Goal: Task Accomplishment & Management: Manage account settings

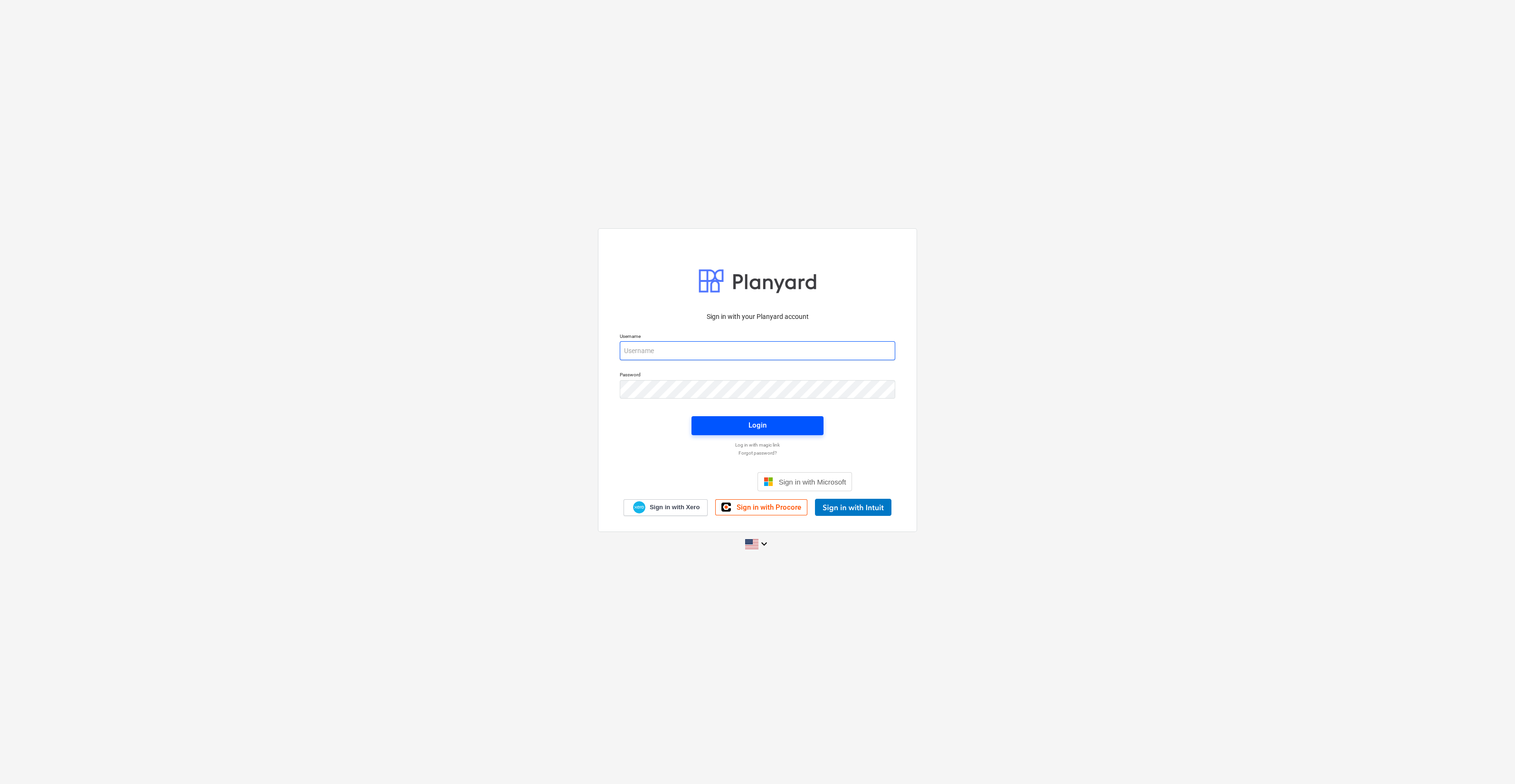
type input "[PERSON_NAME][EMAIL_ADDRESS][DOMAIN_NAME]"
click at [554, 422] on span "Login" at bounding box center [758, 425] width 109 height 12
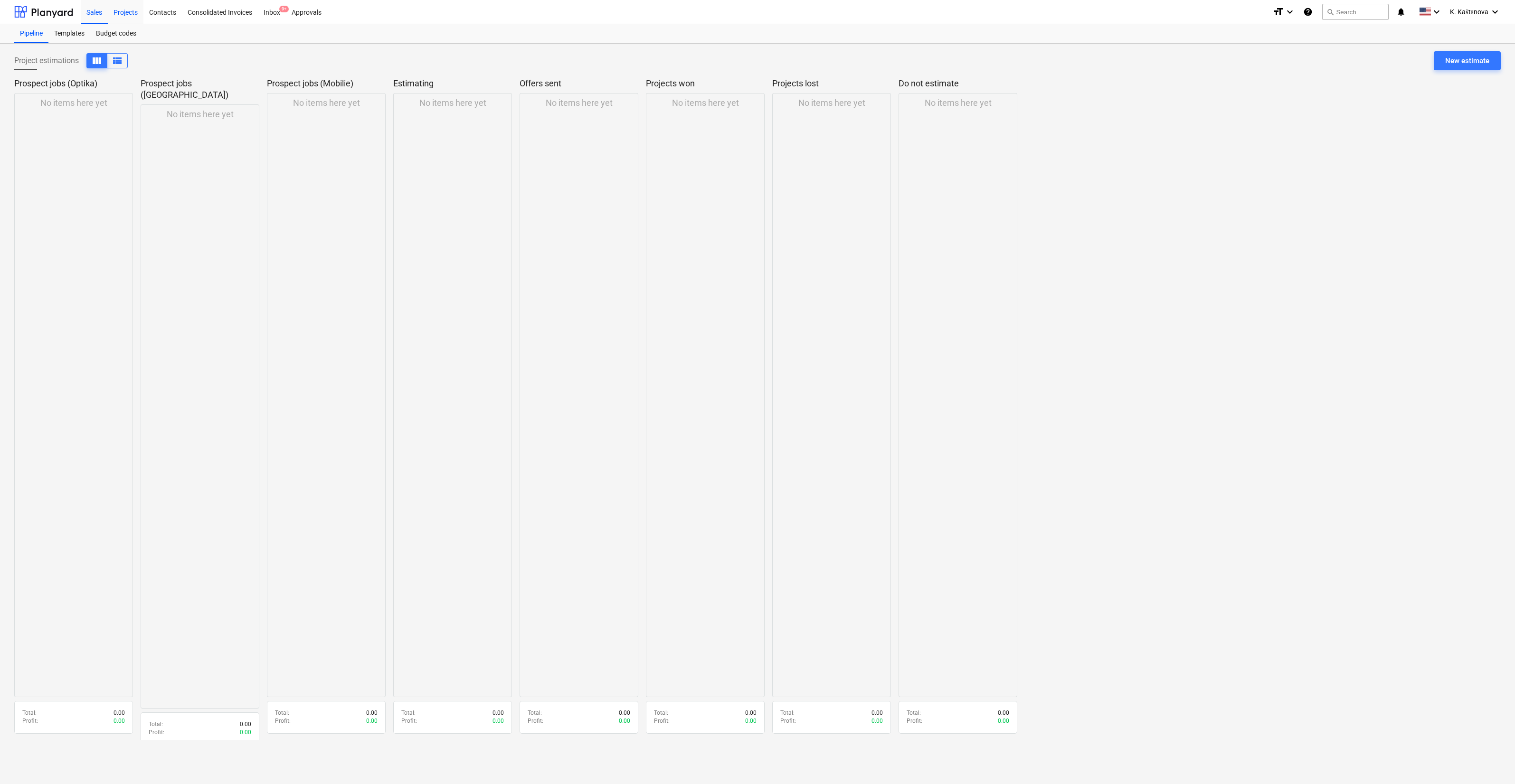
click at [134, 15] on div "Projects" at bounding box center [125, 11] width 36 height 24
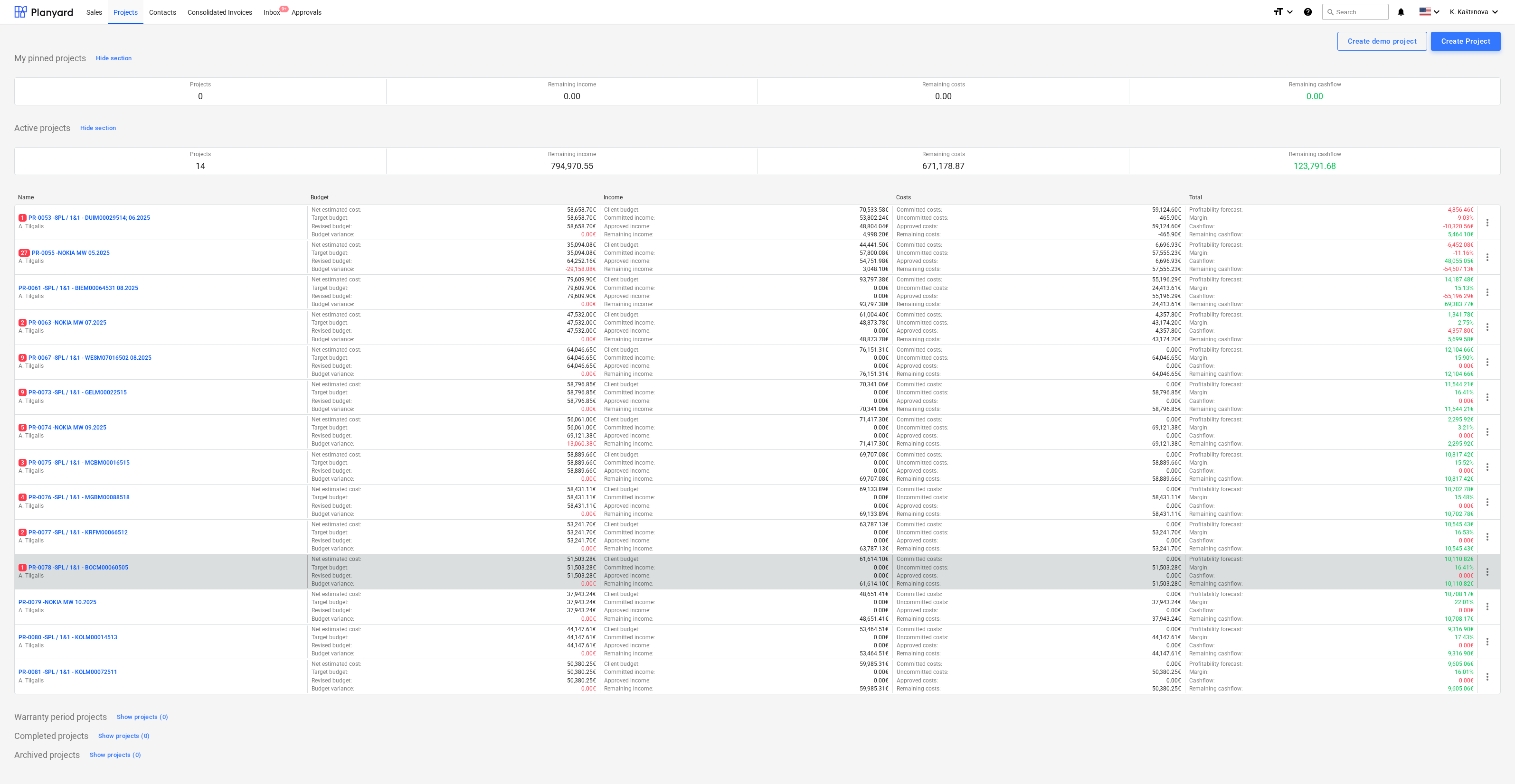
click at [224, 434] on div "1 PR-0078 - SPL / 1&1 - BOCM00060505" at bounding box center [161, 568] width 285 height 8
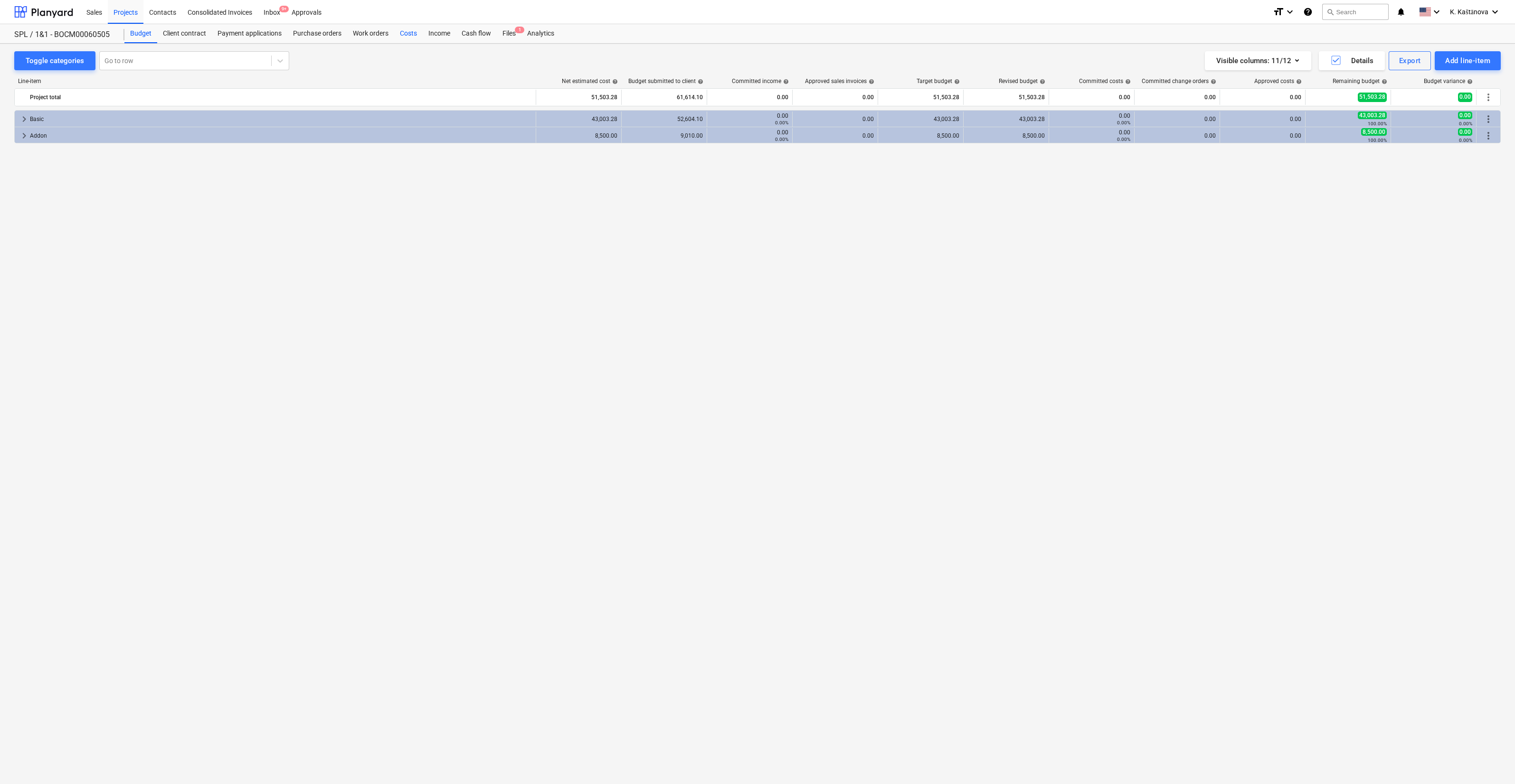
click at [413, 36] on div "Costs" at bounding box center [408, 33] width 28 height 19
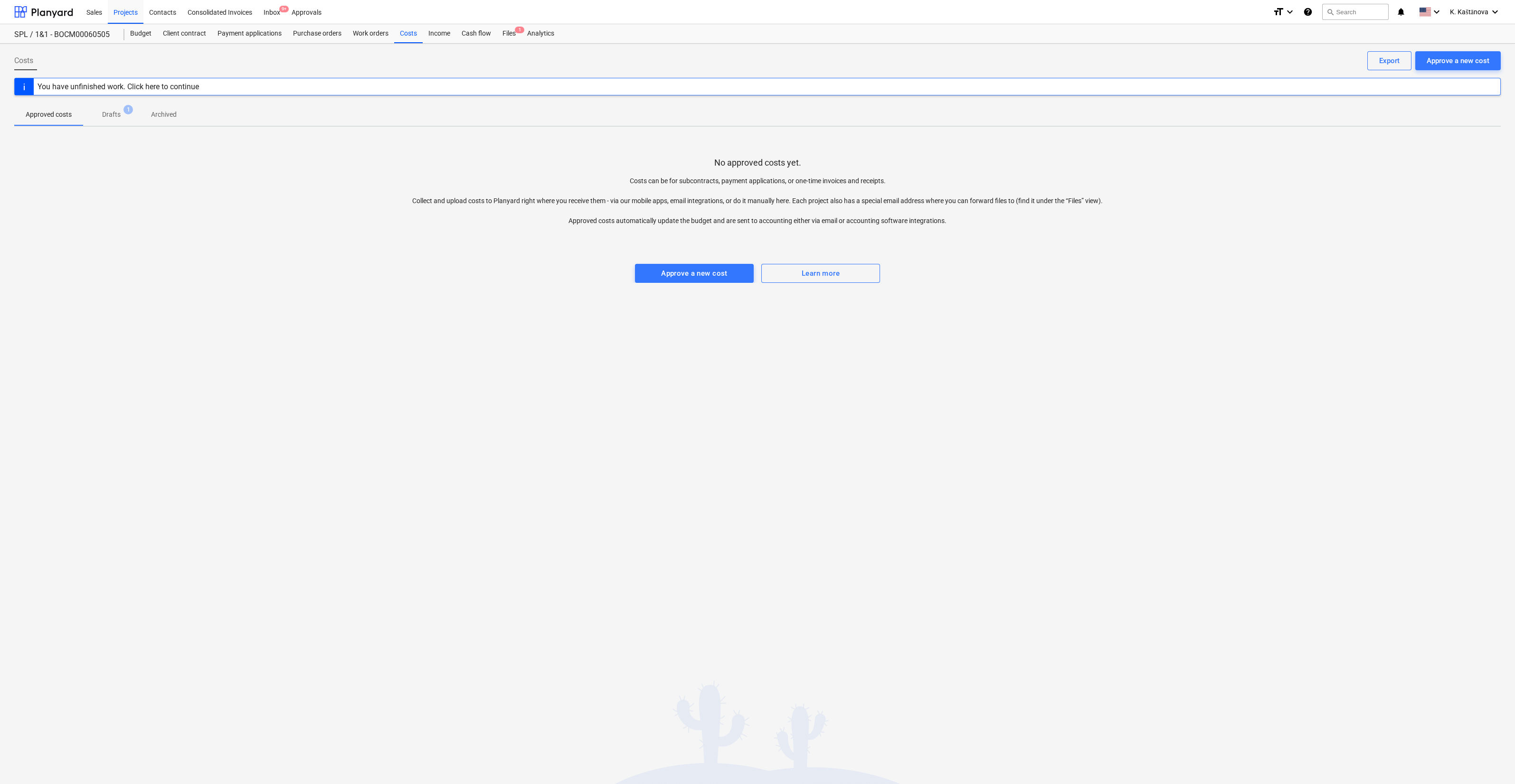
click at [554, 263] on div at bounding box center [758, 254] width 1486 height 19
click at [554, 277] on div "Approve a new cost" at bounding box center [694, 273] width 67 height 12
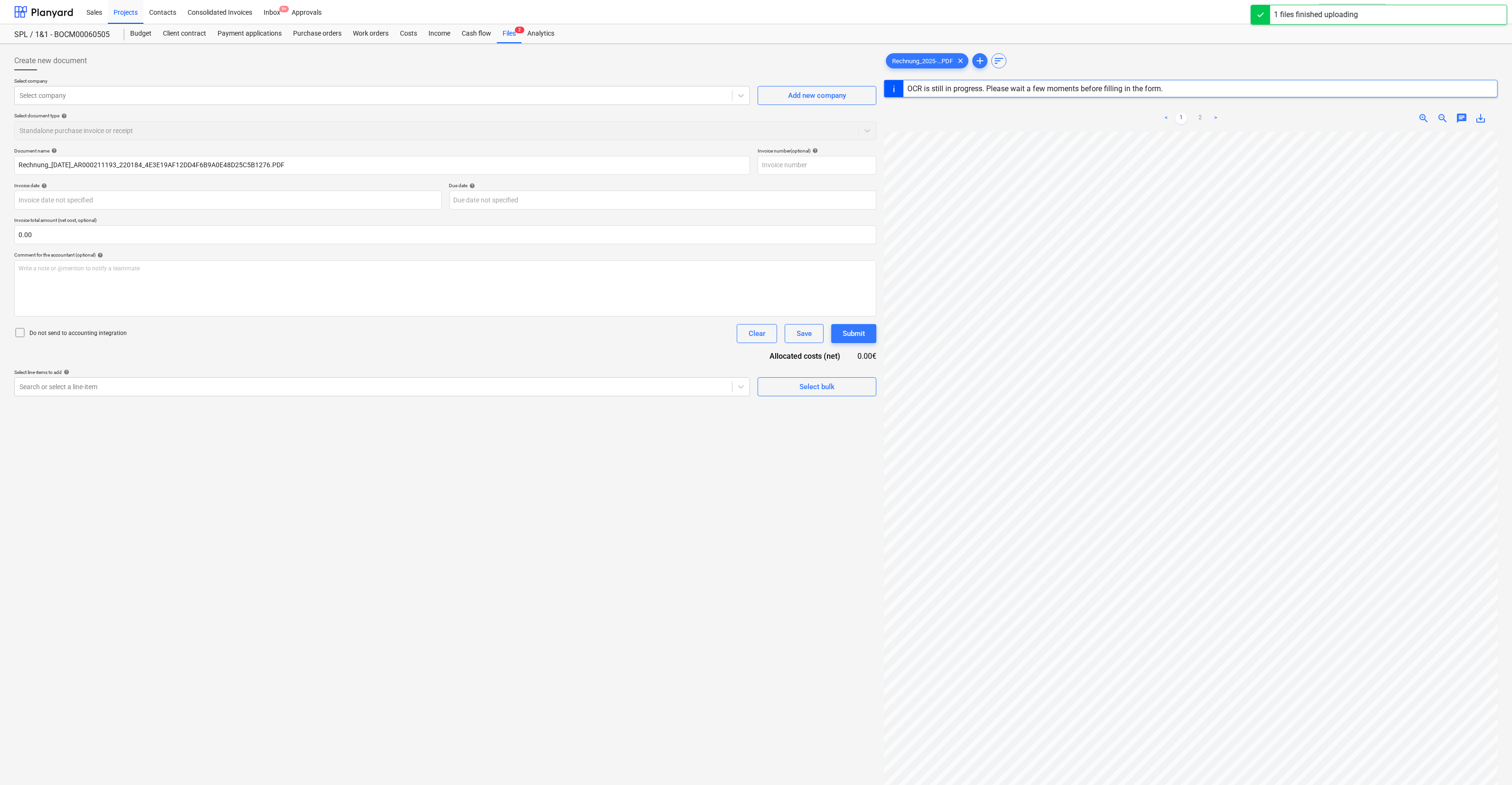
type input "AR000211193"
click at [494, 94] on div at bounding box center [373, 95] width 708 height 9
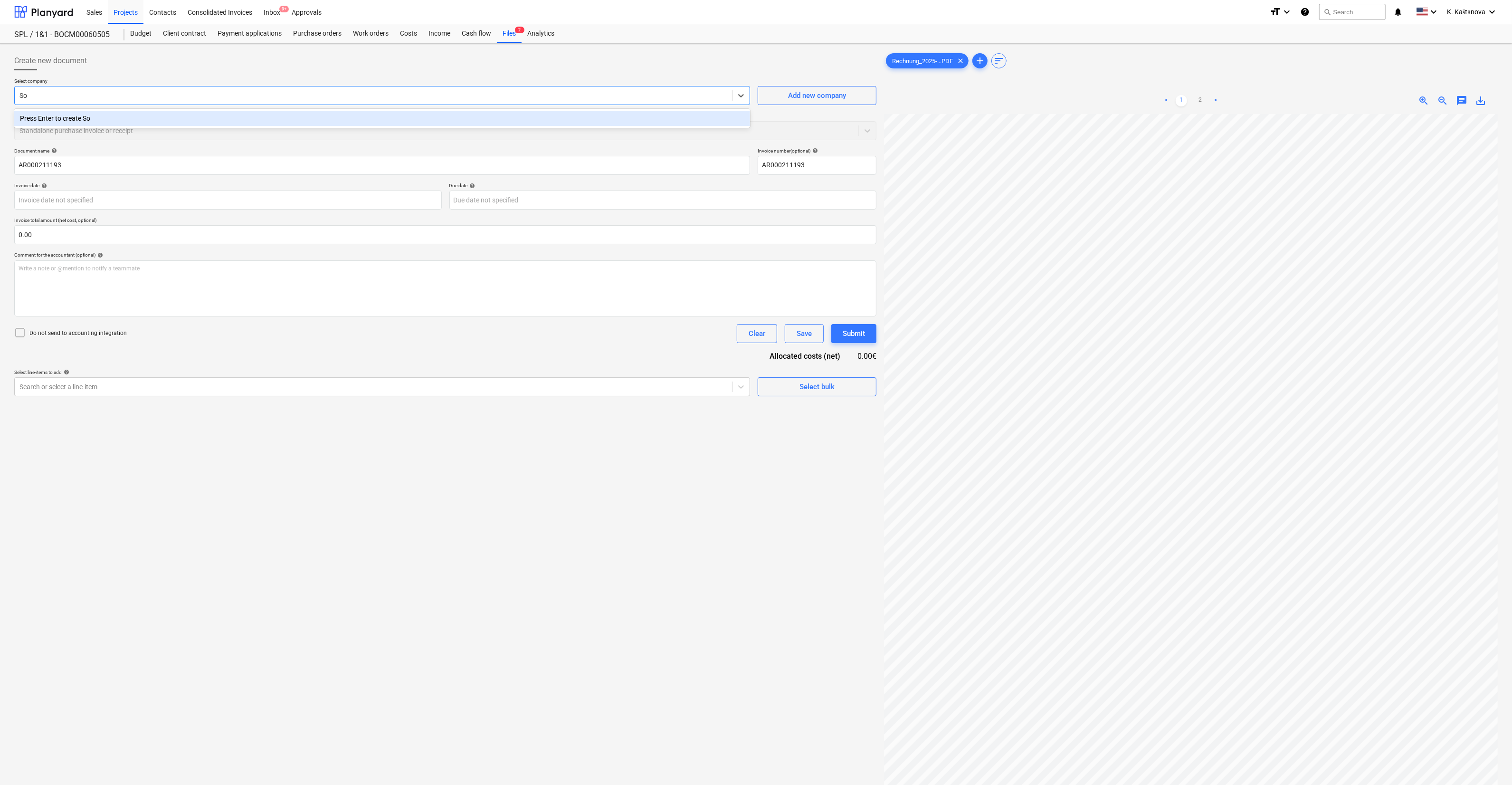
type input "S"
click at [64, 97] on div at bounding box center [373, 95] width 708 height 9
type input "SONEPAR"
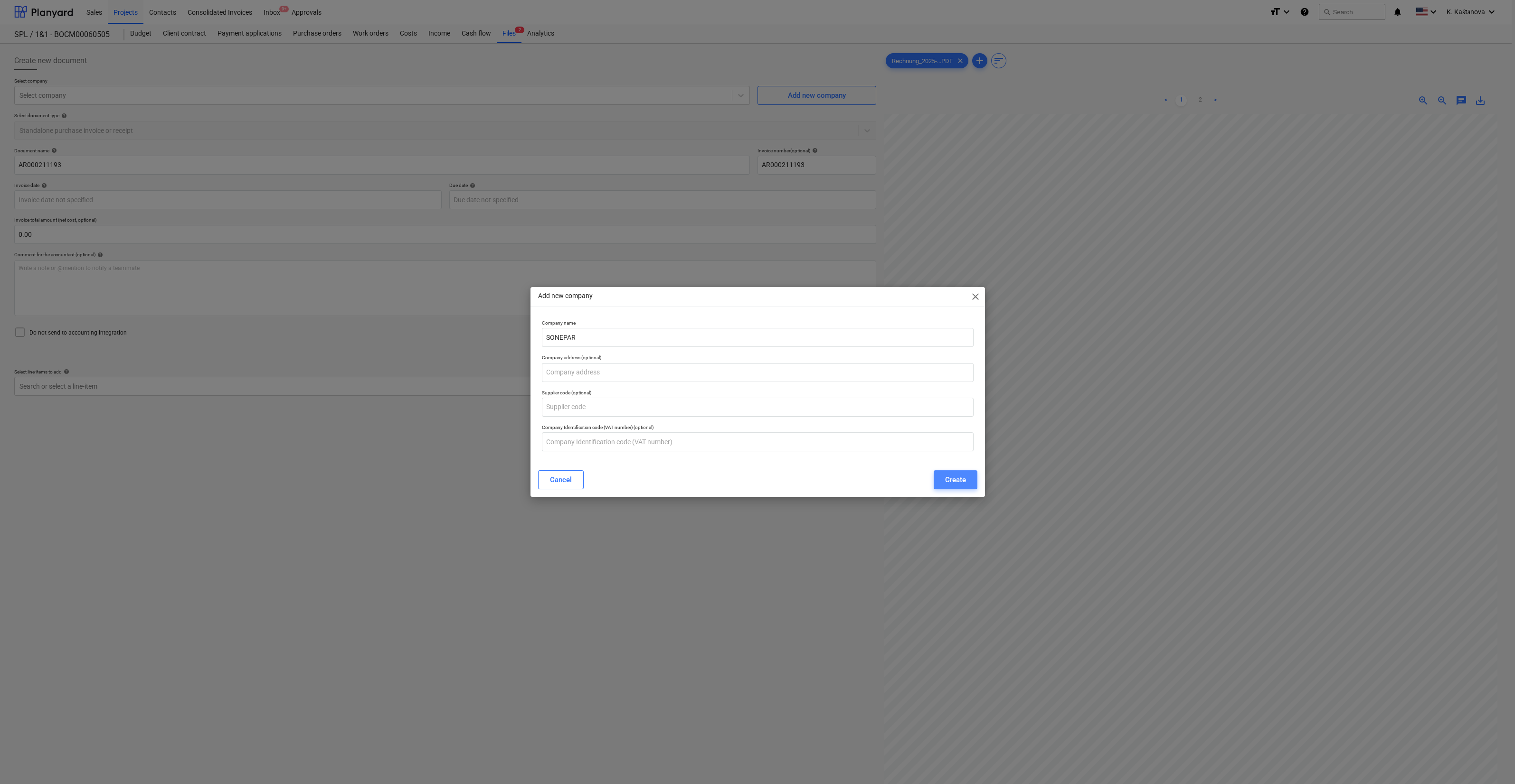
click at [554, 434] on button "Create" at bounding box center [955, 480] width 44 height 19
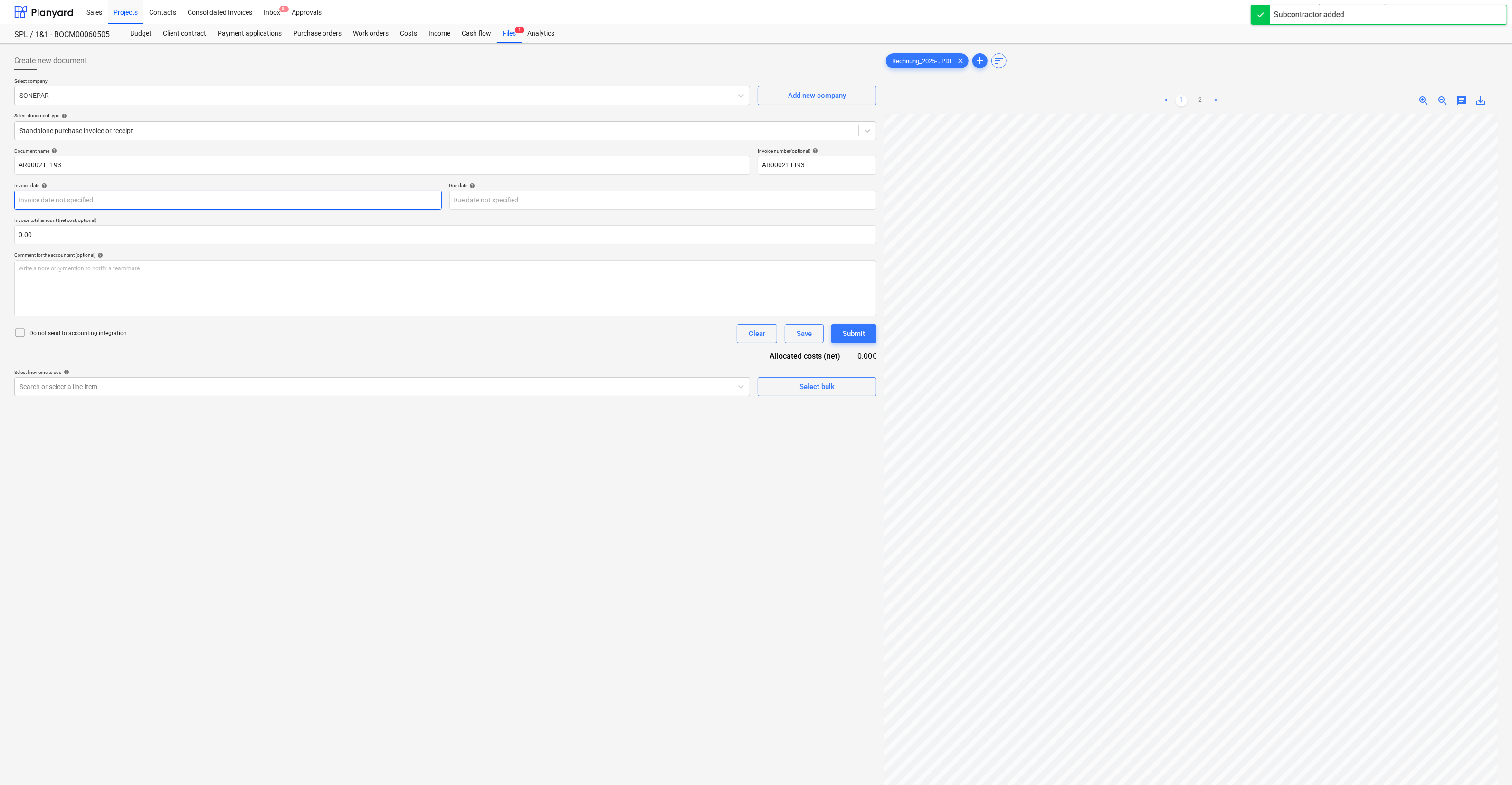
click at [98, 205] on body "Sales Projects Contacts Consolidated Invoices Inbox 9+ Approvals format_size ke…" at bounding box center [756, 392] width 1512 height 785
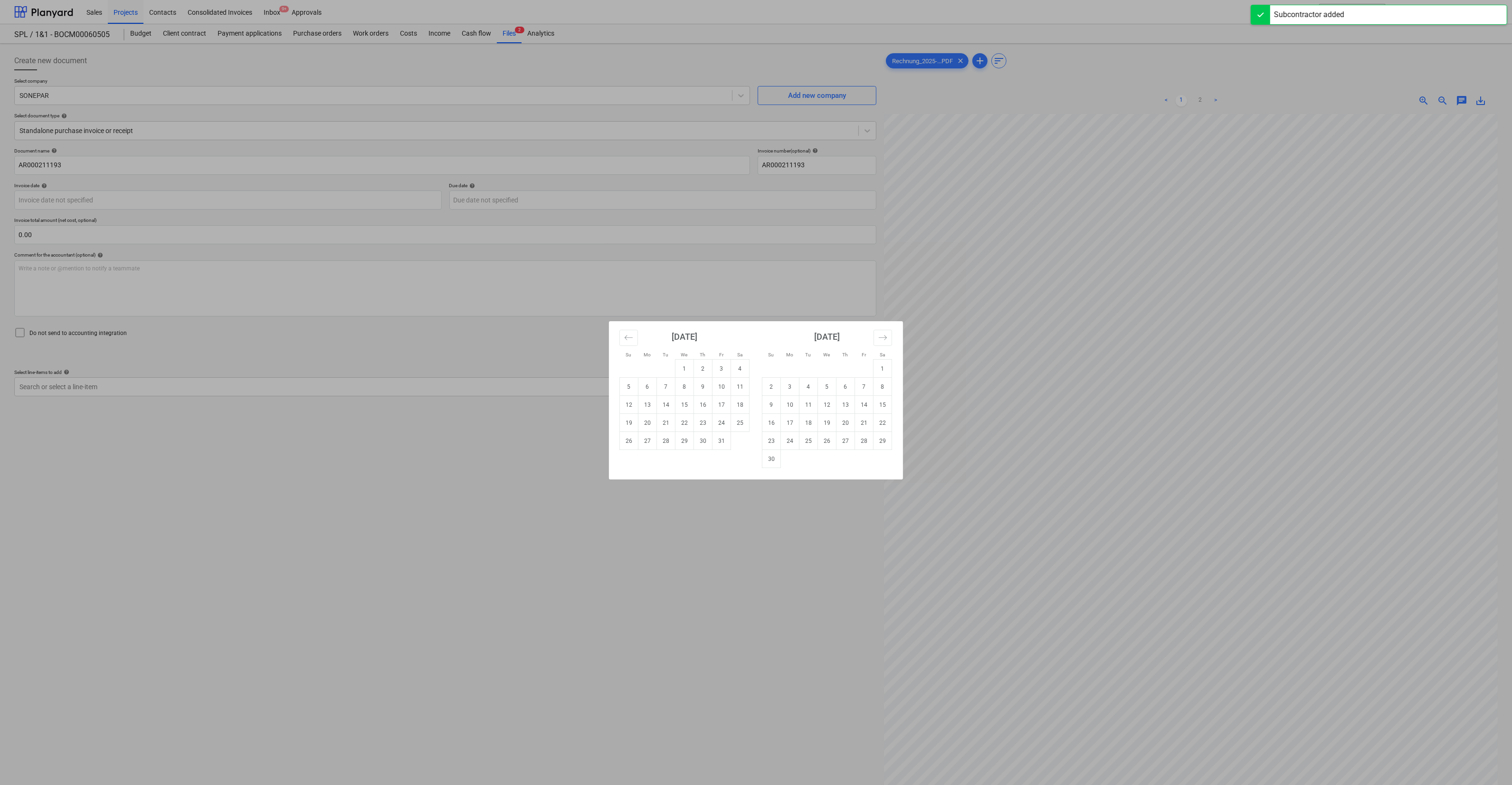
click at [515, 435] on div "Su Mo Tu We Th Fr Sa Su Mo Tu We Th Fr Sa [DATE] 1 2 3 4 5 6 7 8 9 10 11 12 13 …" at bounding box center [756, 392] width 1512 height 785
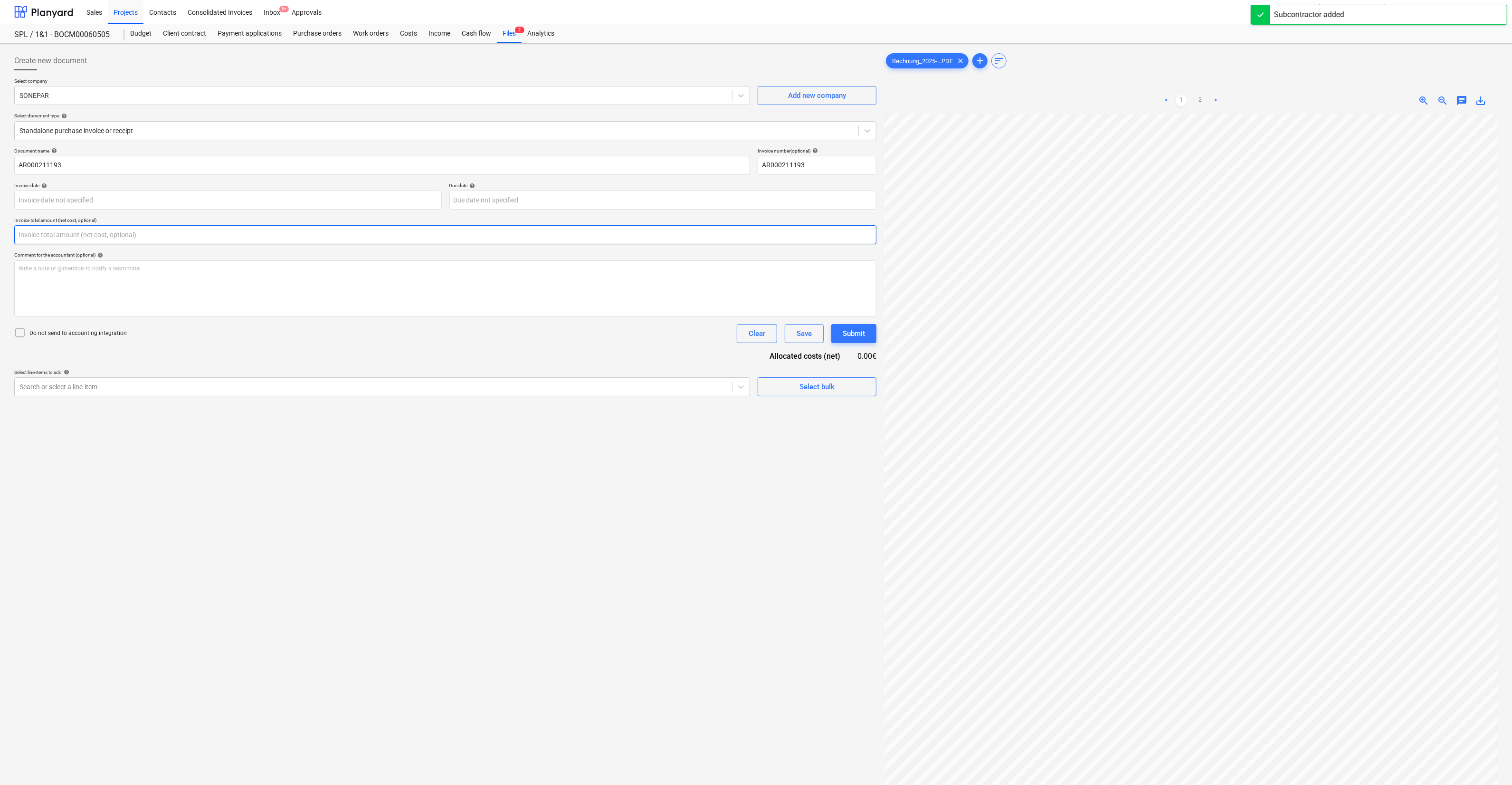
click at [217, 233] on input "text" at bounding box center [445, 235] width 862 height 19
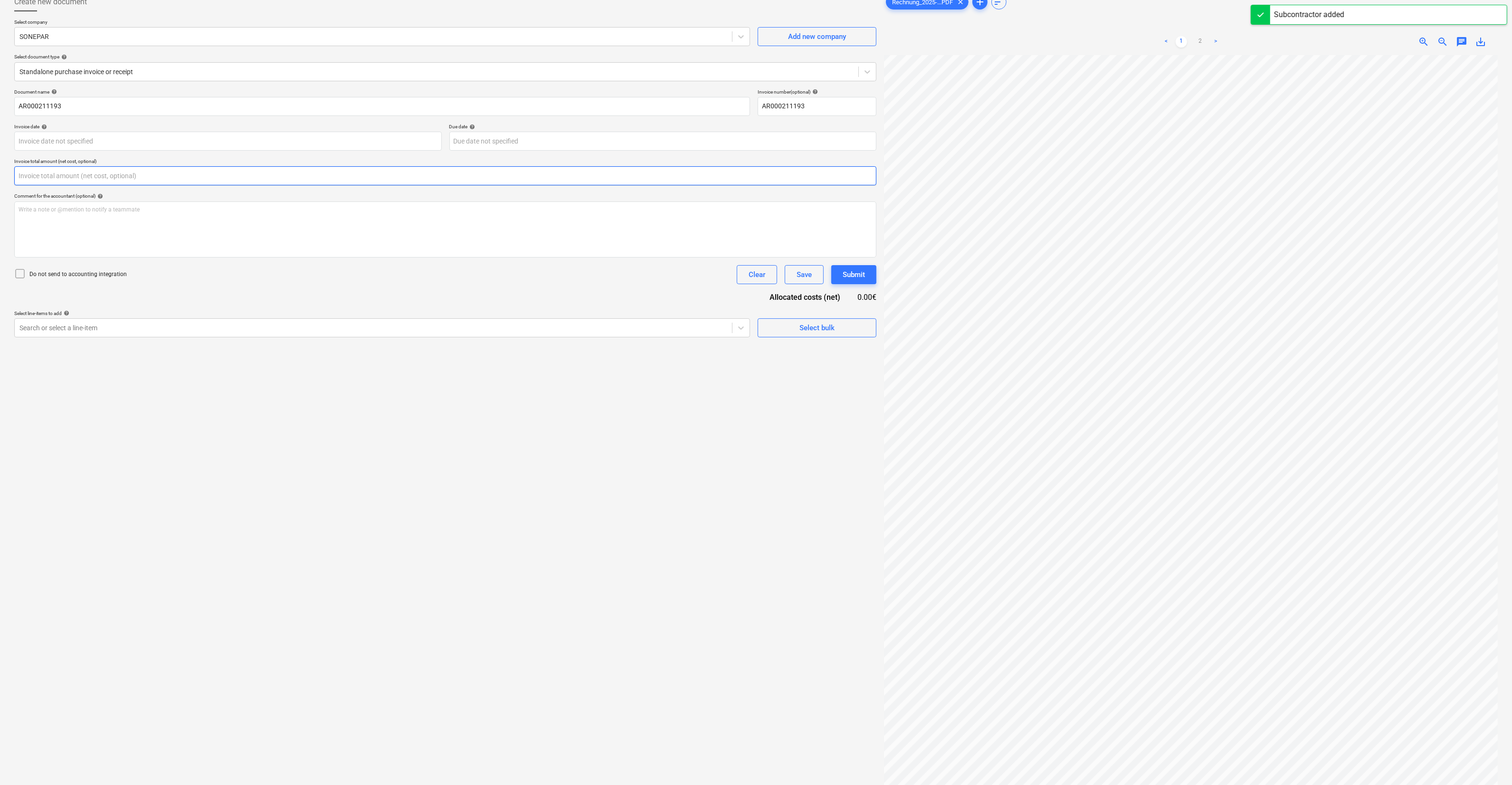
click at [211, 177] on input "text" at bounding box center [445, 176] width 862 height 19
type input "54.67"
click at [194, 347] on div at bounding box center [373, 351] width 708 height 9
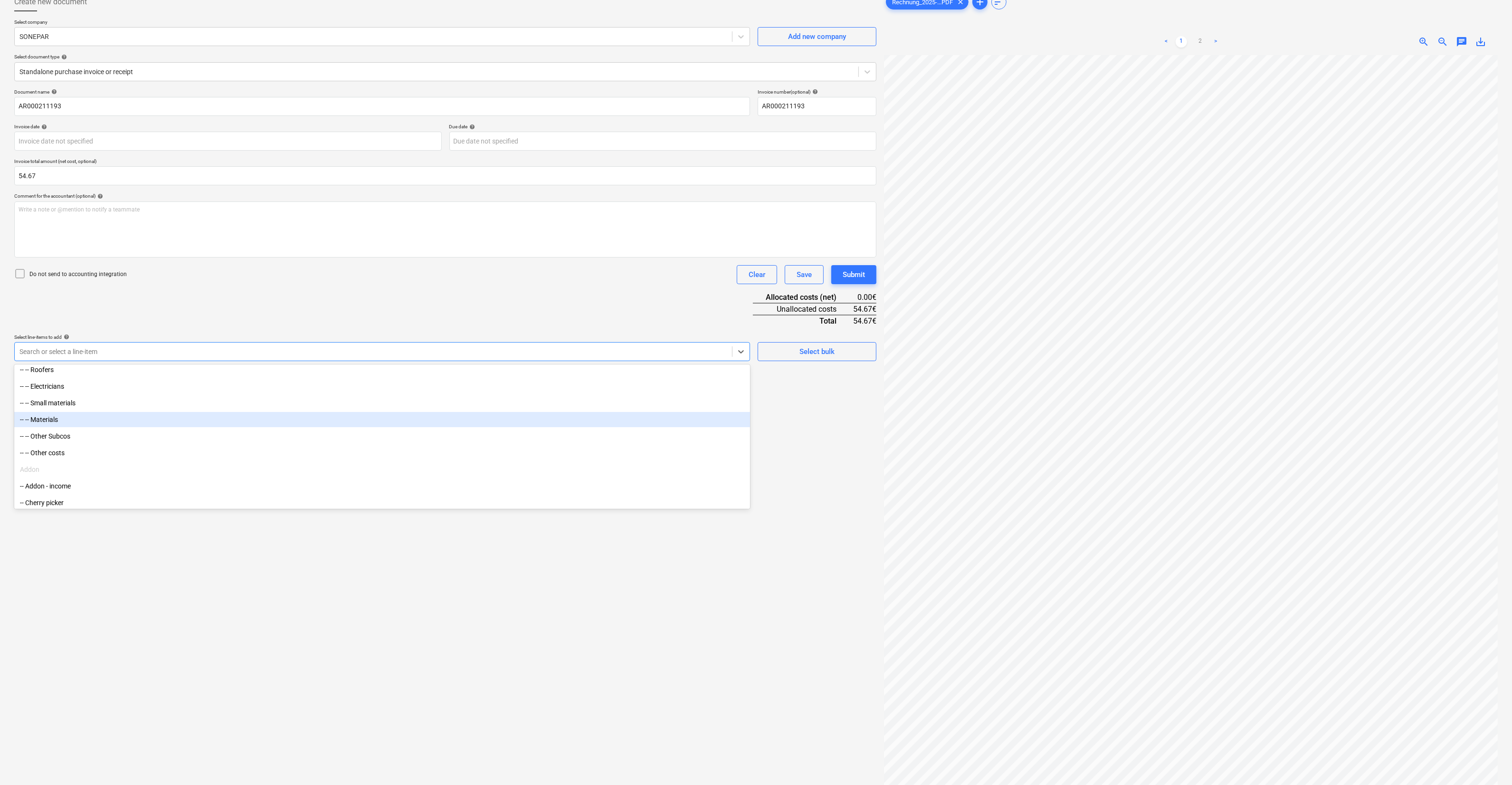
scroll to position [273, 0]
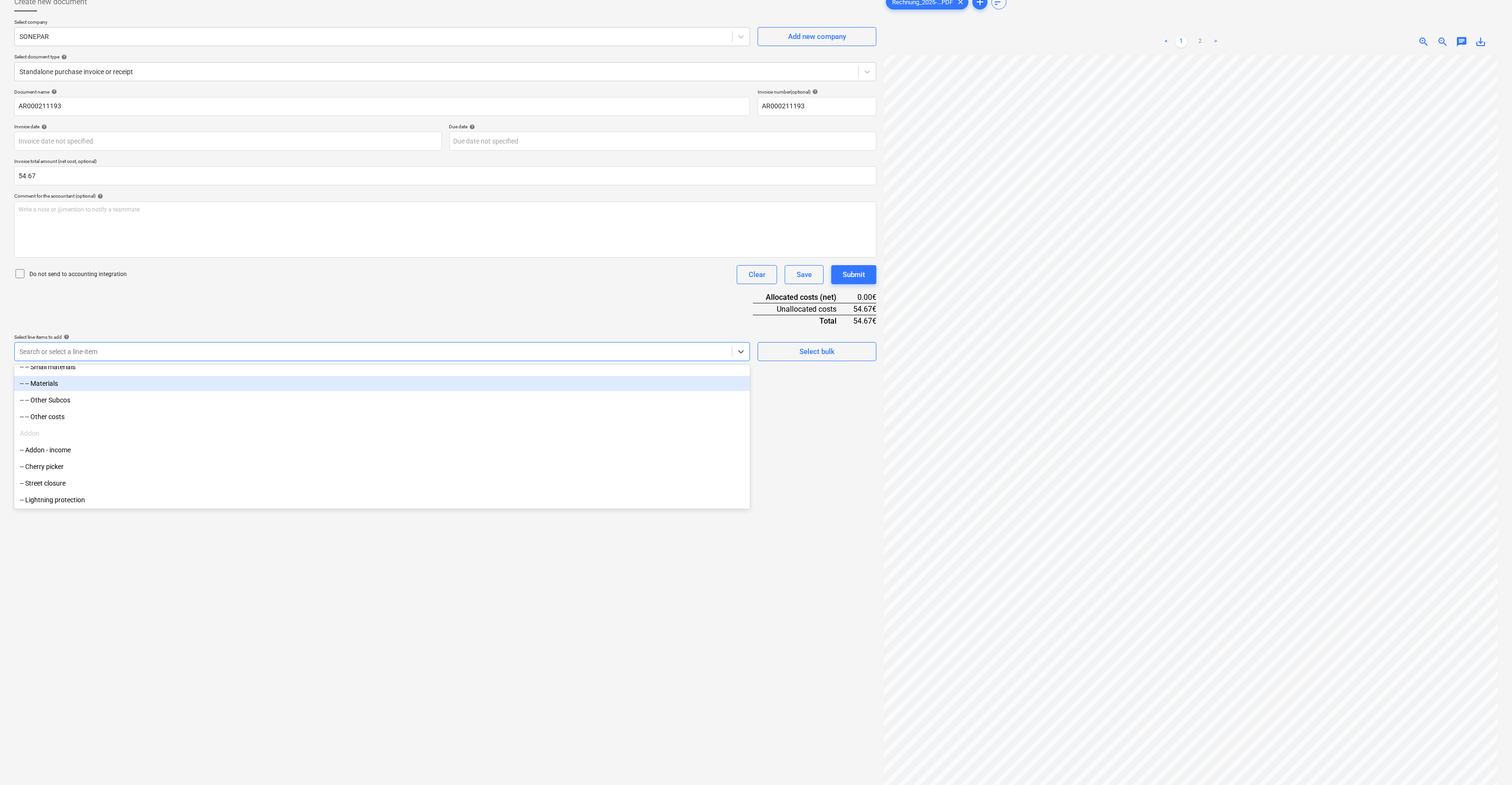
click at [116, 387] on div "-- -- Materials" at bounding box center [382, 383] width 736 height 15
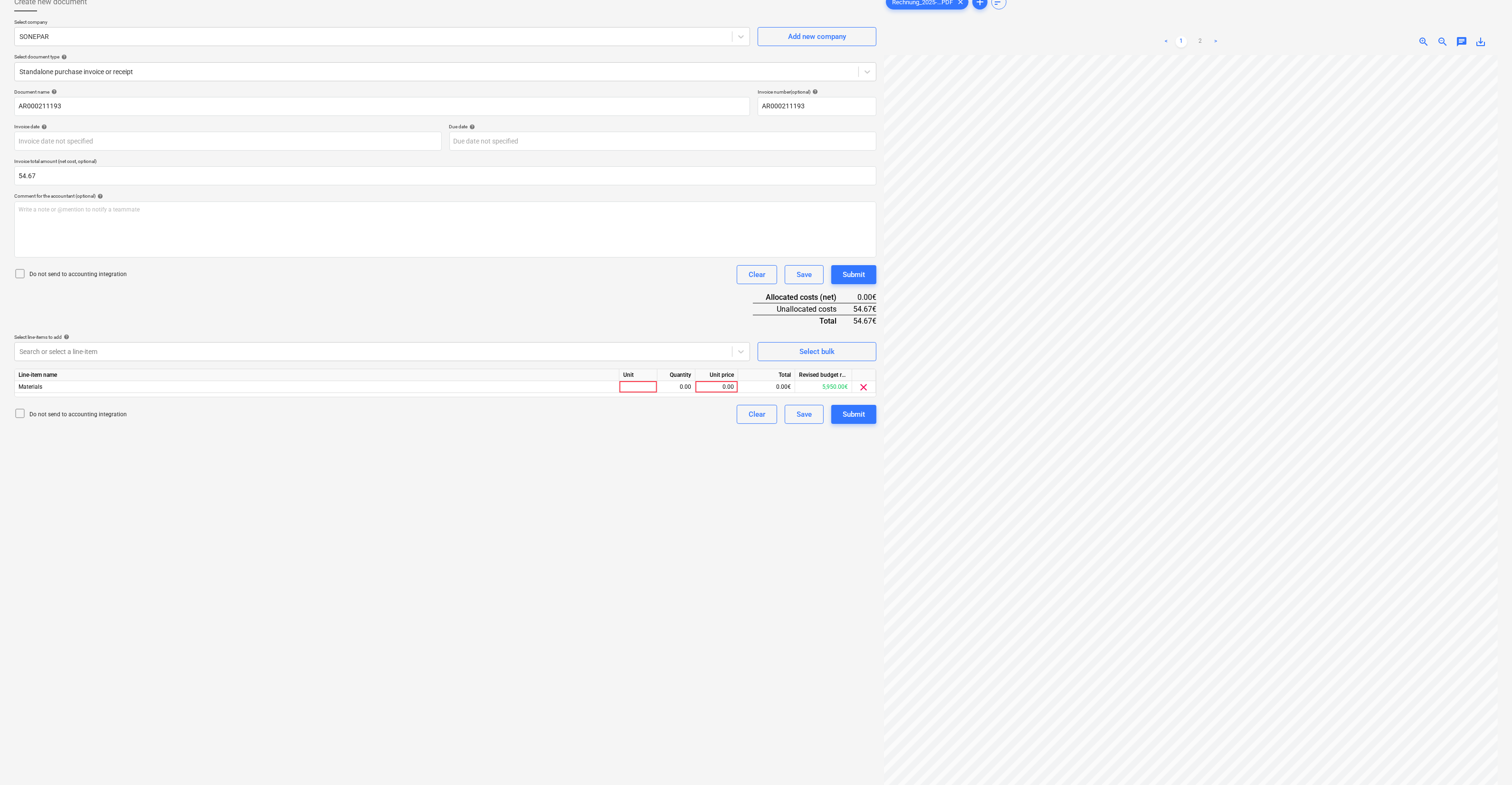
click at [225, 276] on div "Do not send to accounting integration Clear Save Submit" at bounding box center [445, 275] width 862 height 19
drag, startPoint x: 618, startPoint y: 382, endPoint x: 628, endPoint y: 382, distance: 10.0
click at [0, 0] on div "Materials 0.00 0.00 0.00€ 5,950.00€ clear" at bounding box center [0, 0] width 0 height 0
click at [554, 382] on div at bounding box center [639, 387] width 38 height 12
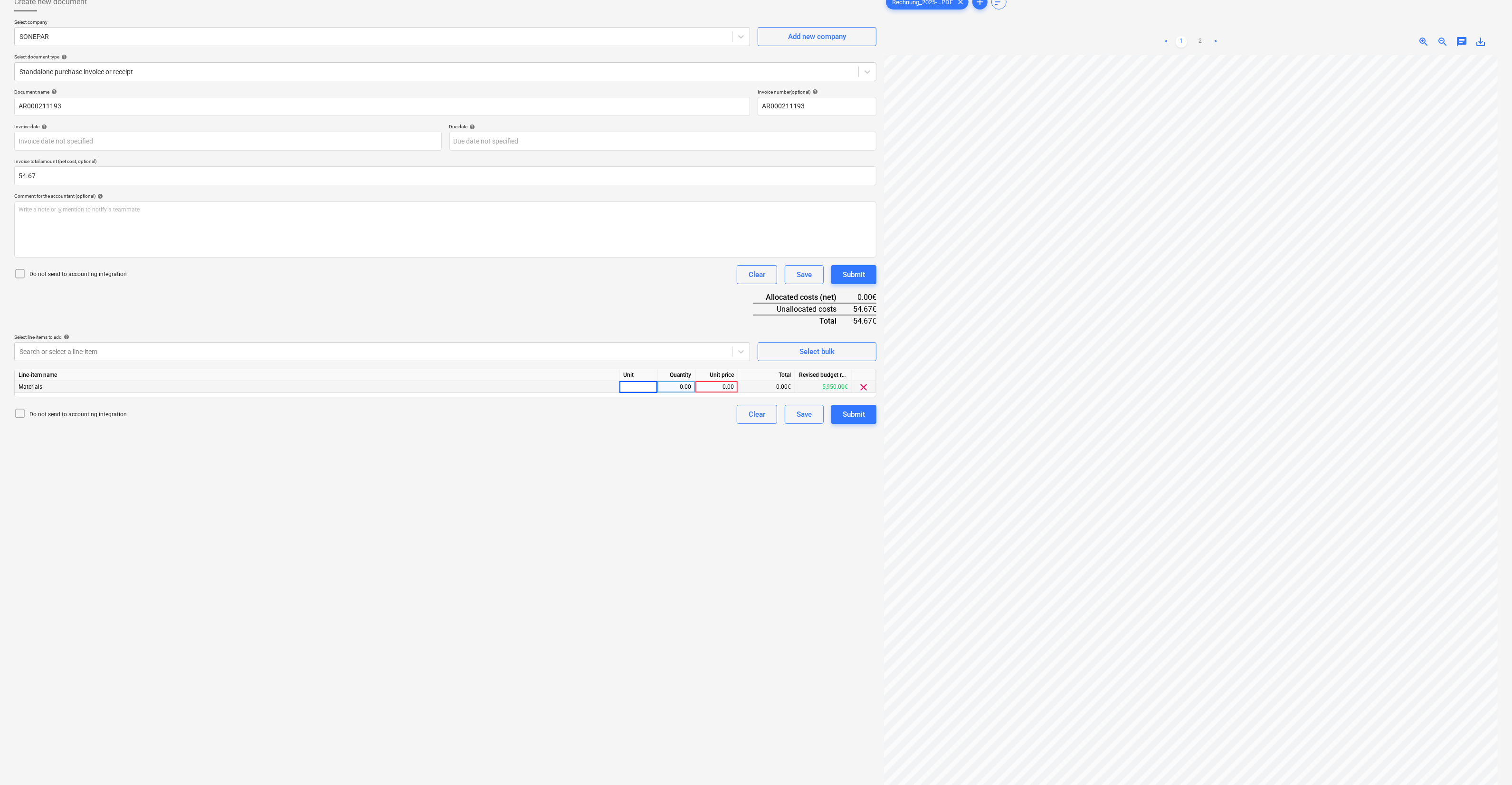
type input "O"
type input "Objekts"
type input "54.76"
click at [554, 435] on div "Create new document Select company SONEPAR Add new company Select document type…" at bounding box center [445, 403] width 870 height 829
type input "54.76"
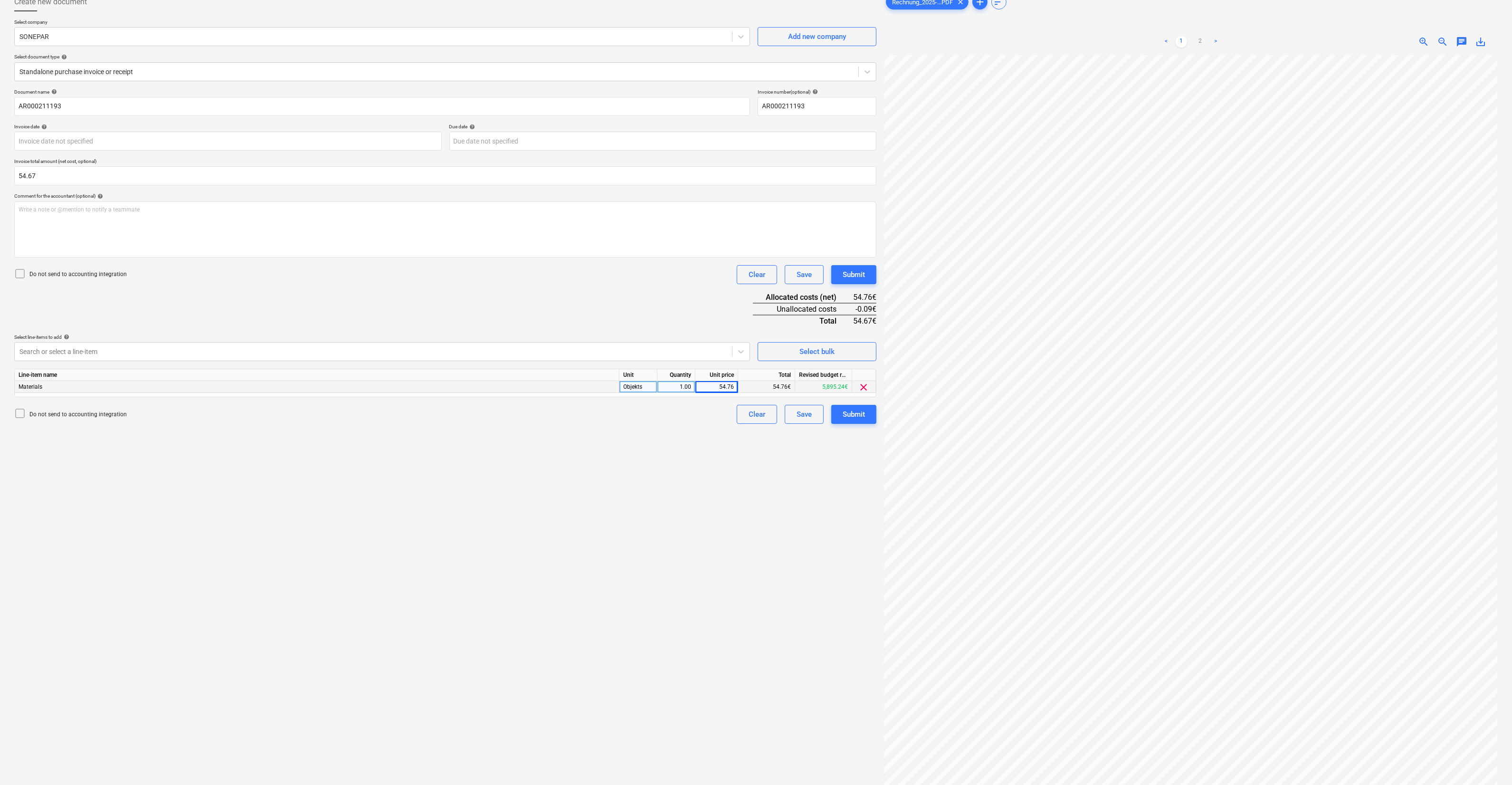
click at [554, 385] on div "54.76€" at bounding box center [767, 387] width 57 height 12
click at [554, 282] on div "Do not send to accounting integration Clear Save Submit" at bounding box center [445, 275] width 862 height 19
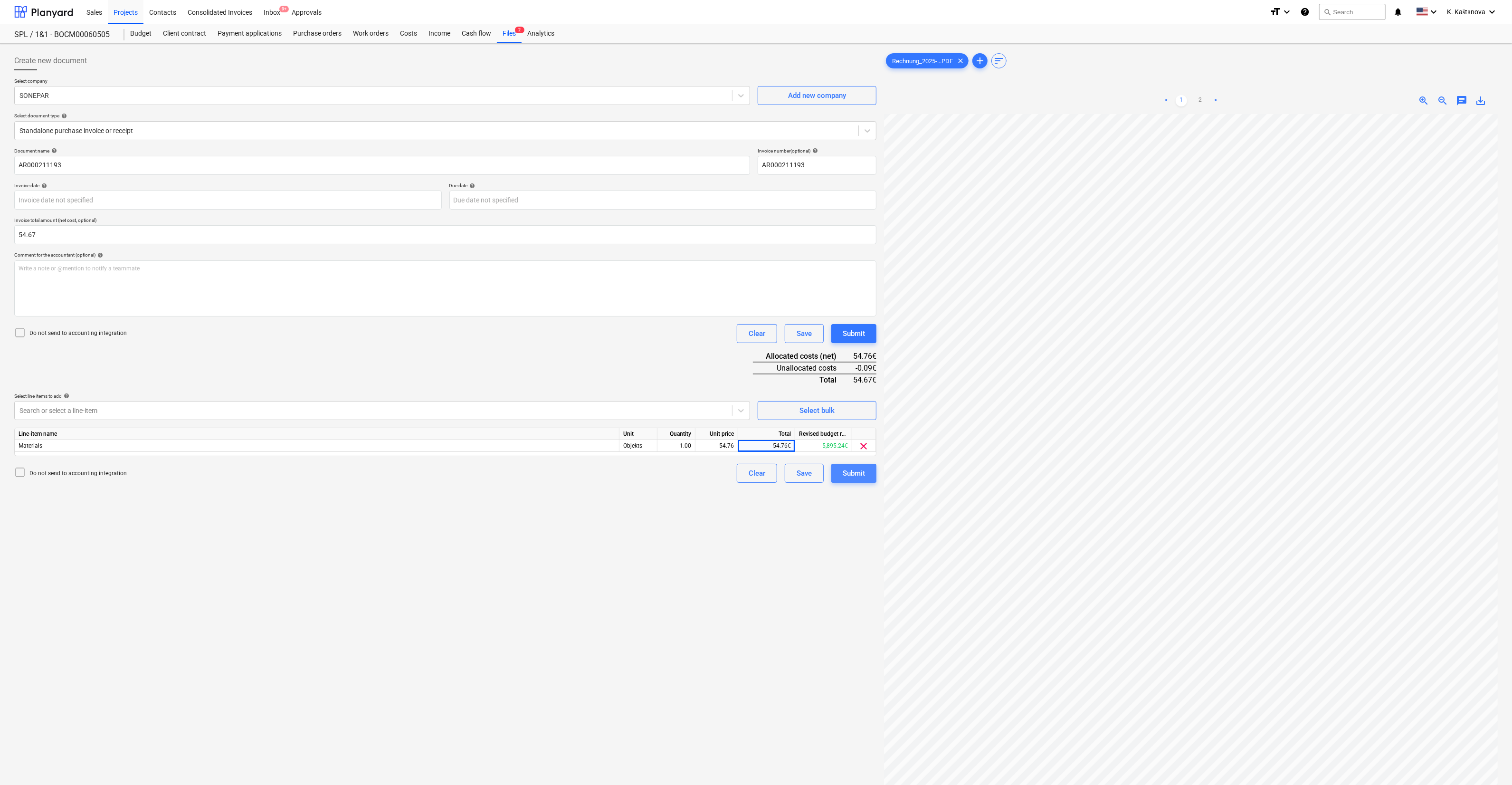
click at [554, 435] on div "Submit" at bounding box center [854, 473] width 23 height 12
click at [554, 435] on div "54.76" at bounding box center [716, 446] width 35 height 12
click at [554, 435] on input "54.76" at bounding box center [716, 446] width 42 height 12
type input "54.67"
click at [554, 435] on div "Create new document Select company SONEPAR Add new company Select document type…" at bounding box center [445, 462] width 870 height 829
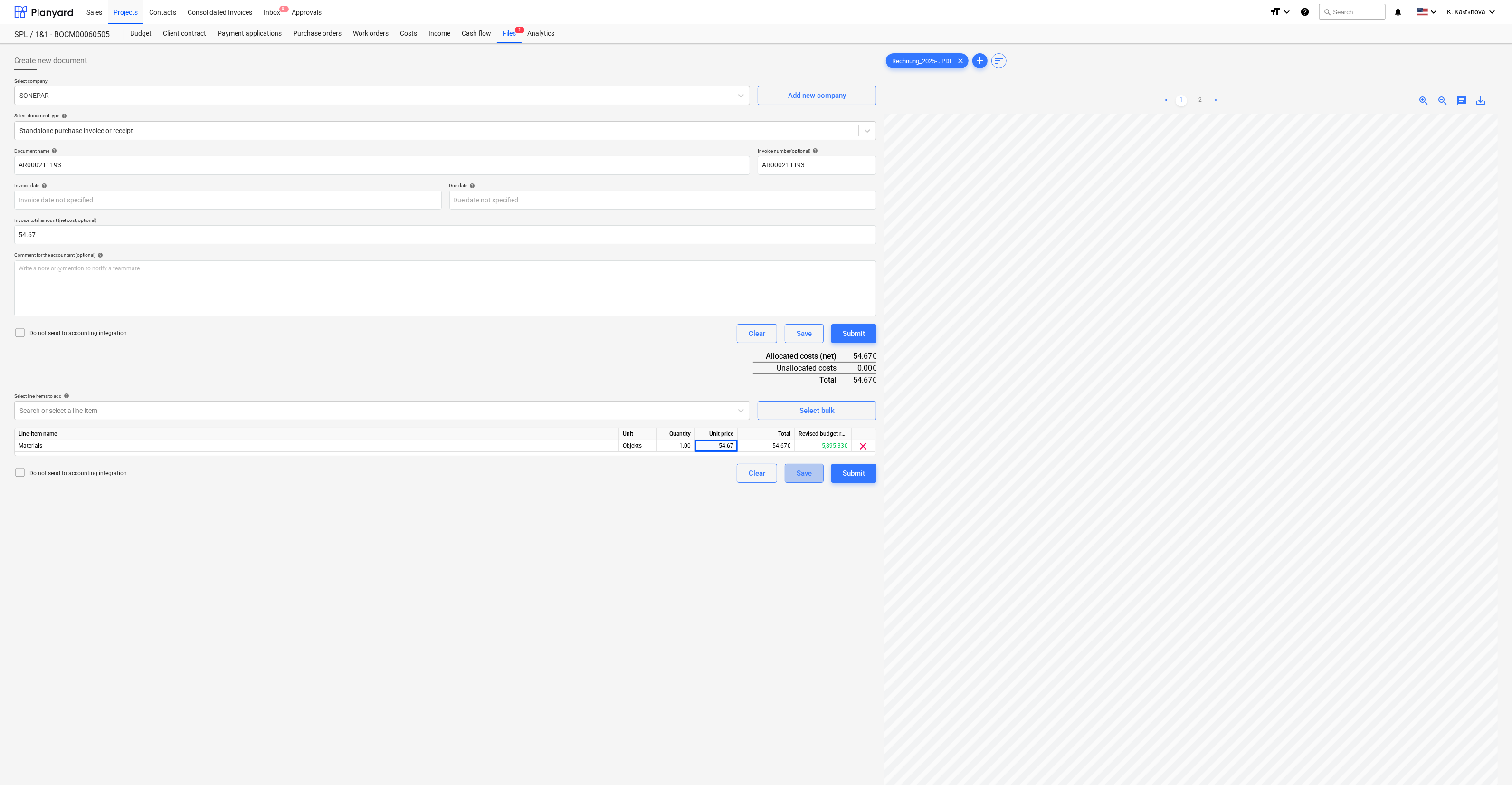
click at [554, 435] on button "Save" at bounding box center [804, 473] width 39 height 19
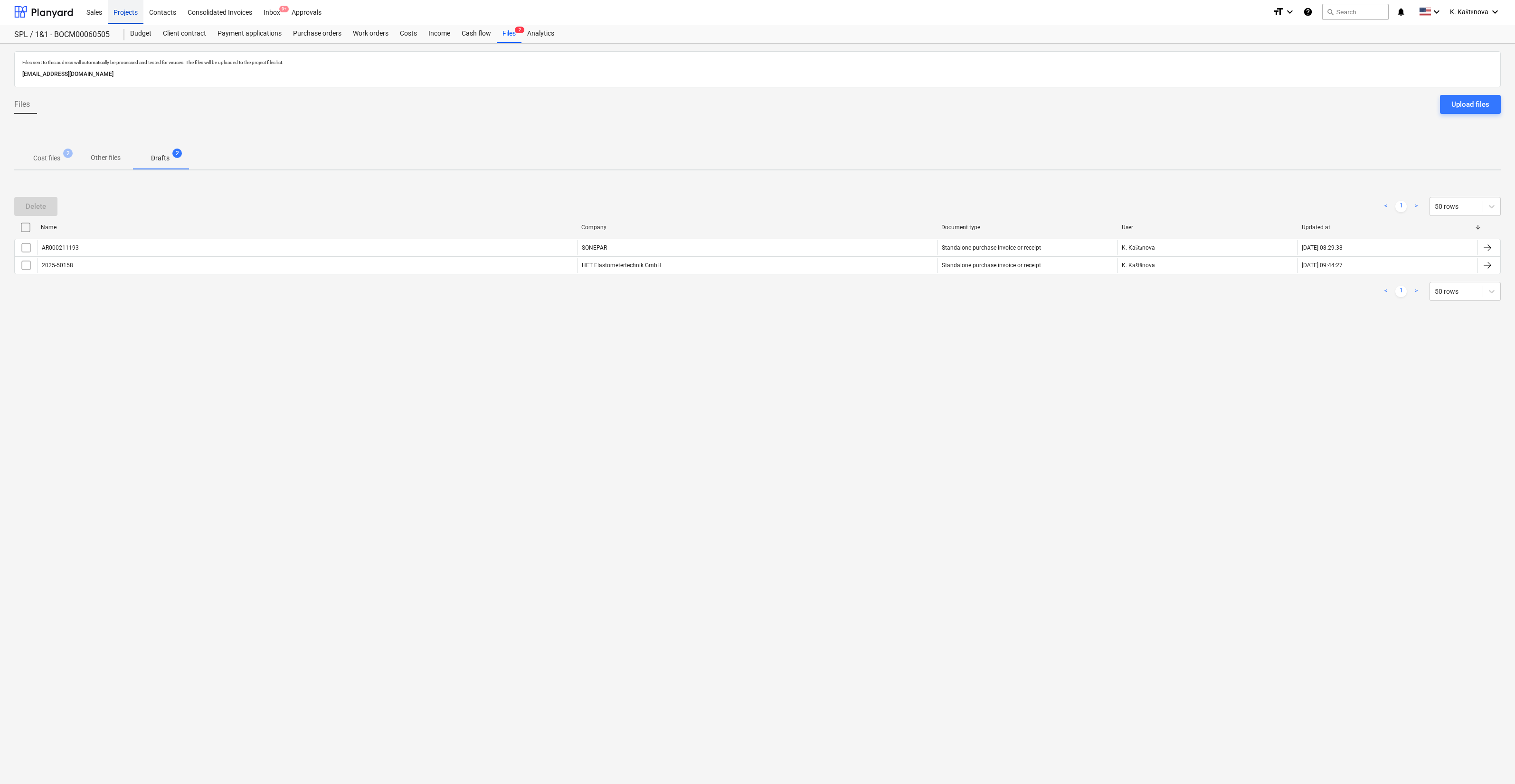
click at [138, 16] on div "Projects" at bounding box center [125, 11] width 36 height 24
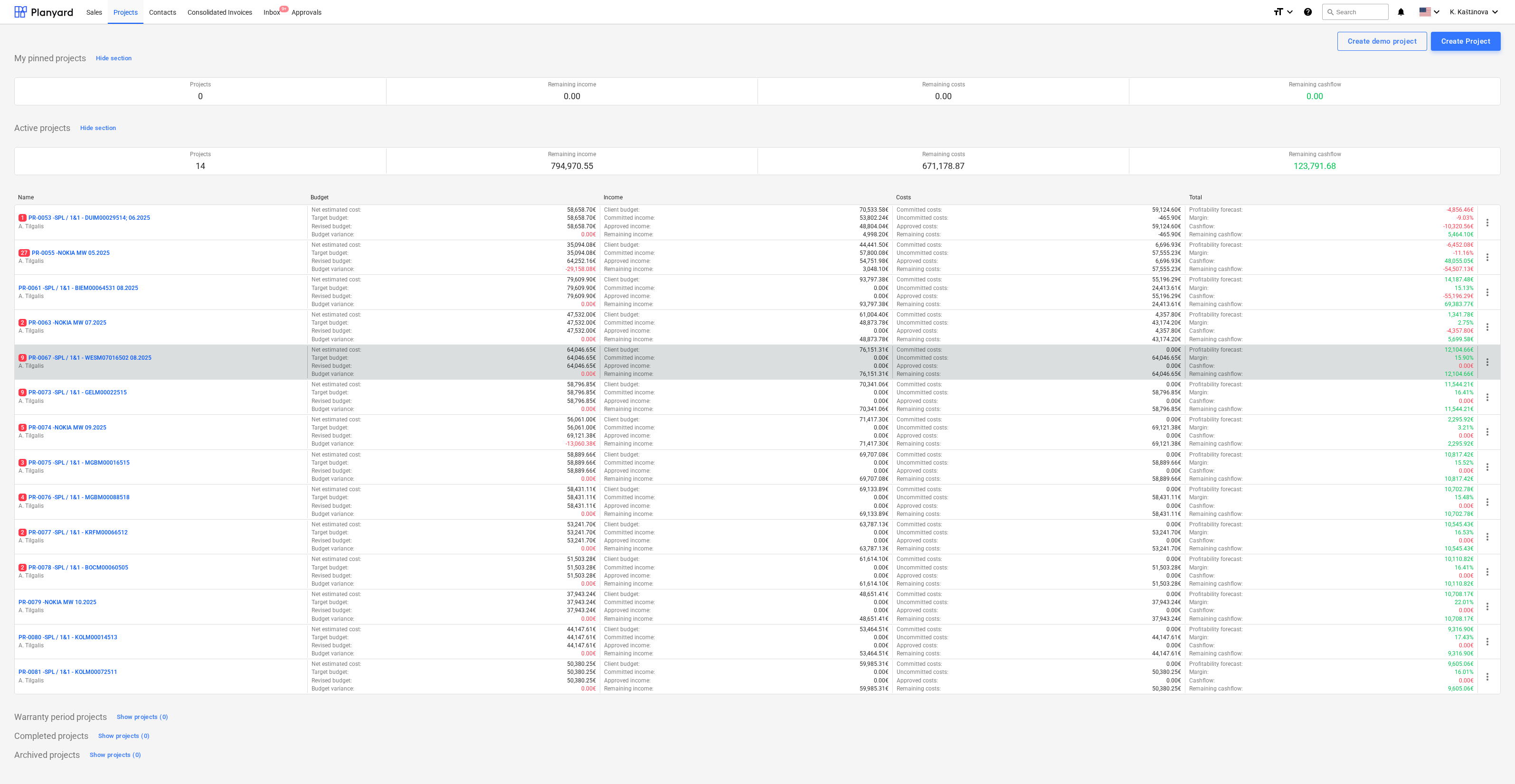
click at [150, 362] on p "A. Tilgalis" at bounding box center [161, 366] width 285 height 8
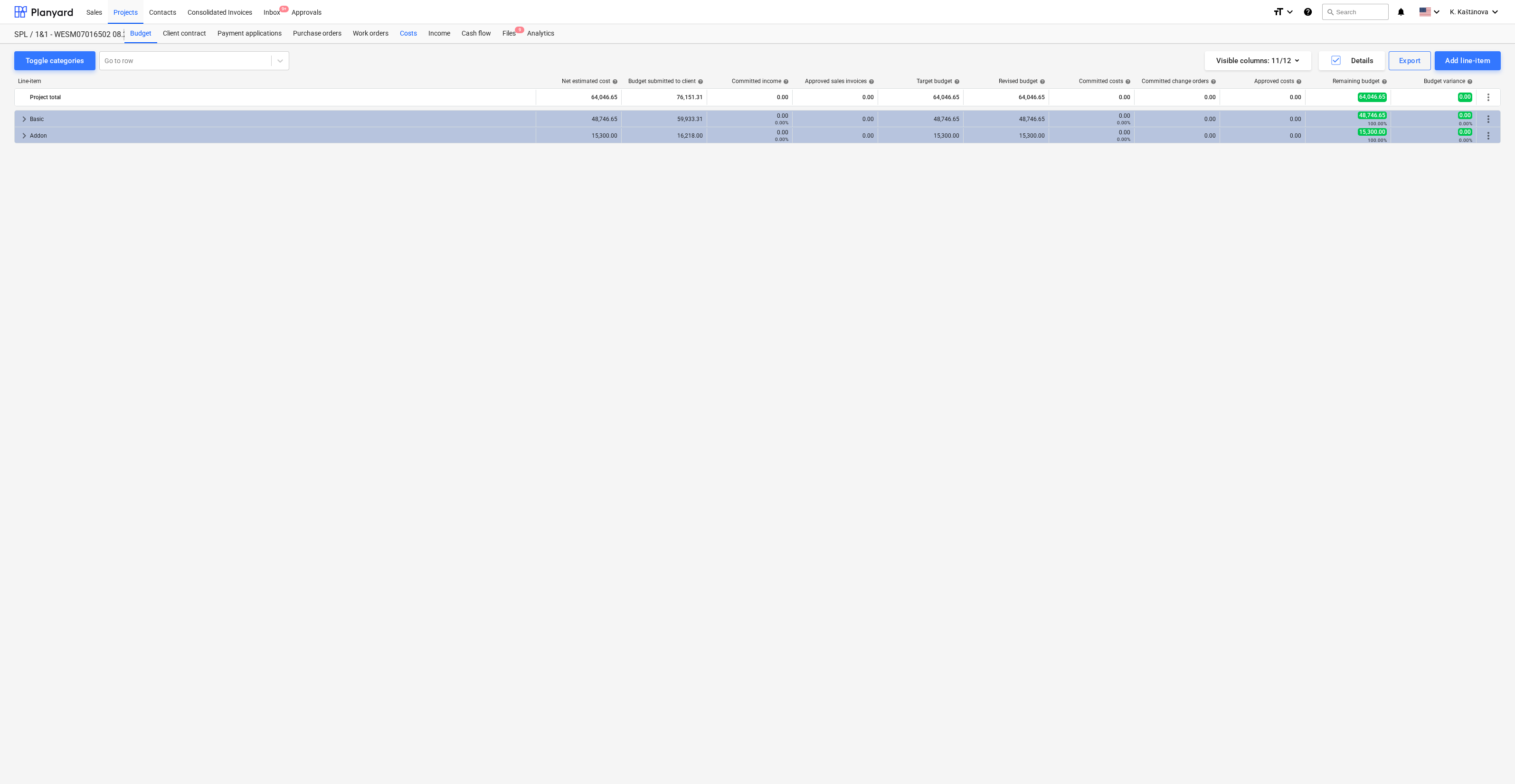
click at [405, 36] on div "Costs" at bounding box center [408, 33] width 28 height 19
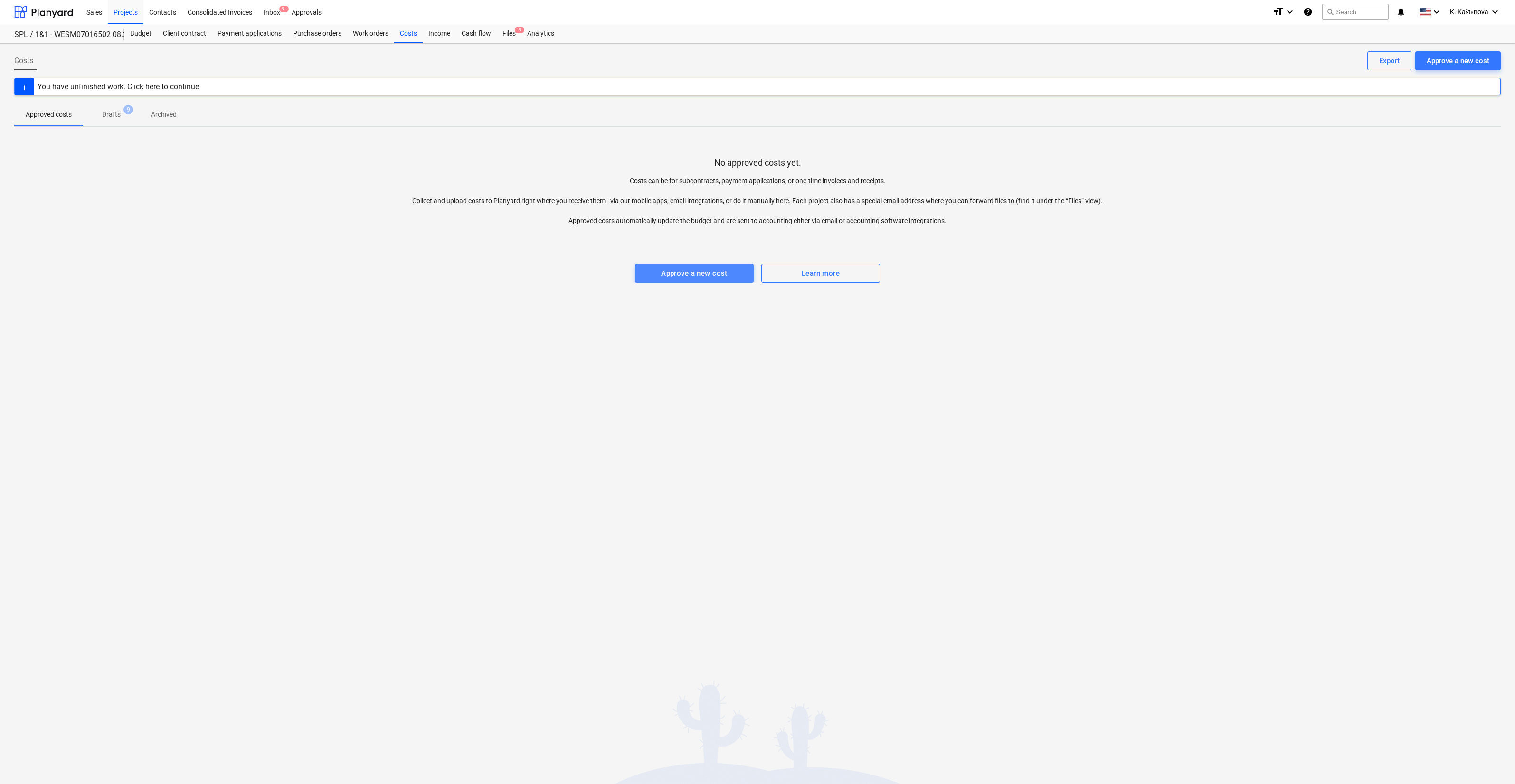
click at [554, 274] on div "Approve a new cost" at bounding box center [694, 273] width 67 height 12
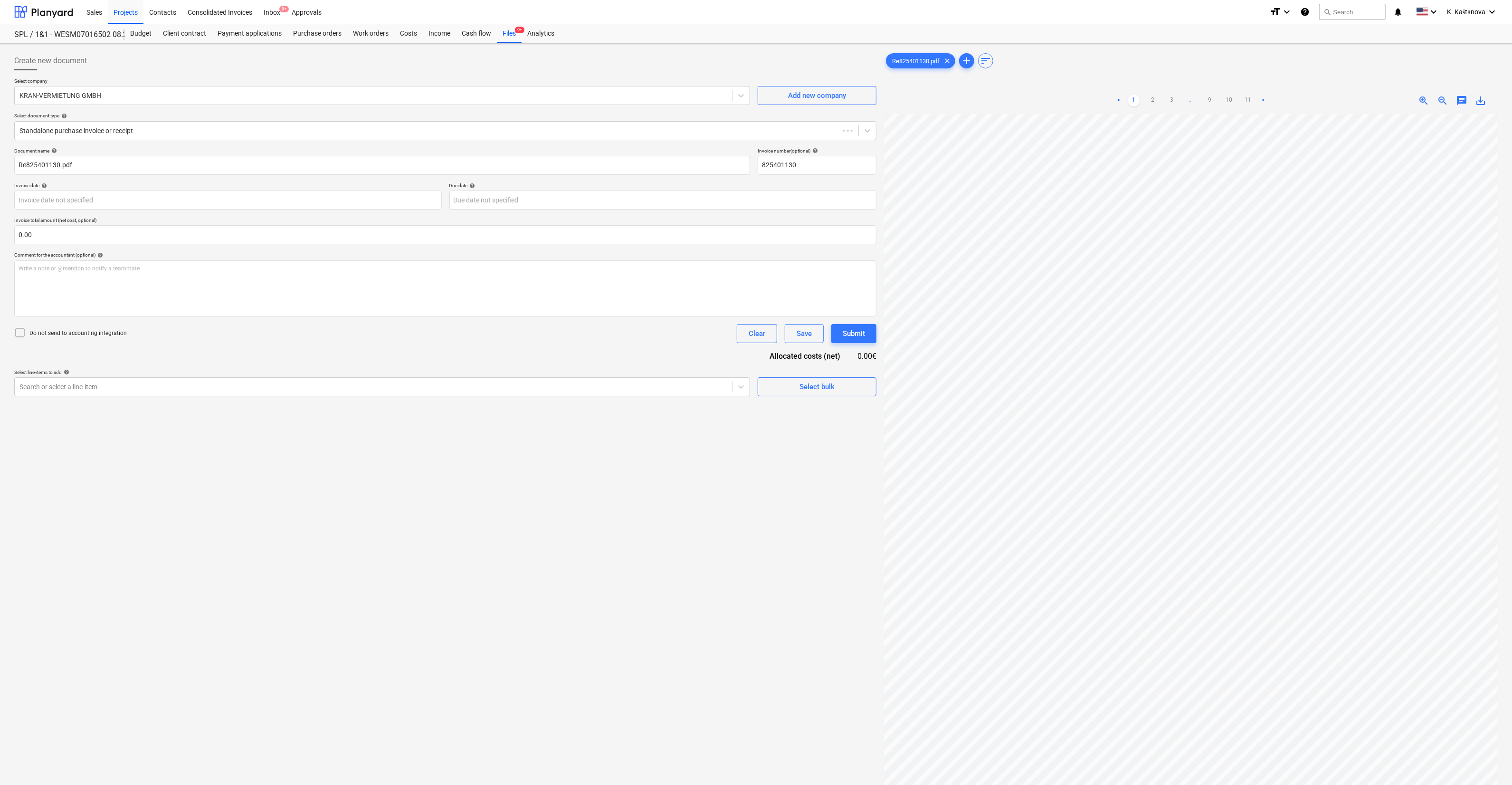
type input "825401130"
click at [554, 96] on link "2" at bounding box center [1153, 101] width 12 height 12
click at [554, 100] on ul "< 1 2 3 ... 9 10 11 >" at bounding box center [1191, 101] width 200 height 12
click at [554, 97] on link "1" at bounding box center [1134, 101] width 12 height 12
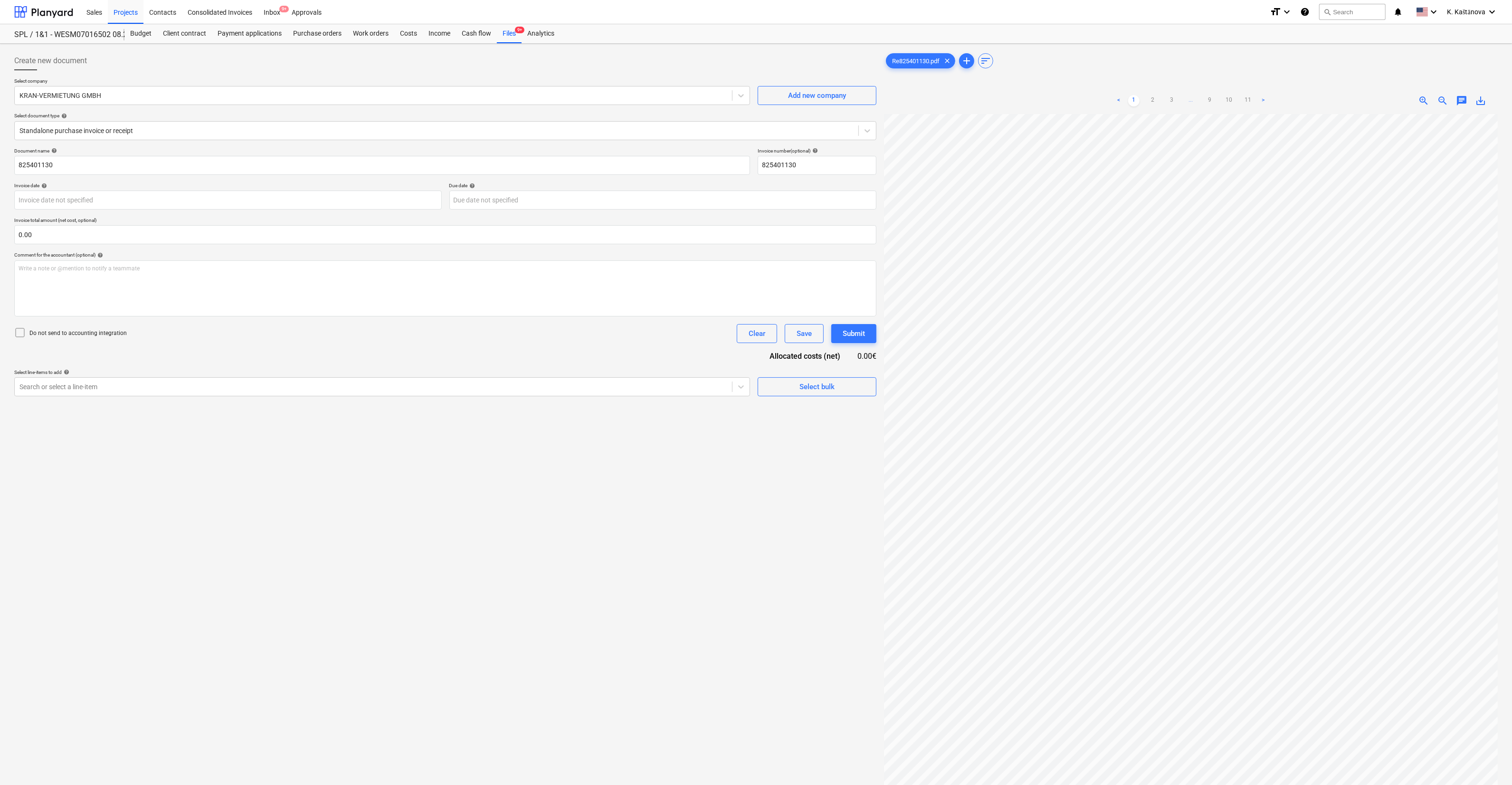
click at [554, 98] on ul "< 1 2 3 ... 9 10 11 >" at bounding box center [1191, 101] width 200 height 12
click at [554, 100] on link "2" at bounding box center [1153, 101] width 12 height 12
click at [554, 100] on link "3" at bounding box center [1172, 101] width 12 height 12
click at [554, 102] on link "4" at bounding box center [1181, 101] width 12 height 12
click at [554, 100] on link "3" at bounding box center [1153, 101] width 12 height 12
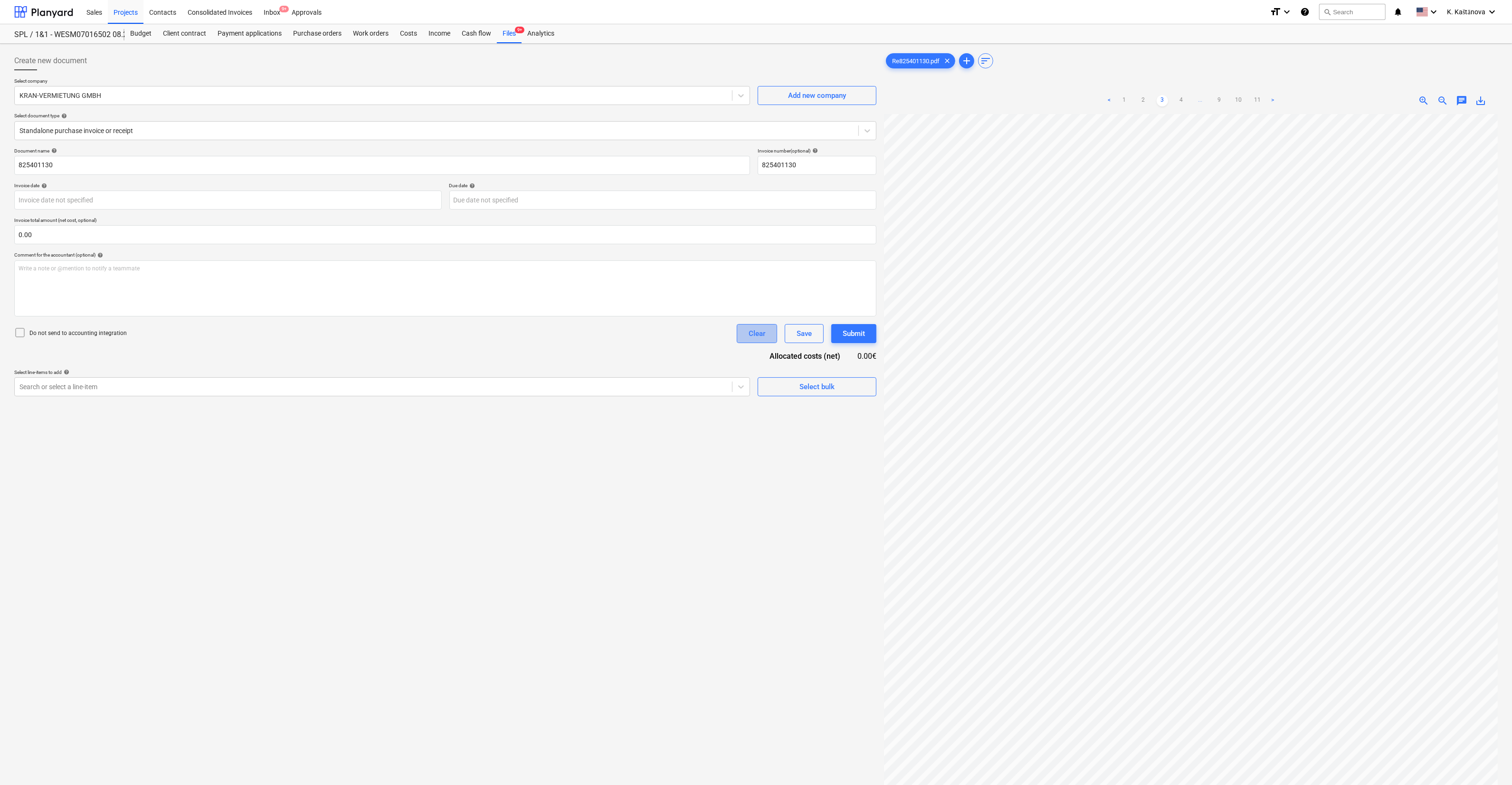
click at [554, 337] on div "Clear" at bounding box center [756, 333] width 17 height 12
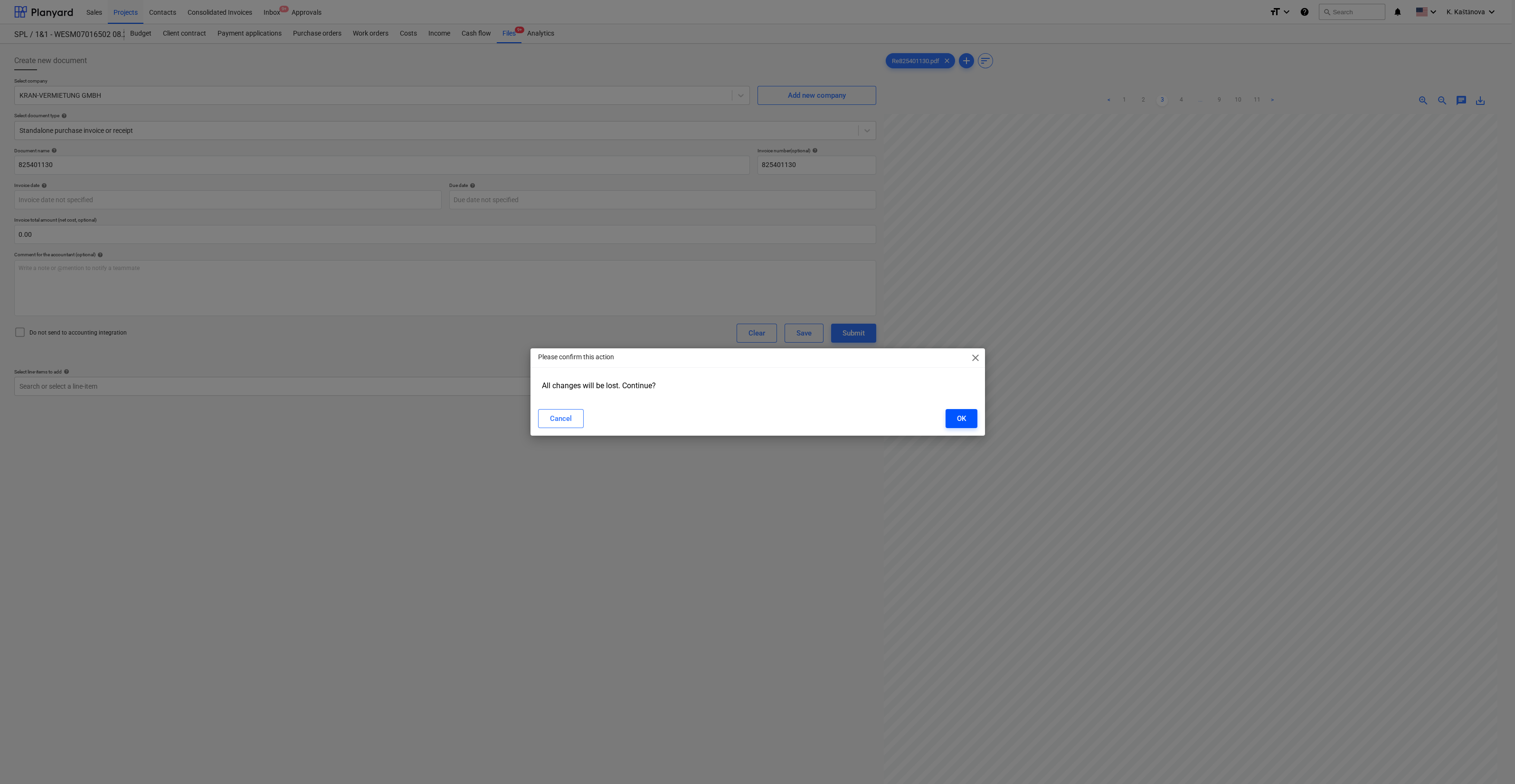
click at [554, 416] on div "OK" at bounding box center [961, 418] width 9 height 12
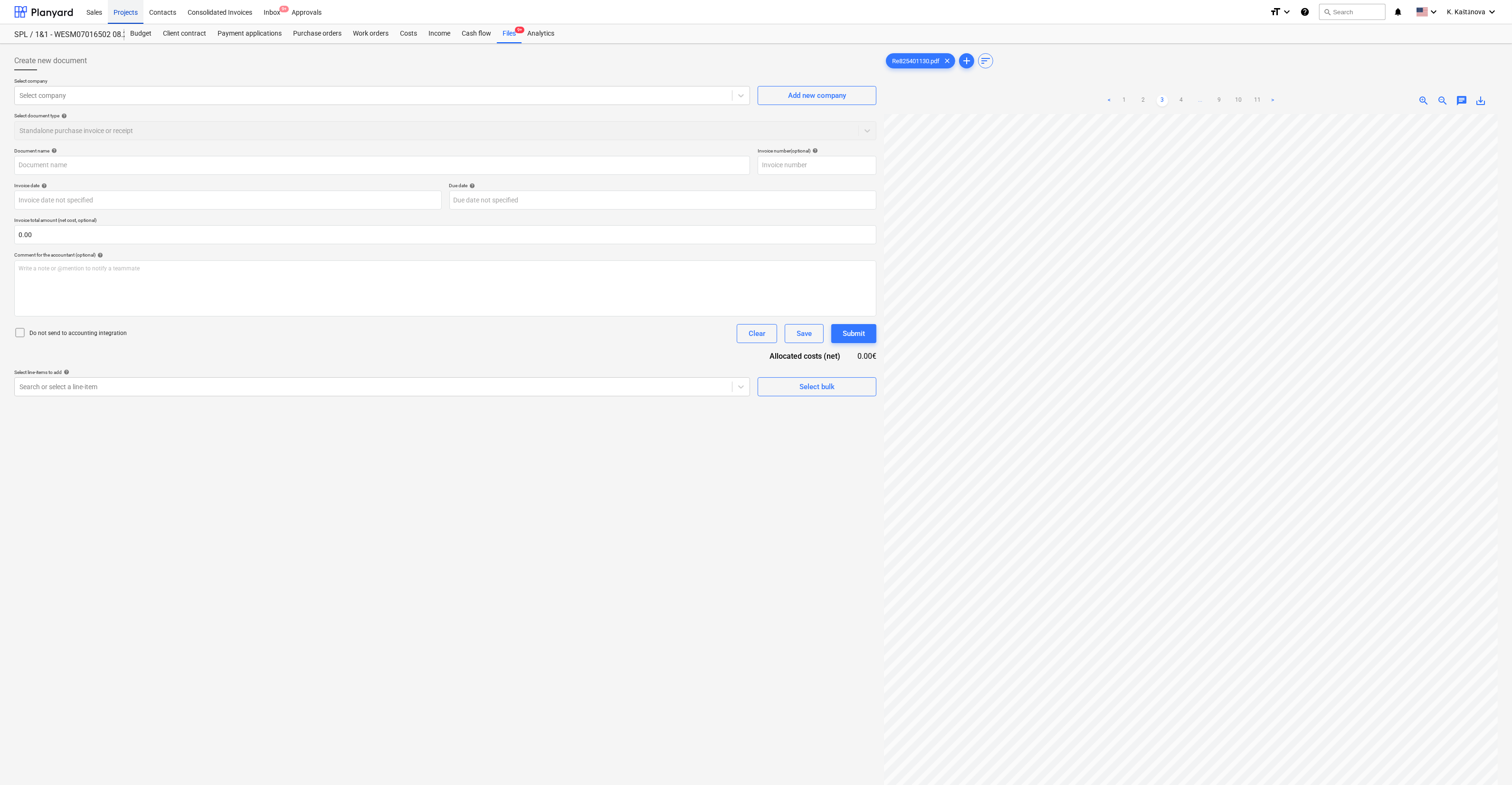
click at [133, 9] on div "Projects" at bounding box center [125, 11] width 36 height 24
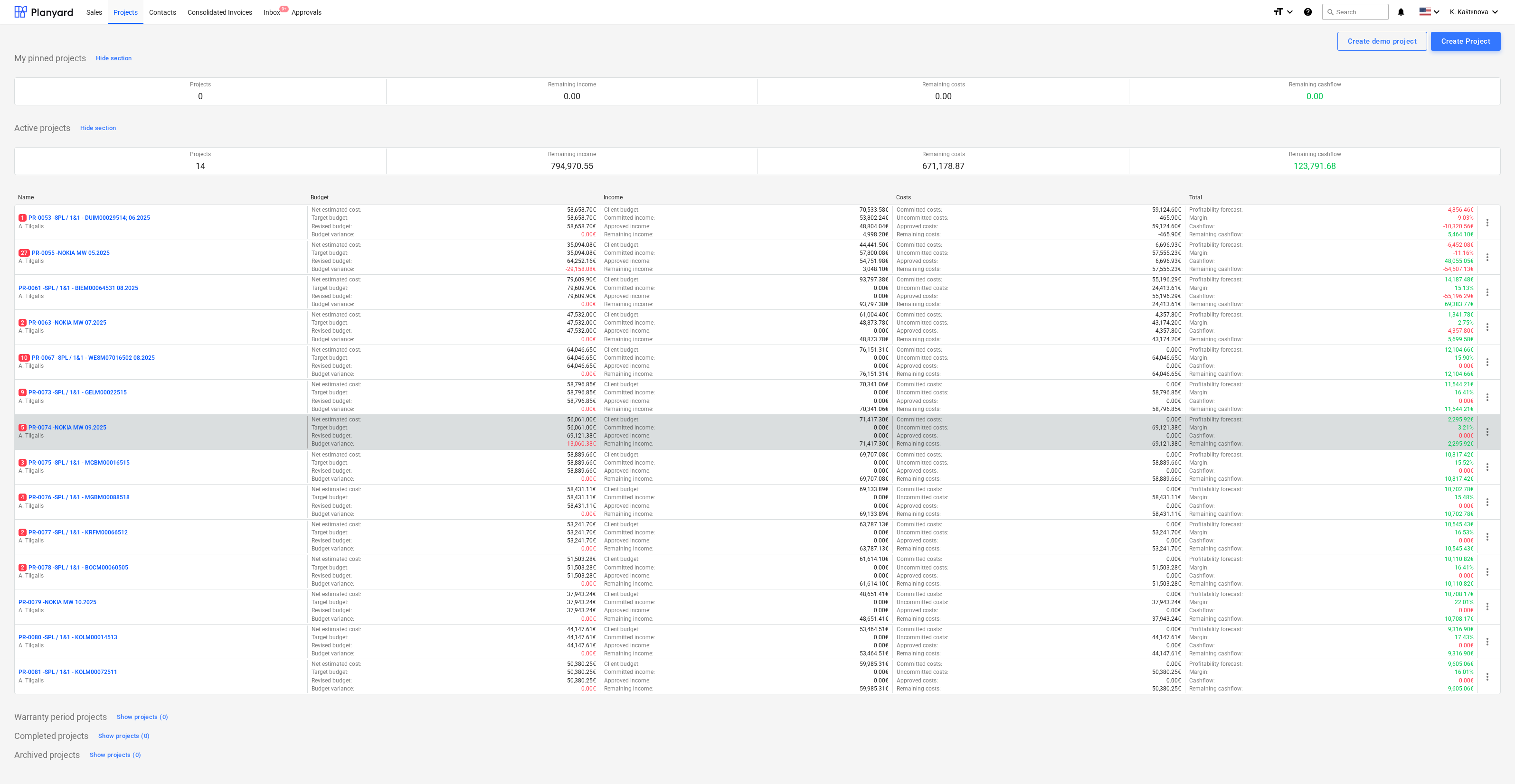
click at [144, 430] on div "5 PR-0074 - NOKIA MW 09.2025" at bounding box center [161, 428] width 285 height 8
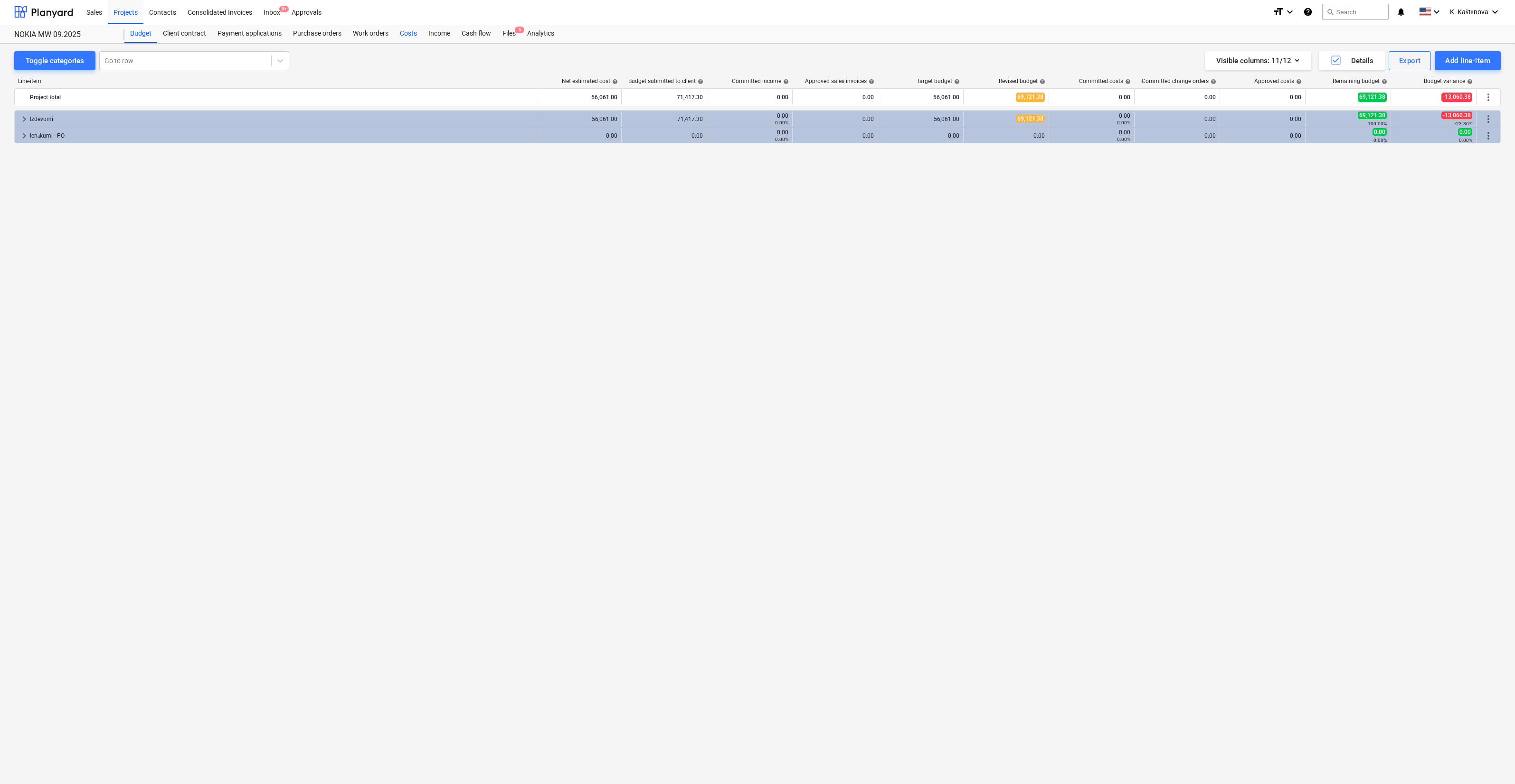
click at [405, 33] on div "Costs" at bounding box center [408, 33] width 28 height 19
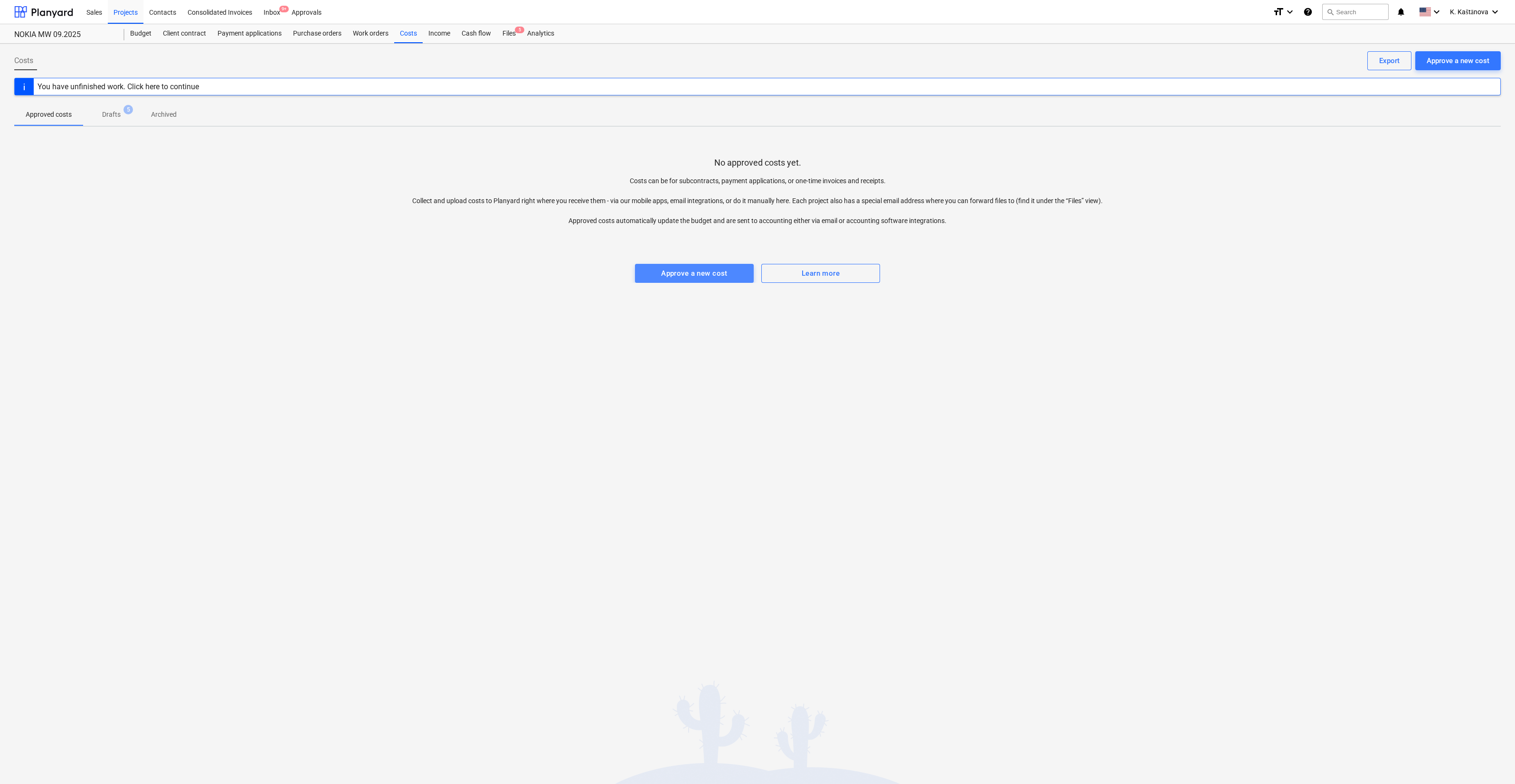
click at [554, 271] on div "Approve a new cost" at bounding box center [694, 273] width 67 height 12
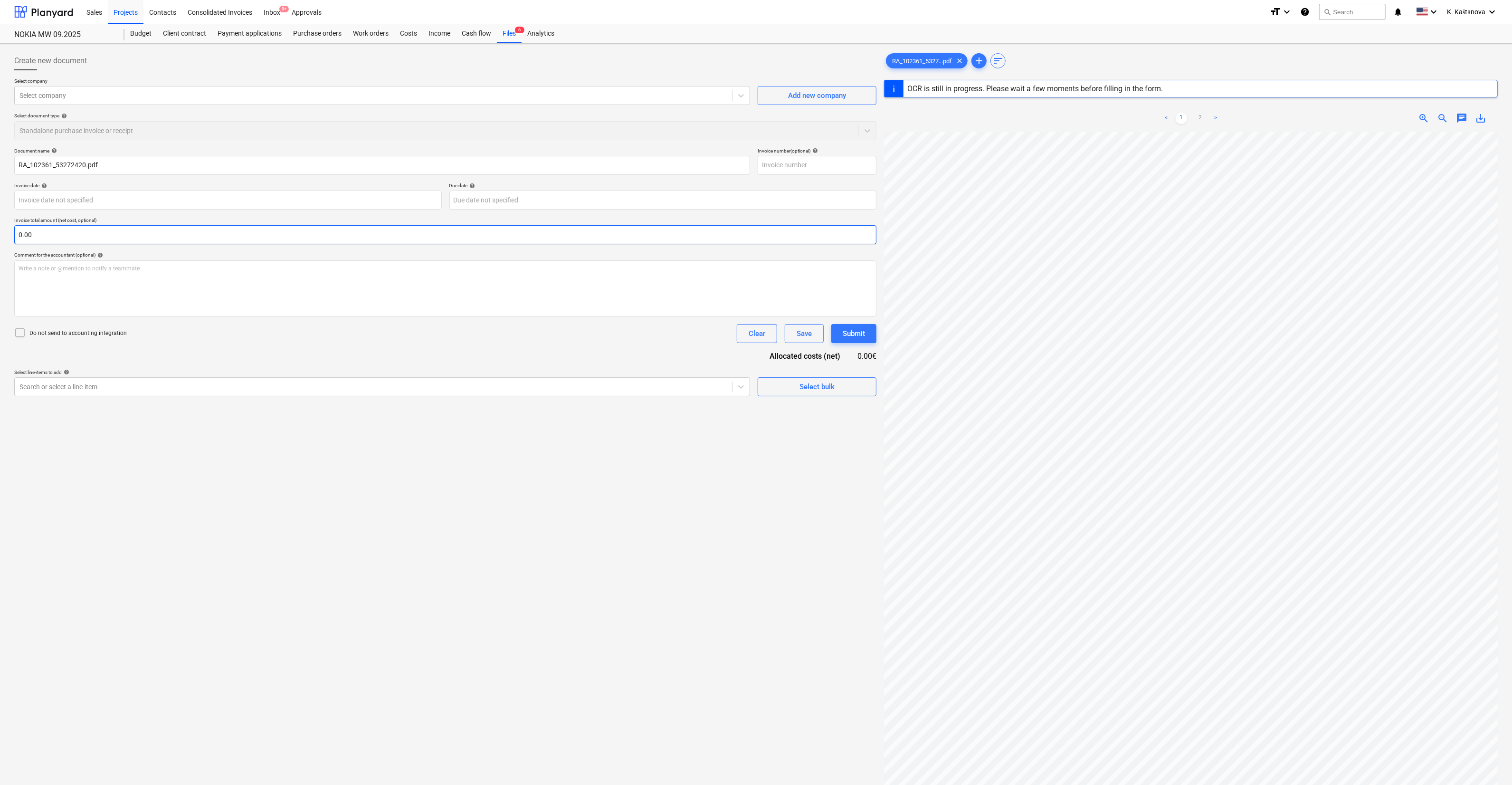
type input "102361"
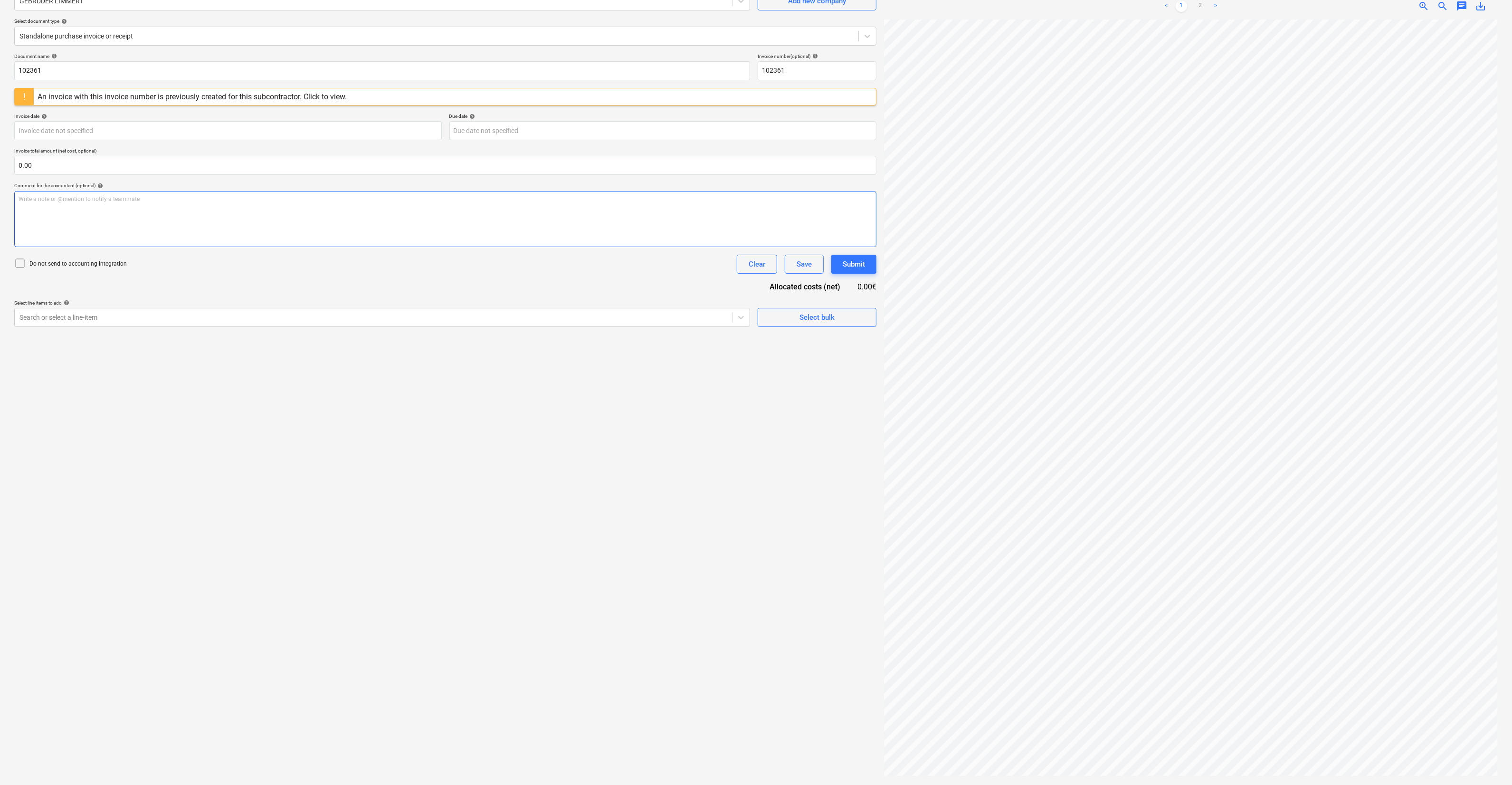
scroll to position [0, 27]
click at [554, 5] on link "2" at bounding box center [1200, 7] width 12 height 12
click at [554, 5] on link "1" at bounding box center [1181, 7] width 12 height 12
click at [95, 159] on input "text" at bounding box center [445, 165] width 862 height 19
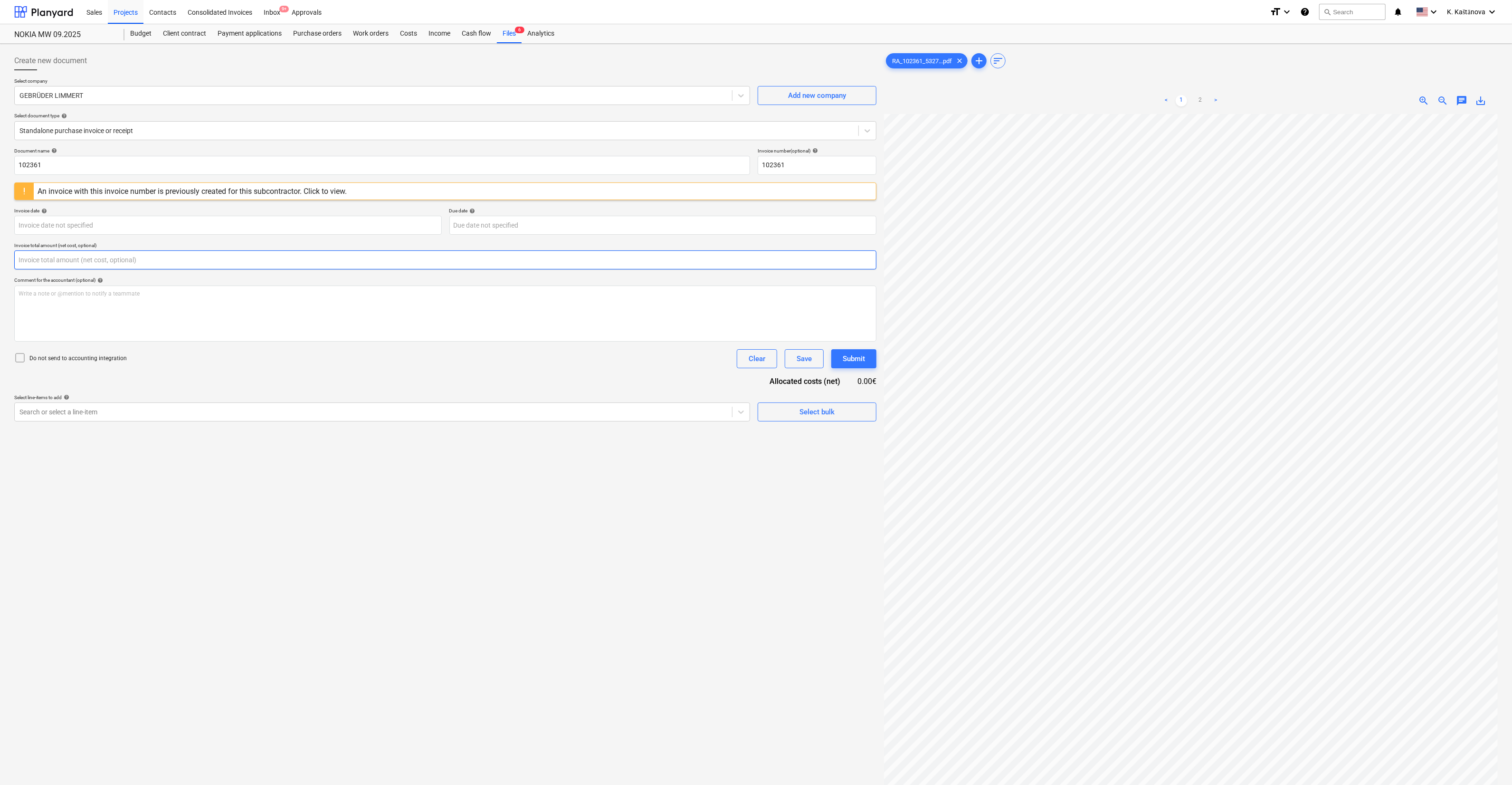
scroll to position [94, 0]
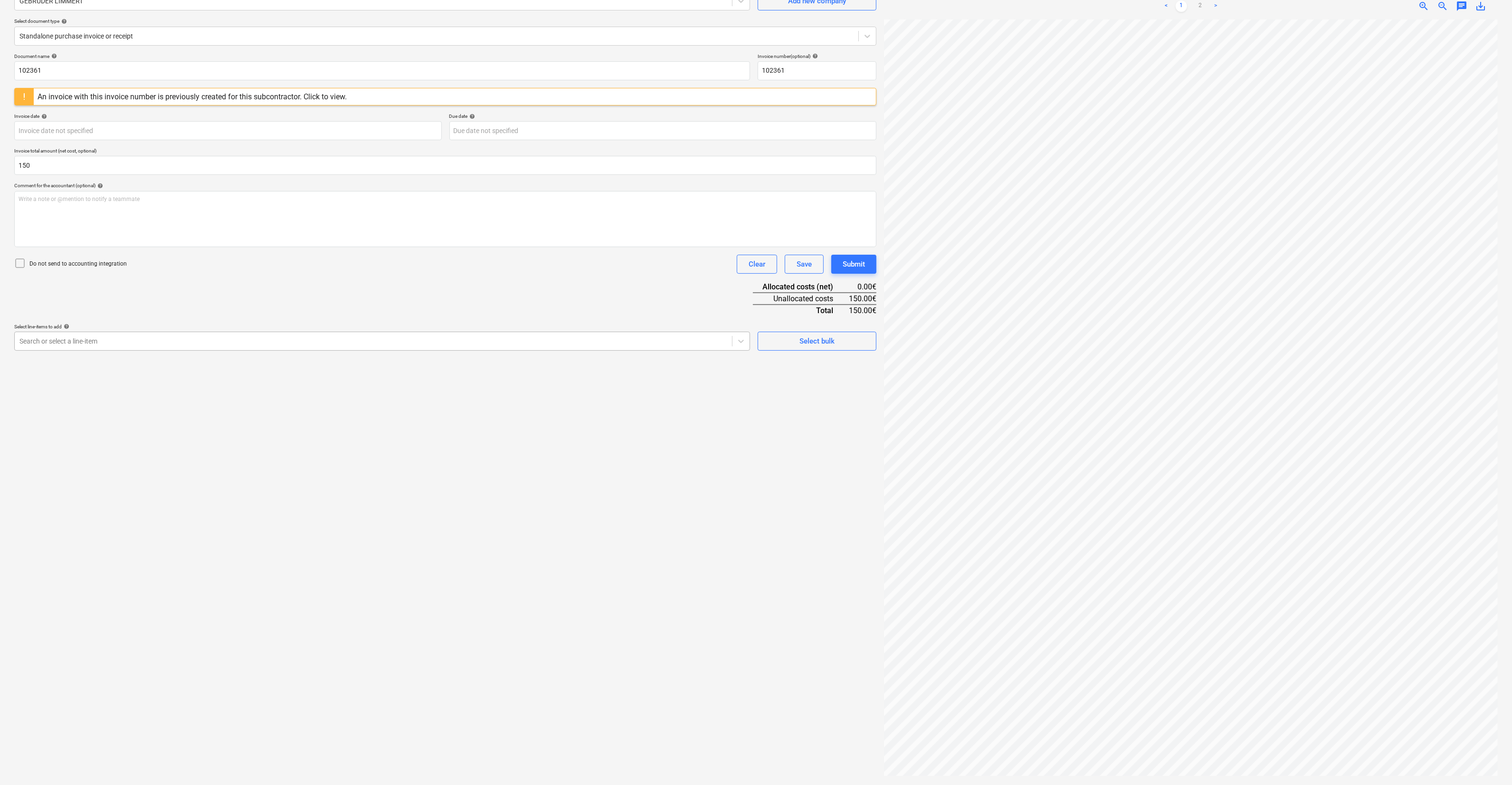
type input "150.00"
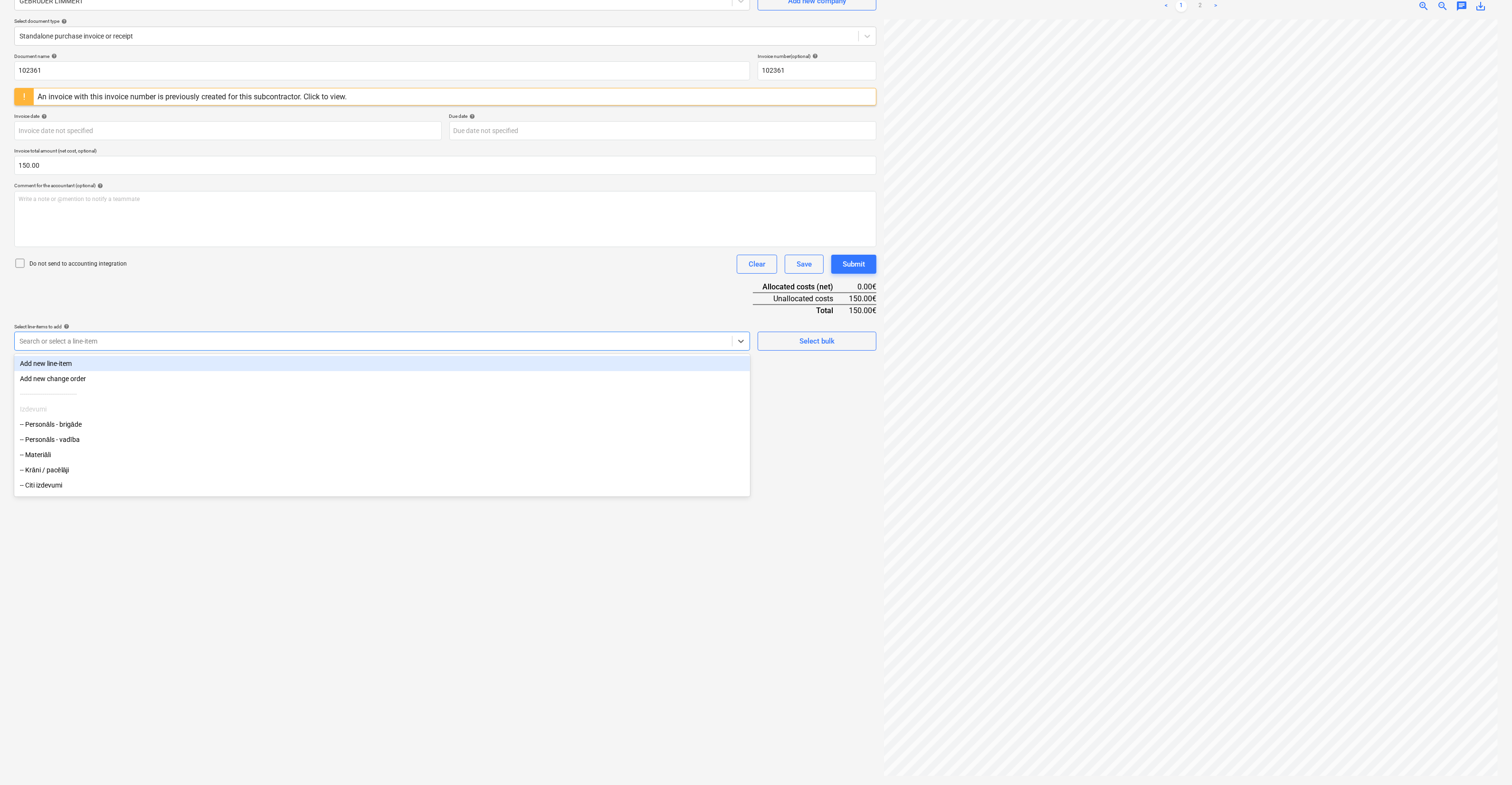
click at [65, 331] on div "Search or select a line-item" at bounding box center [382, 341] width 736 height 19
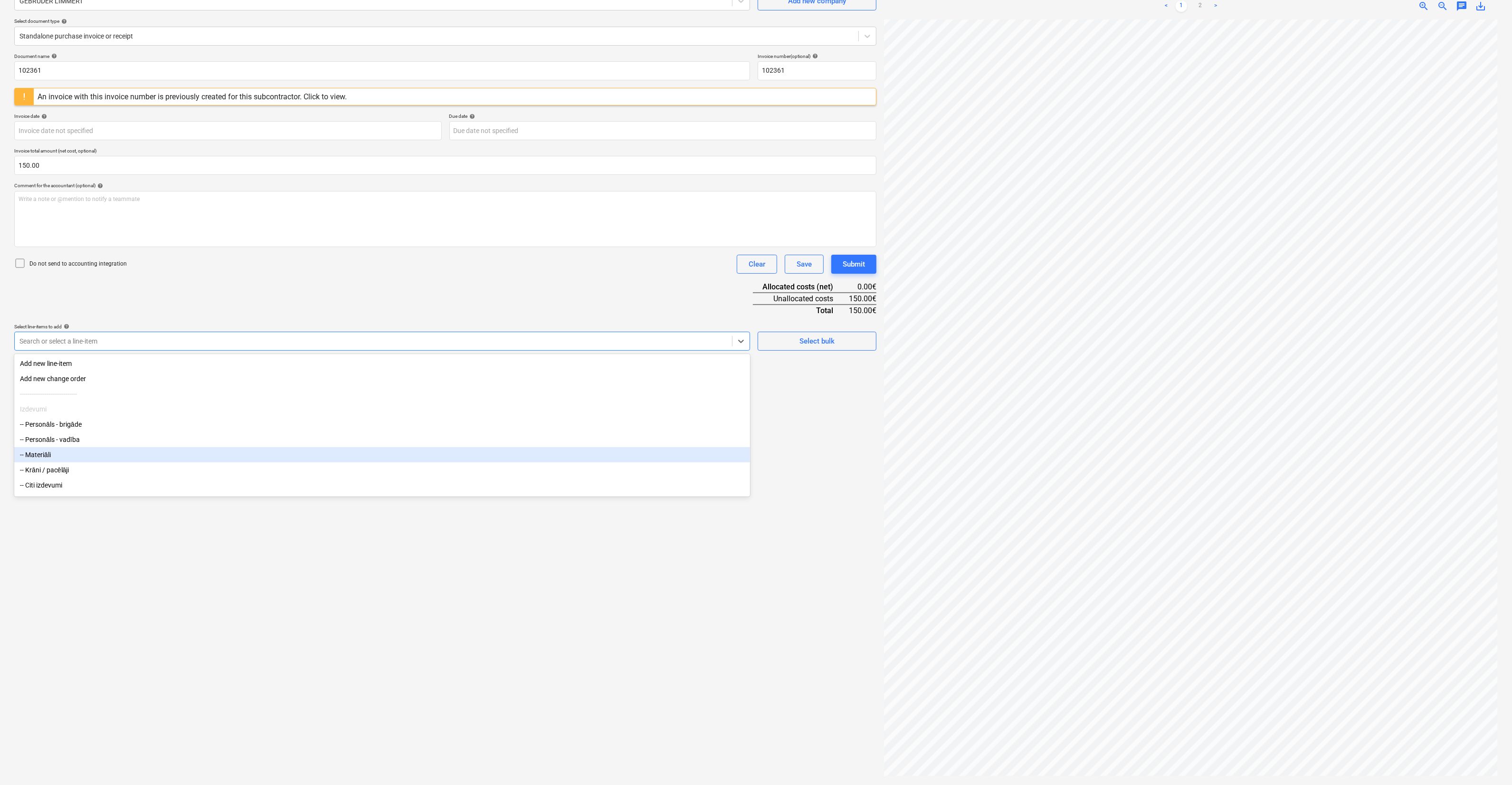
click at [50, 435] on div "-- Materiāli" at bounding box center [382, 454] width 736 height 15
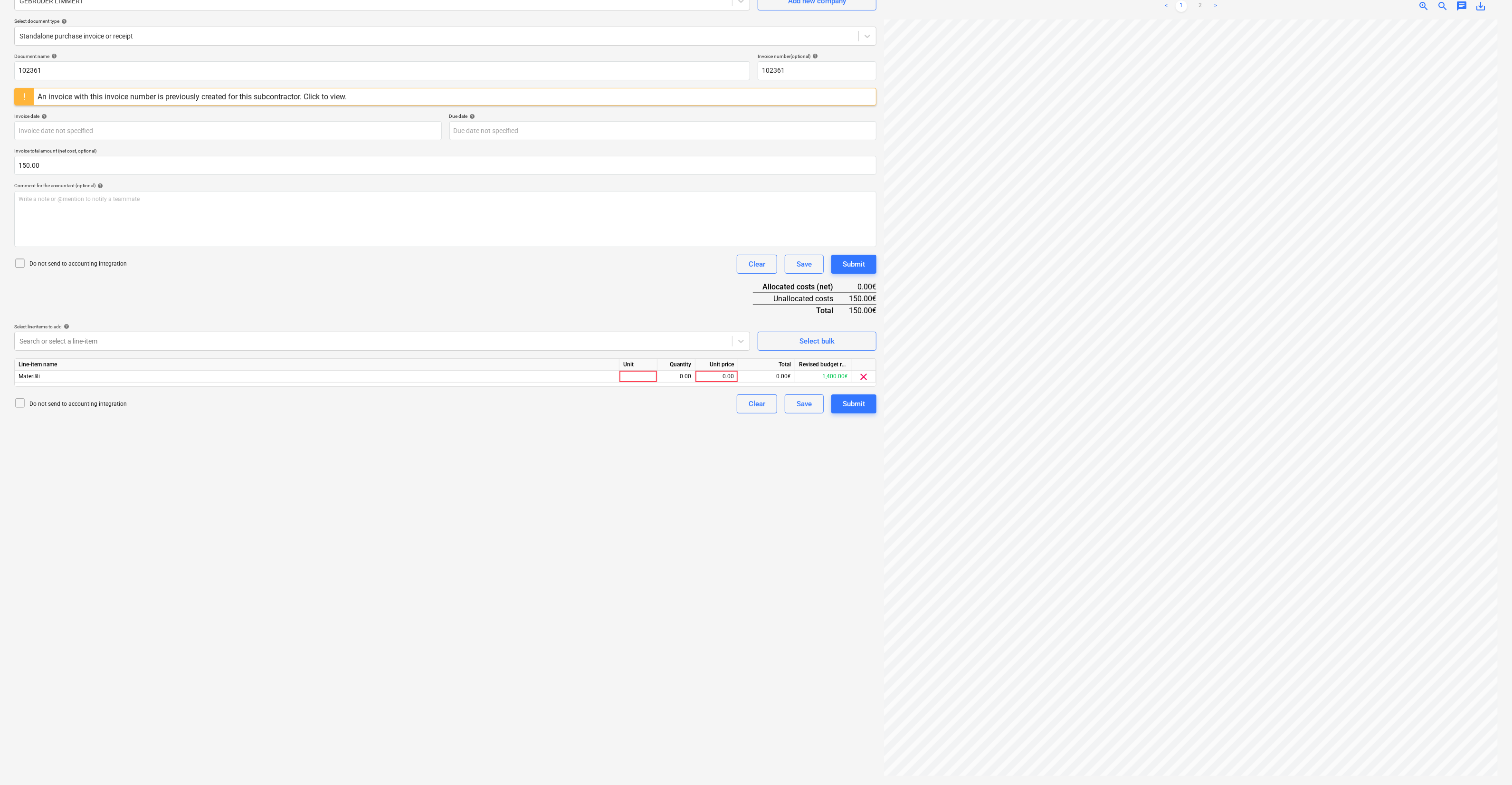
click at [265, 270] on div "Do not send to accounting integration Clear Save Submit" at bounding box center [445, 264] width 862 height 19
click at [554, 375] on div at bounding box center [639, 377] width 38 height 12
type input "Objekts"
type input "150"
click at [554, 435] on div "Create new document Select company GEBRÜDER LIMMERT Add new company Select docu…" at bounding box center [445, 367] width 870 height 829
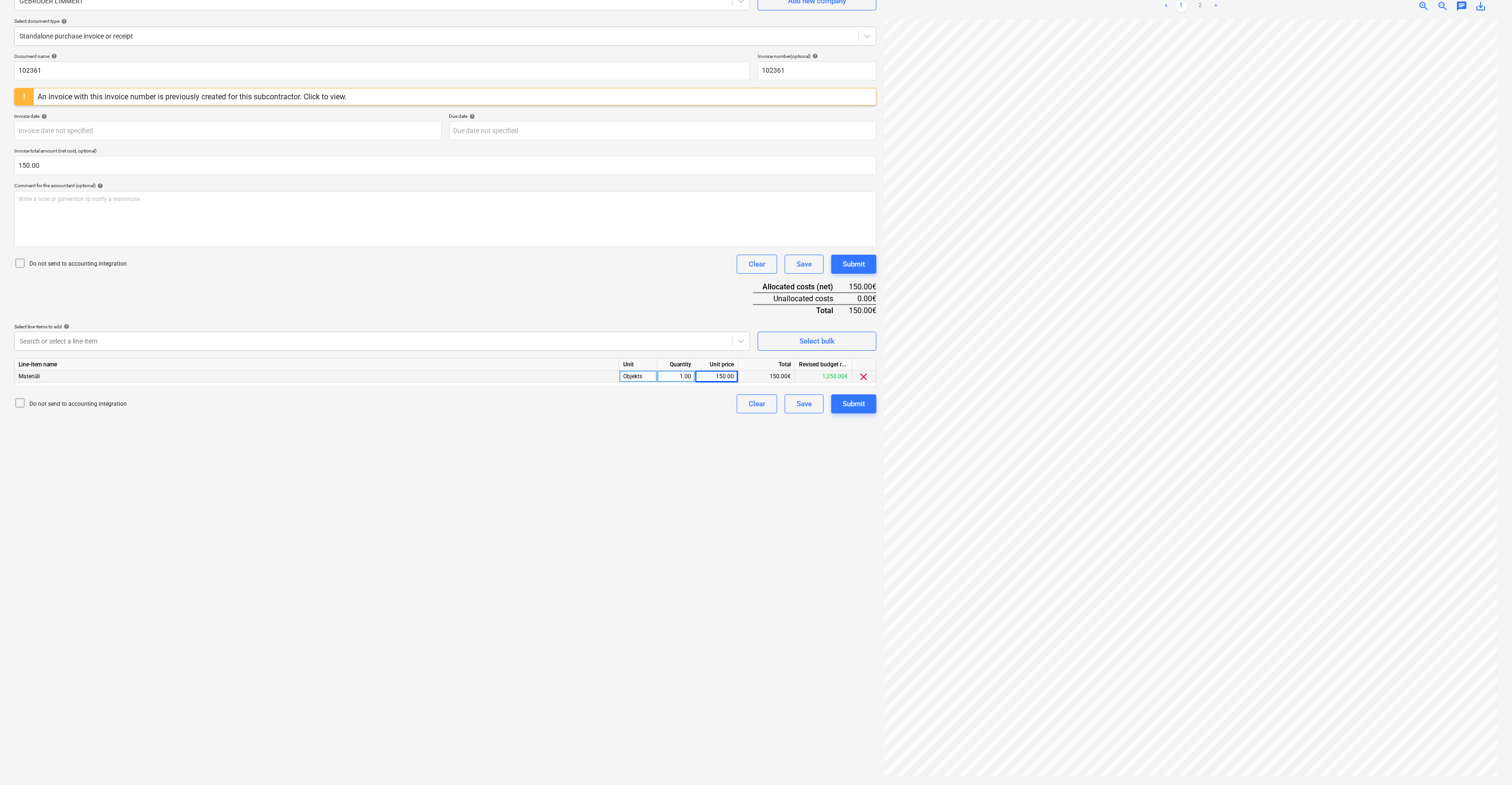
scroll to position [0, 0]
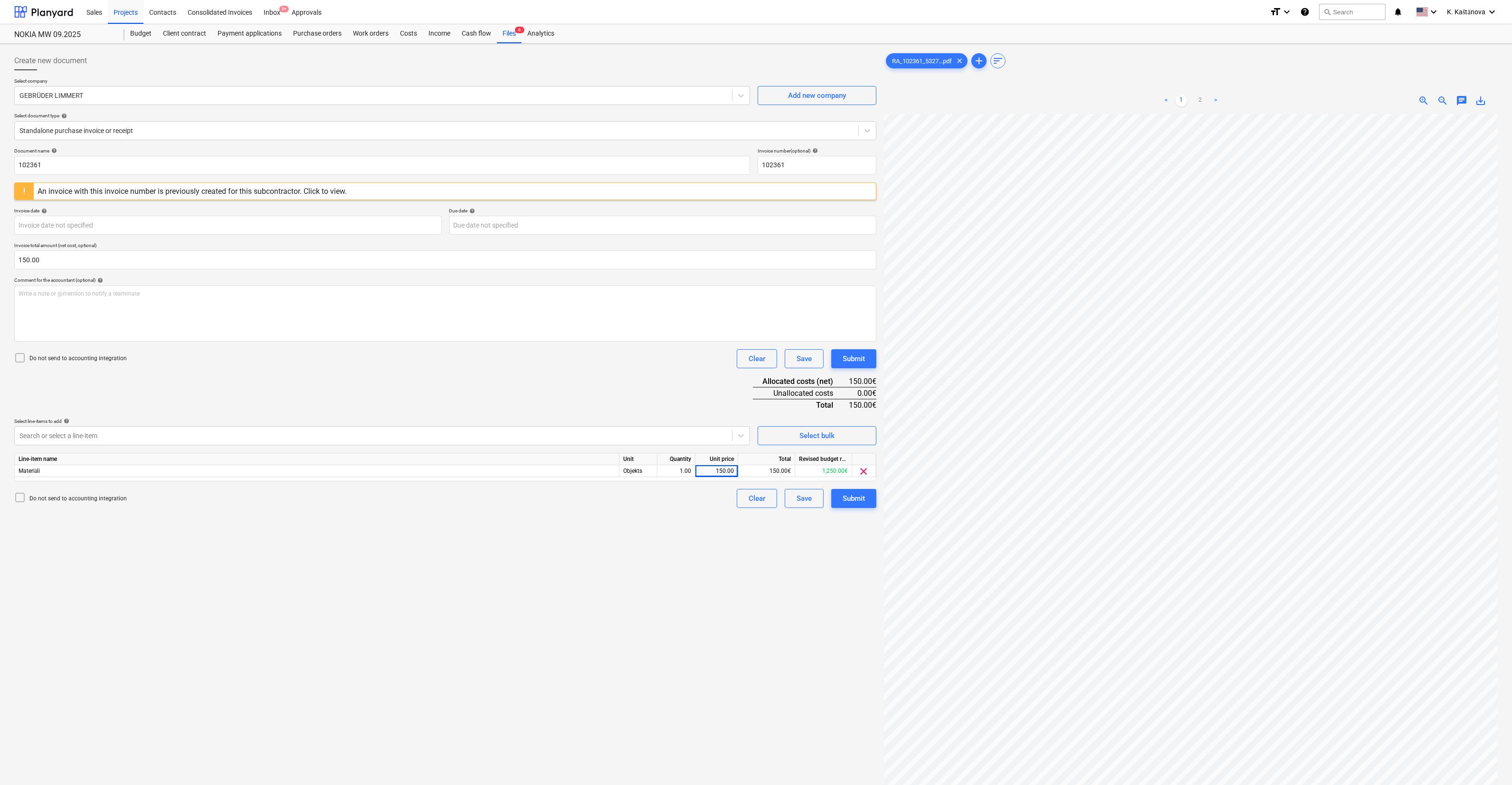
click at [554, 363] on div "Do not send to accounting integration Clear Save Submit" at bounding box center [445, 359] width 862 height 19
click at [554, 435] on div "Save" at bounding box center [804, 498] width 15 height 12
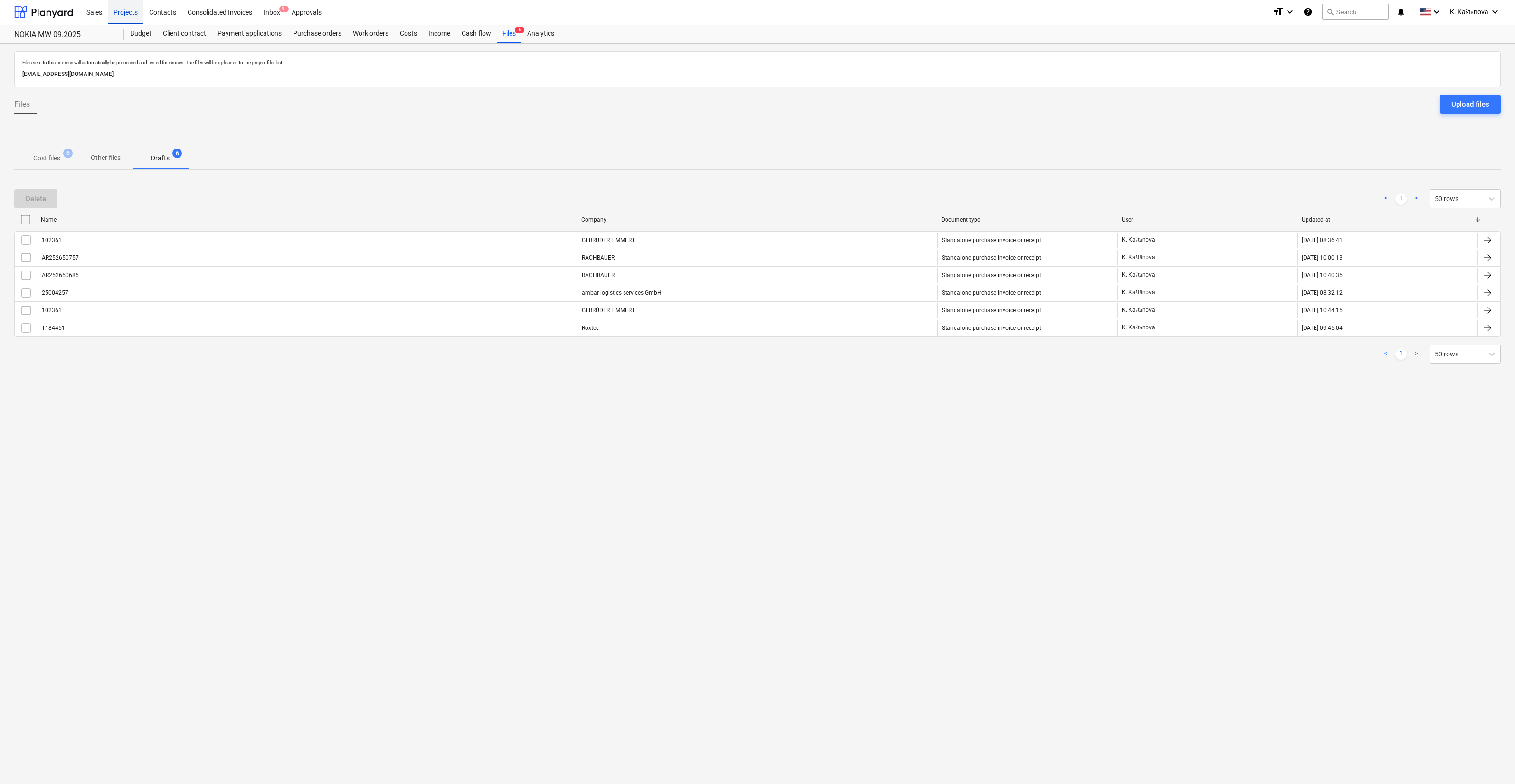
click at [128, 6] on div "Projects" at bounding box center [125, 11] width 36 height 24
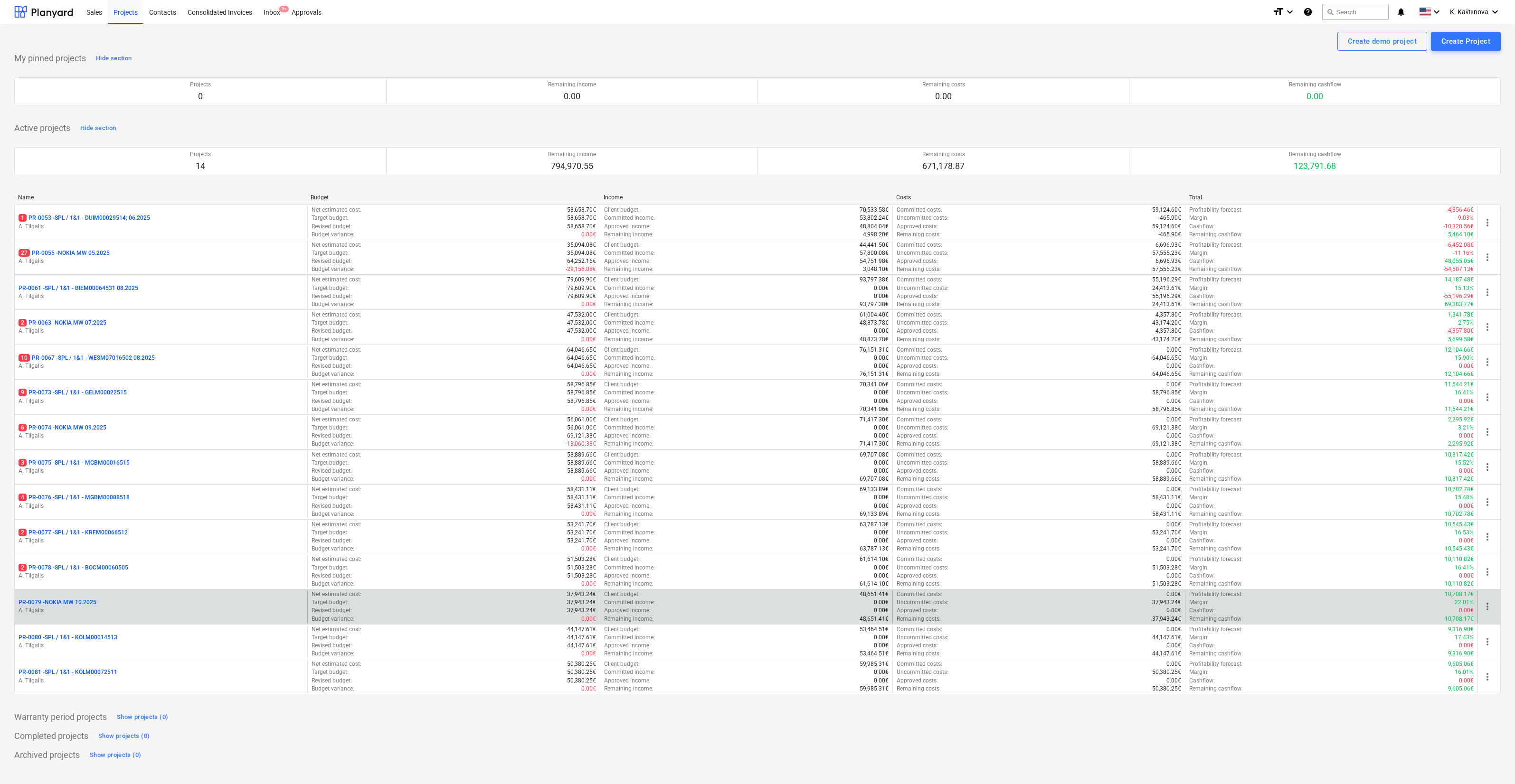
click at [84, 434] on p "PR-0079 - NOKIA MW 10.2025" at bounding box center [57, 602] width 78 height 8
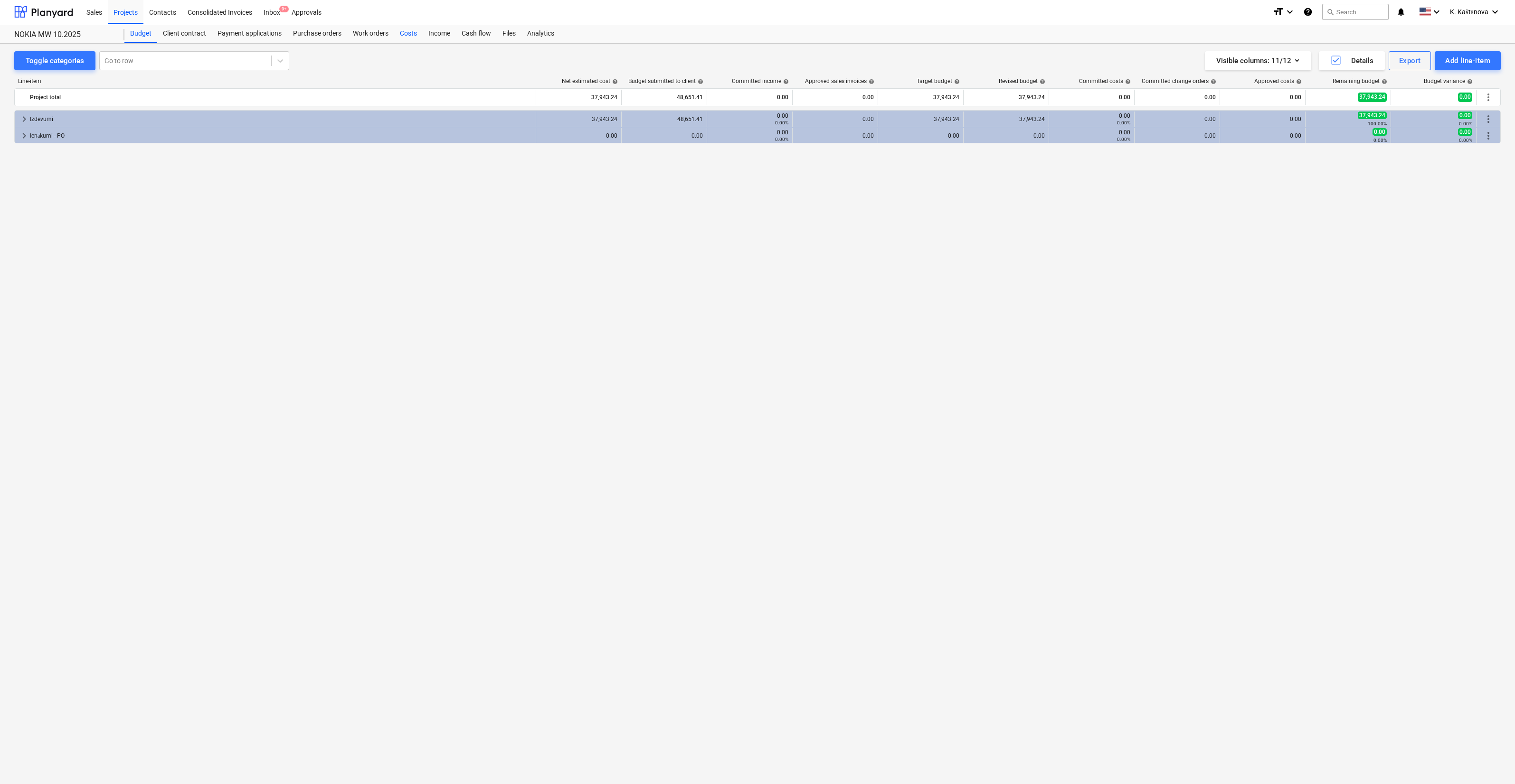
click at [407, 33] on div "Costs" at bounding box center [408, 33] width 28 height 19
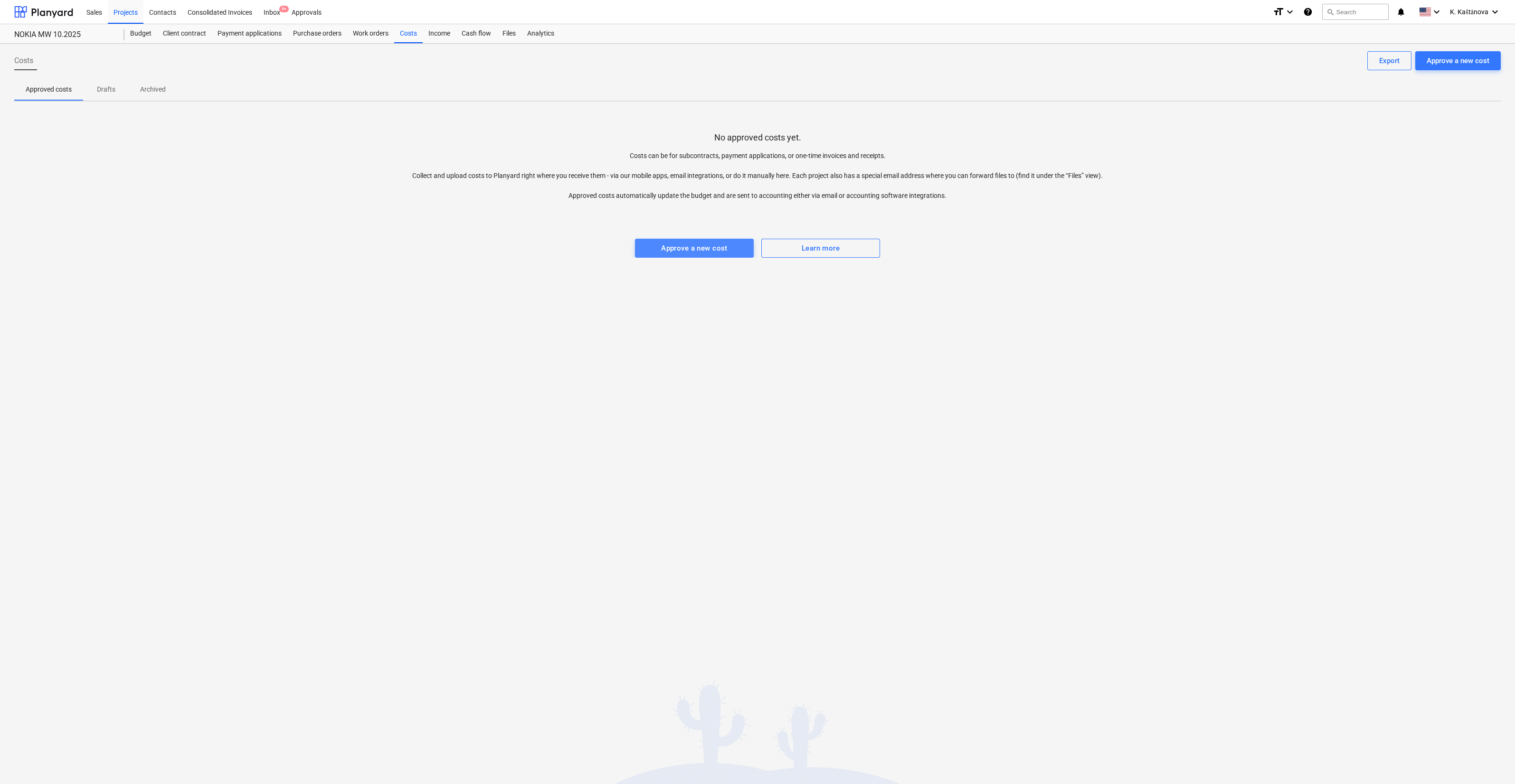
click at [554, 253] on div "Approve a new cost" at bounding box center [694, 248] width 67 height 12
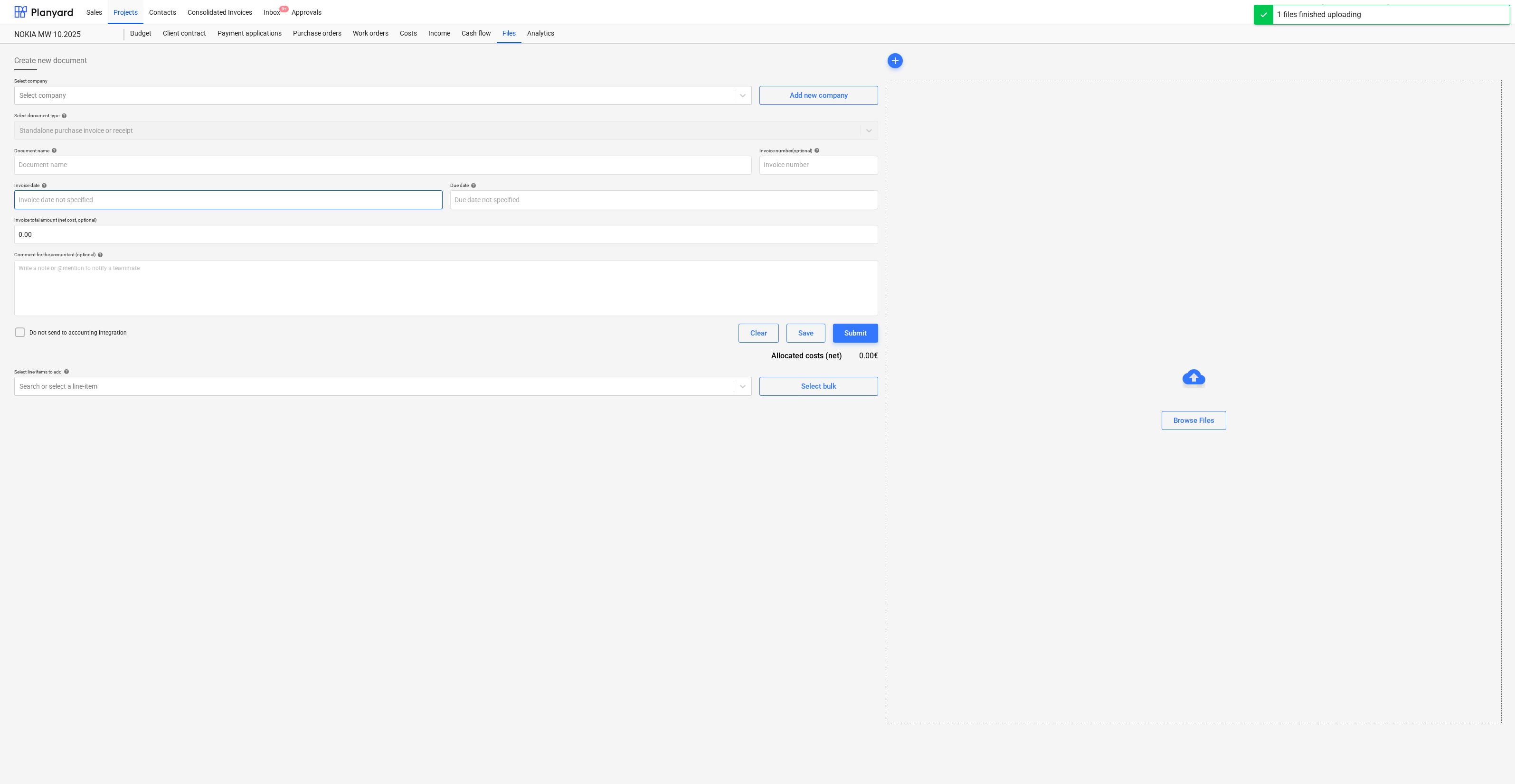
type input "RA_102361_53272420.pdf"
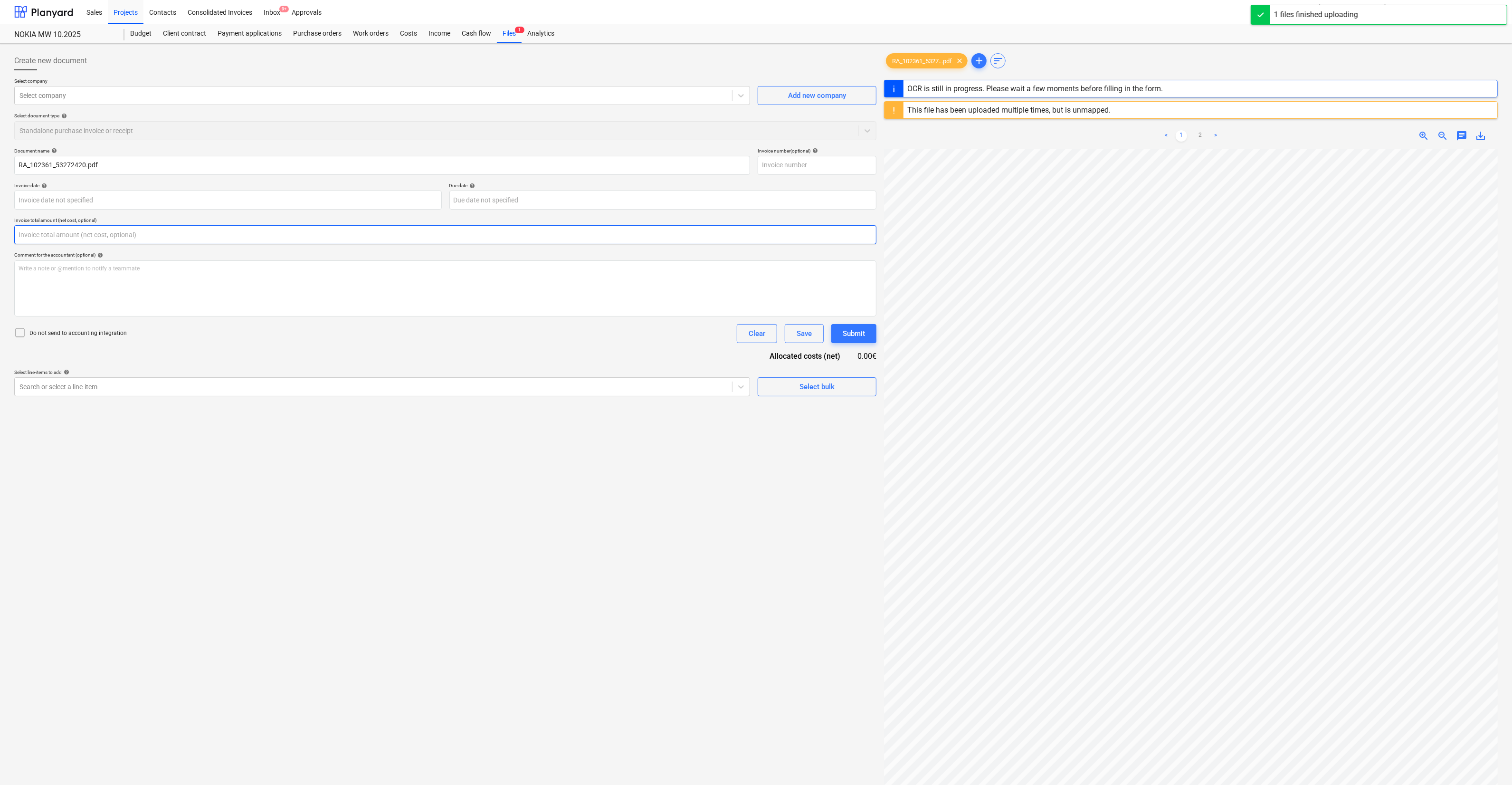
click at [101, 233] on input "text" at bounding box center [445, 235] width 862 height 19
type input "102361"
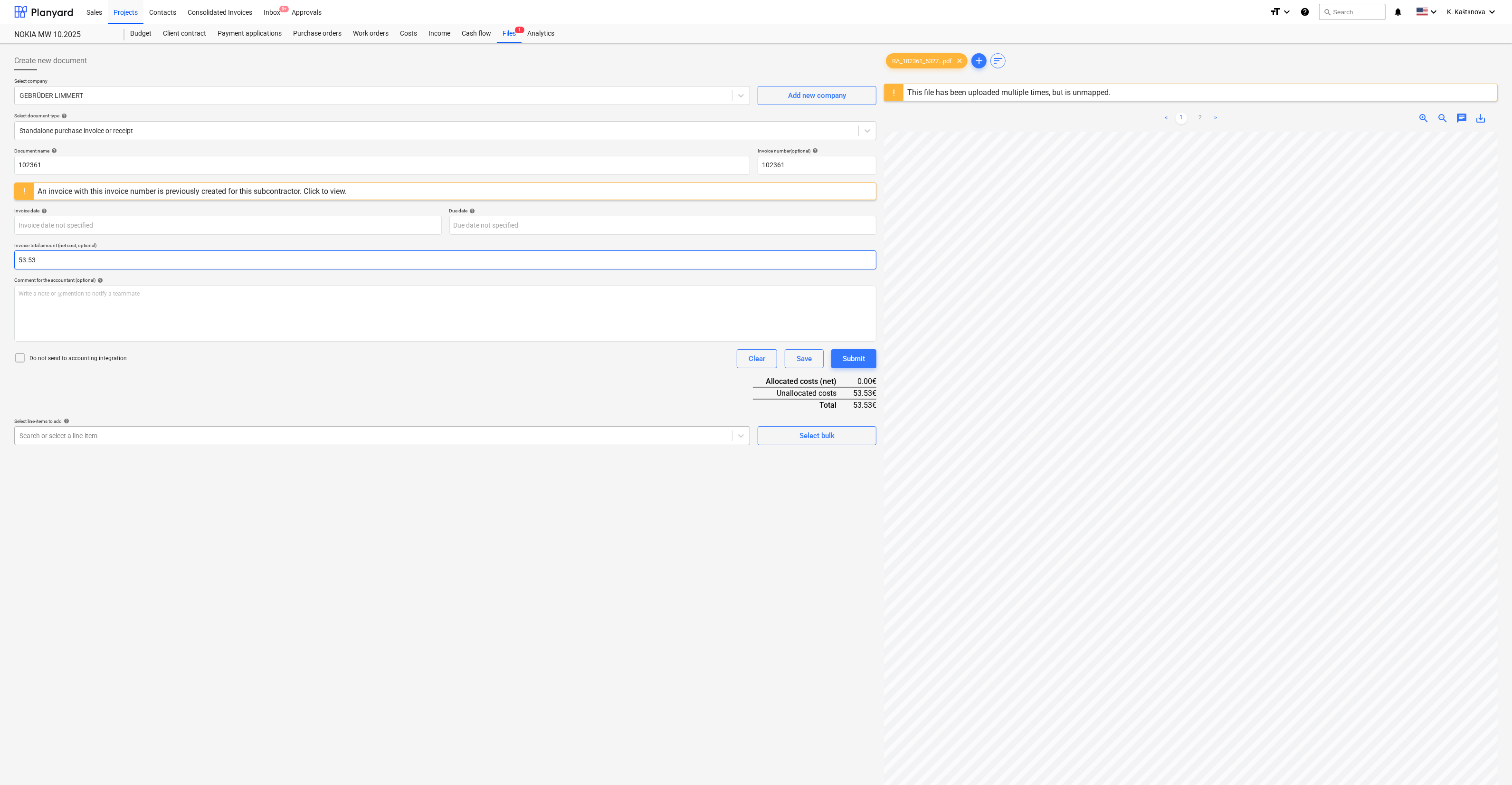
type input "53.53"
click at [101, 435] on div at bounding box center [373, 435] width 708 height 9
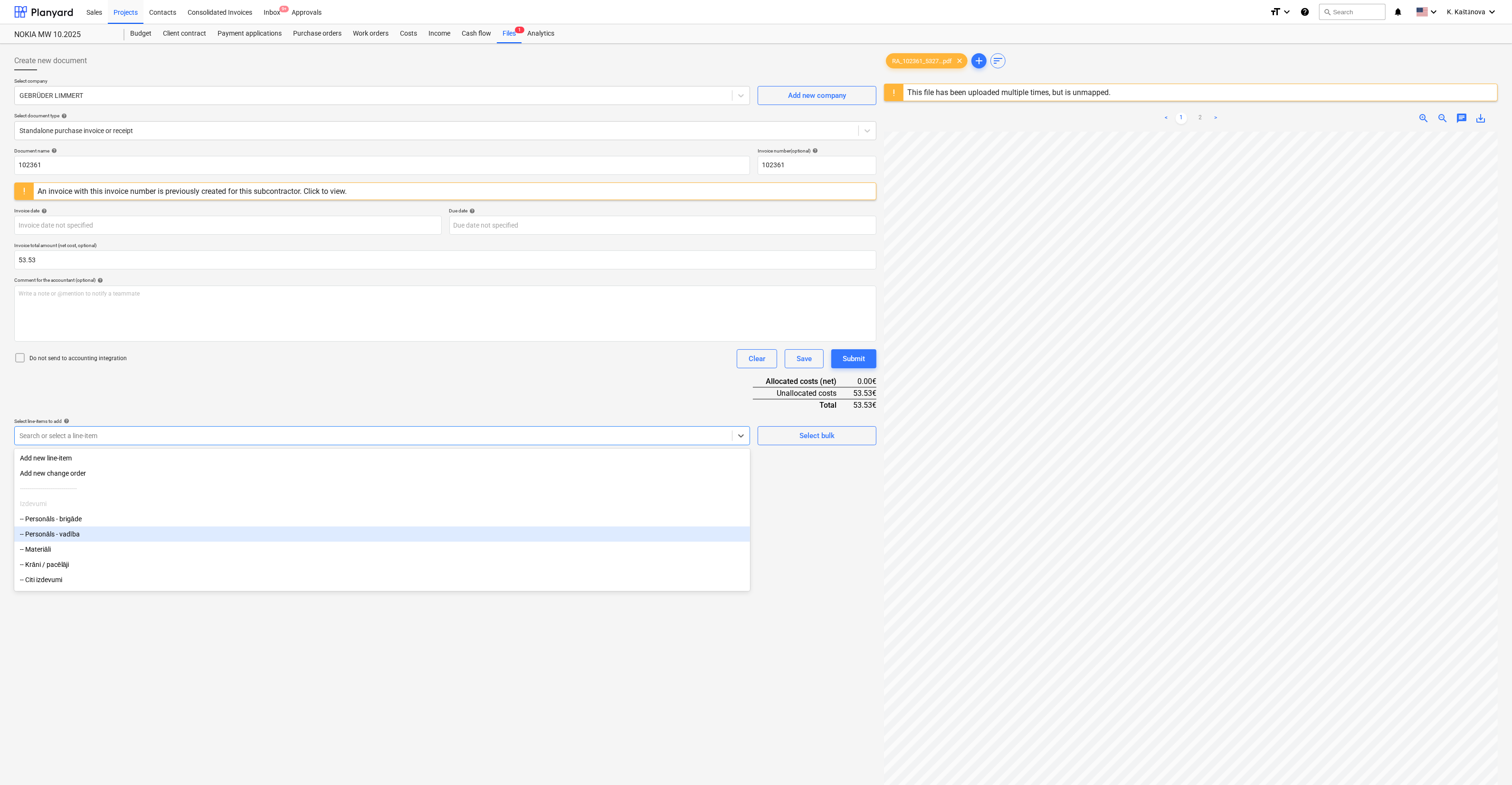
click at [55, 435] on div "-- Materiāli" at bounding box center [382, 549] width 736 height 15
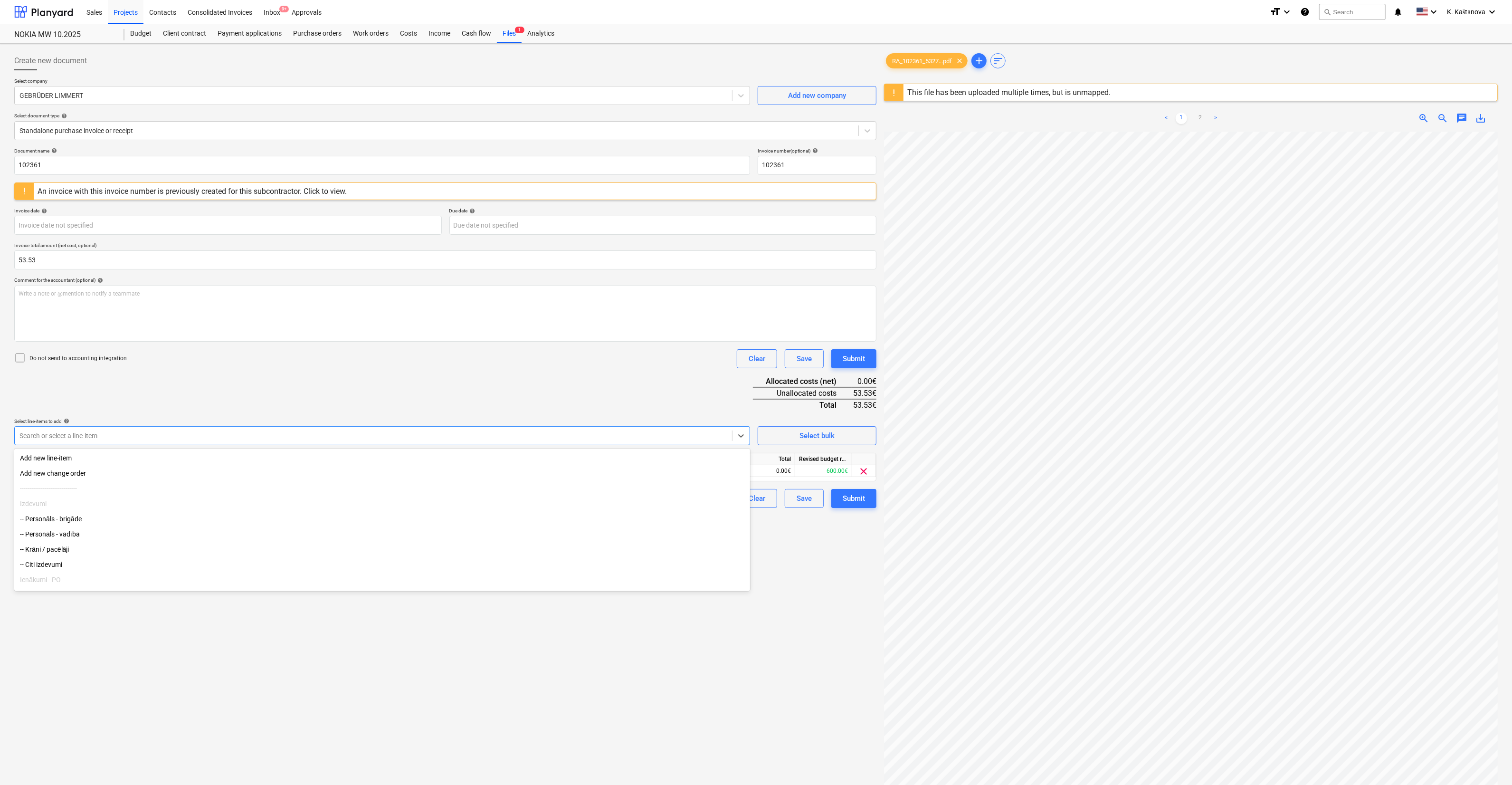
click at [280, 378] on div "Document name help 102361 Invoice number (optional) help 102361 An invoice with…" at bounding box center [445, 328] width 862 height 361
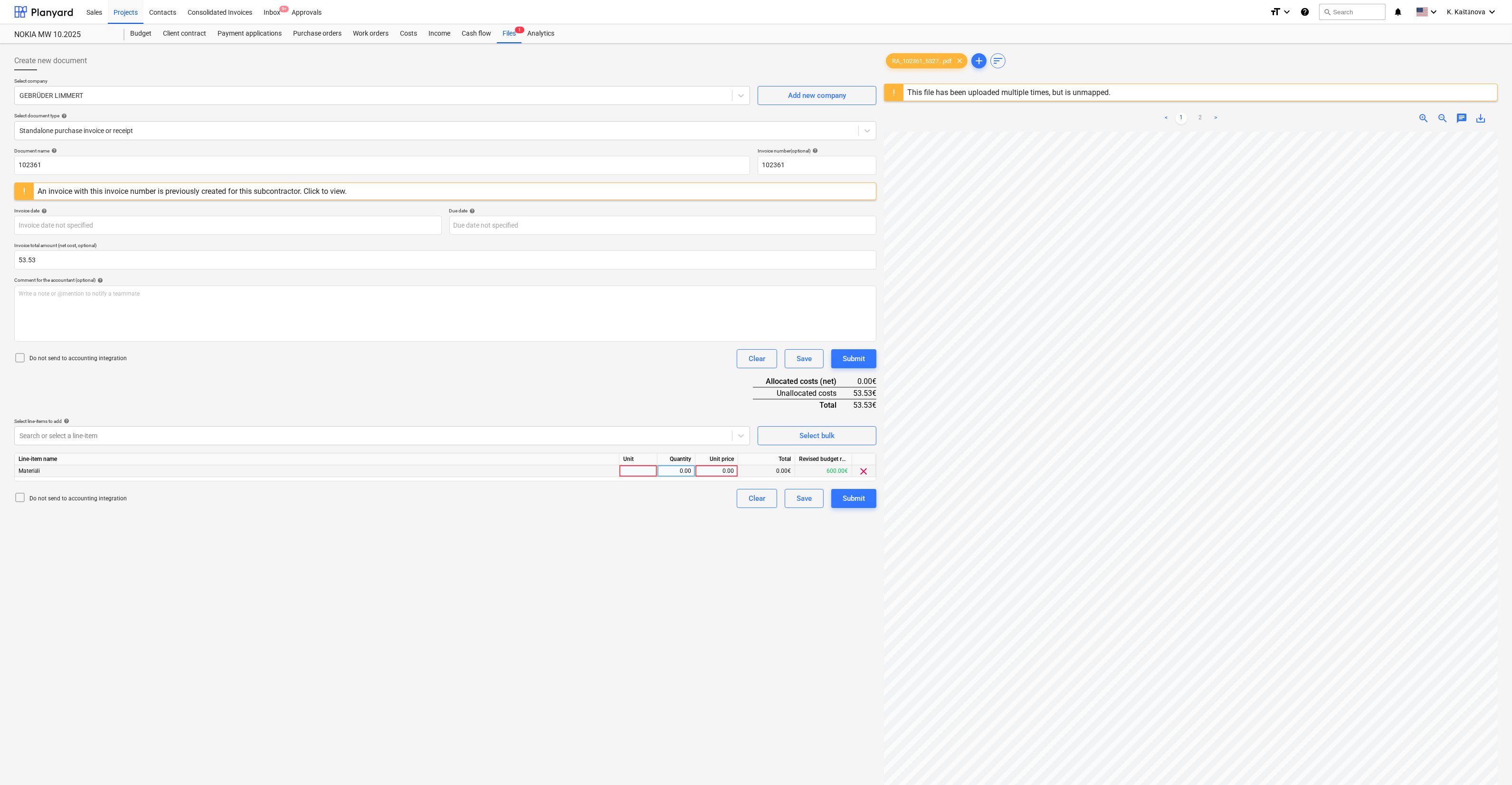
click at [554, 435] on div at bounding box center [639, 471] width 38 height 12
type input "Objekts"
type input "53.53"
click at [554, 435] on div "Create new document Select company GEBRÜDER LIMMERT Add new company Select docu…" at bounding box center [445, 470] width 870 height 846
click at [554, 435] on div "Save" at bounding box center [804, 498] width 15 height 12
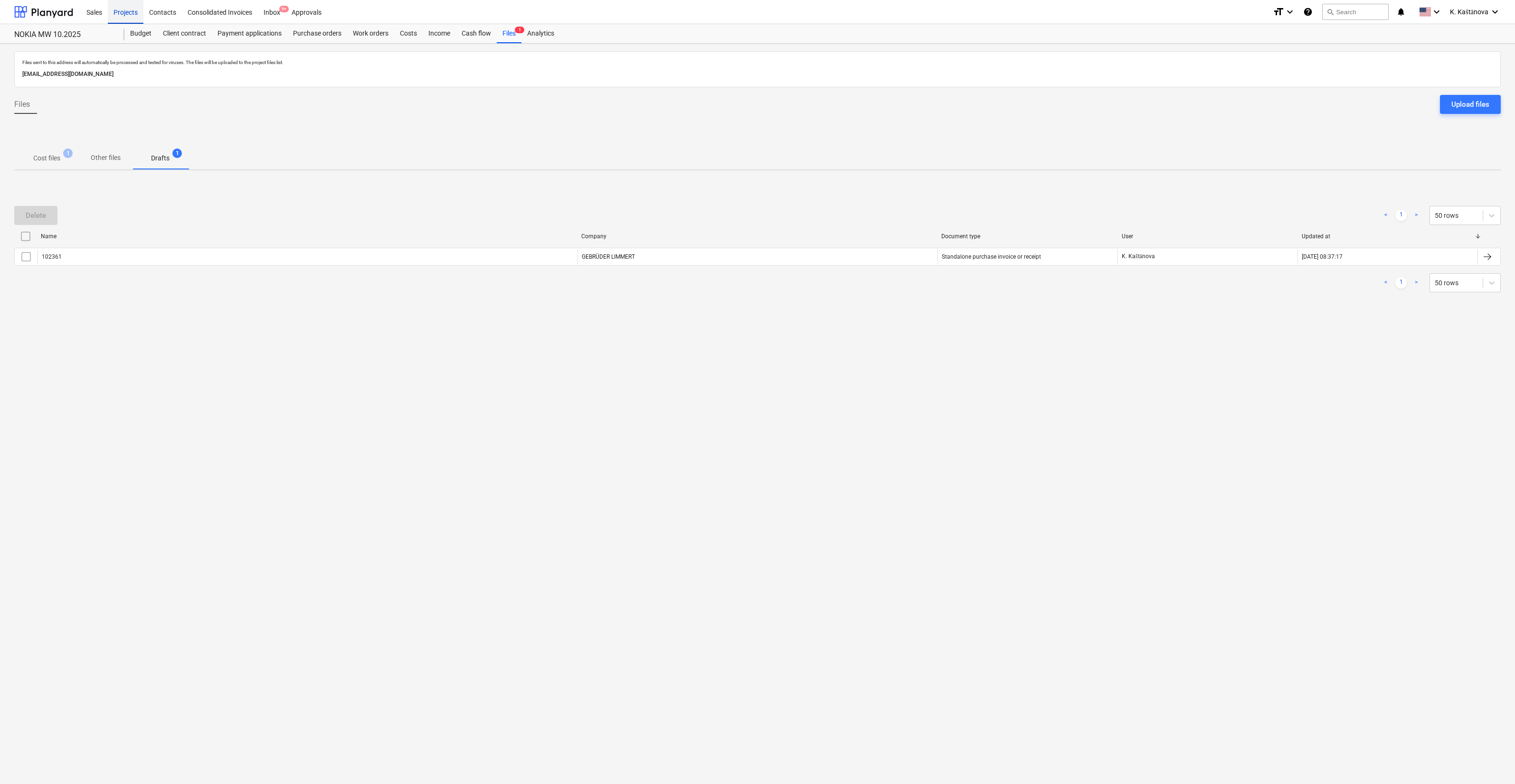
click at [123, 12] on div "Projects" at bounding box center [125, 11] width 36 height 24
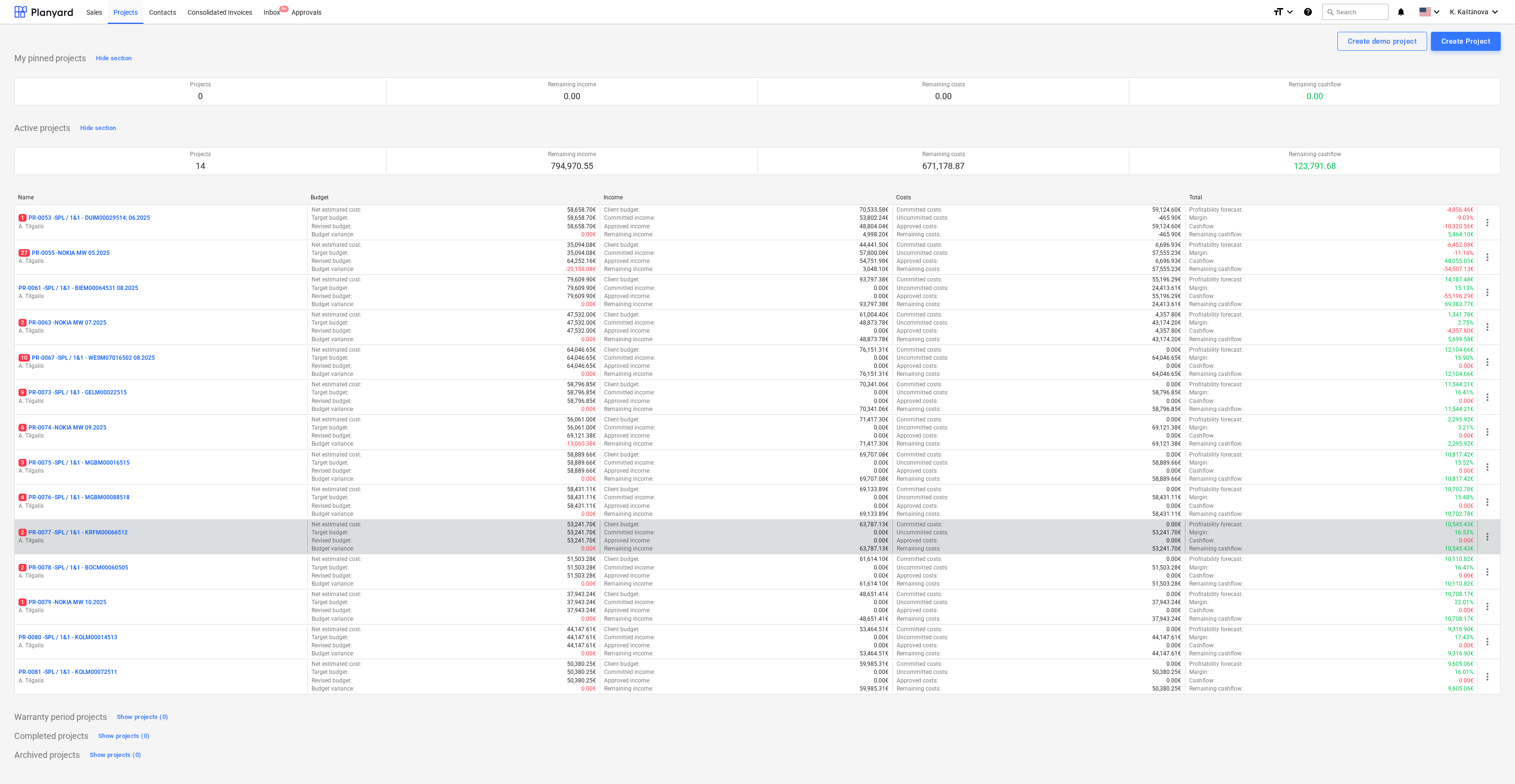
click at [157, 434] on div "2 PR-0077 - SPL / 1&1 - KRFM00066512" at bounding box center [161, 532] width 285 height 8
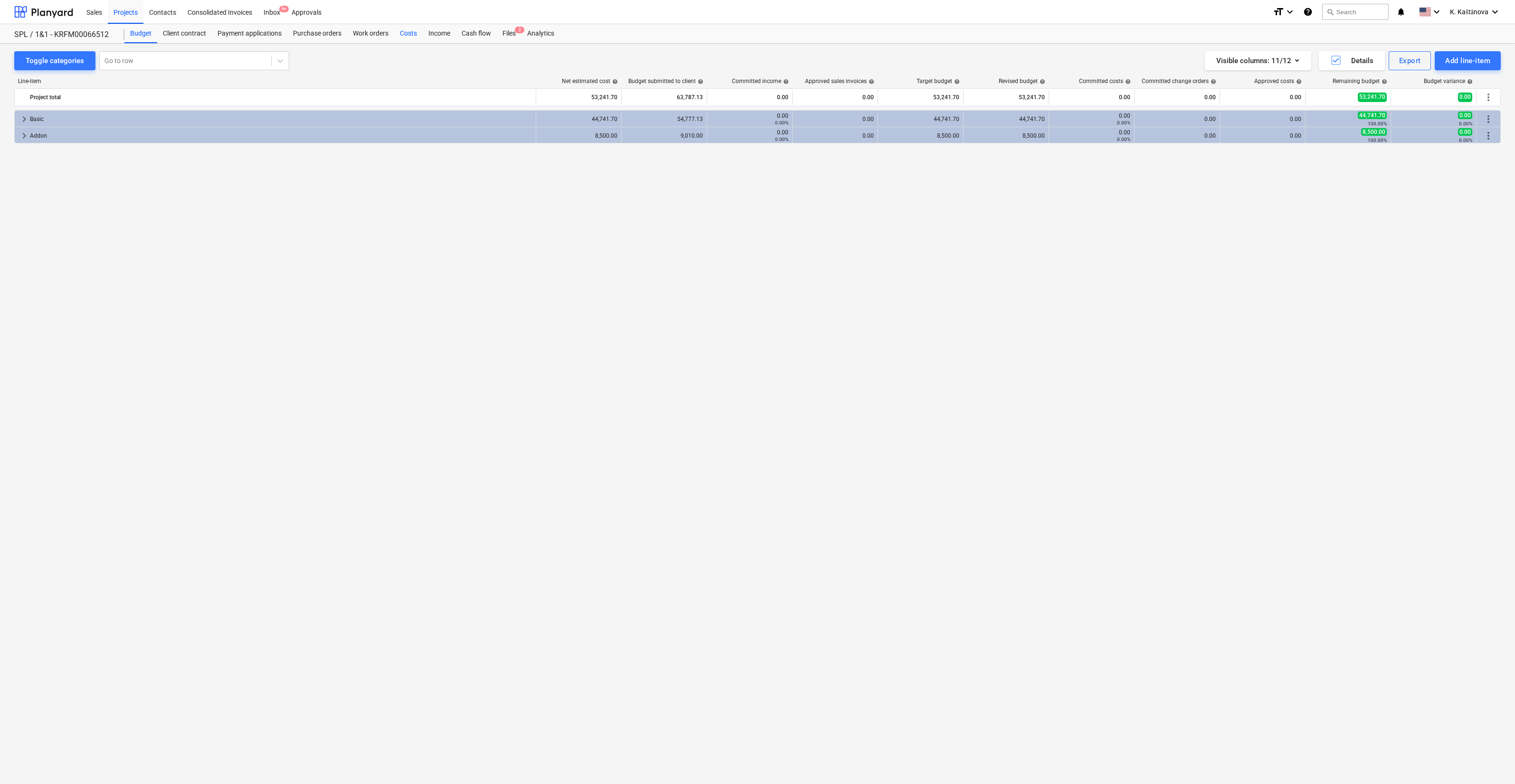
click at [410, 33] on div "Costs" at bounding box center [408, 33] width 28 height 19
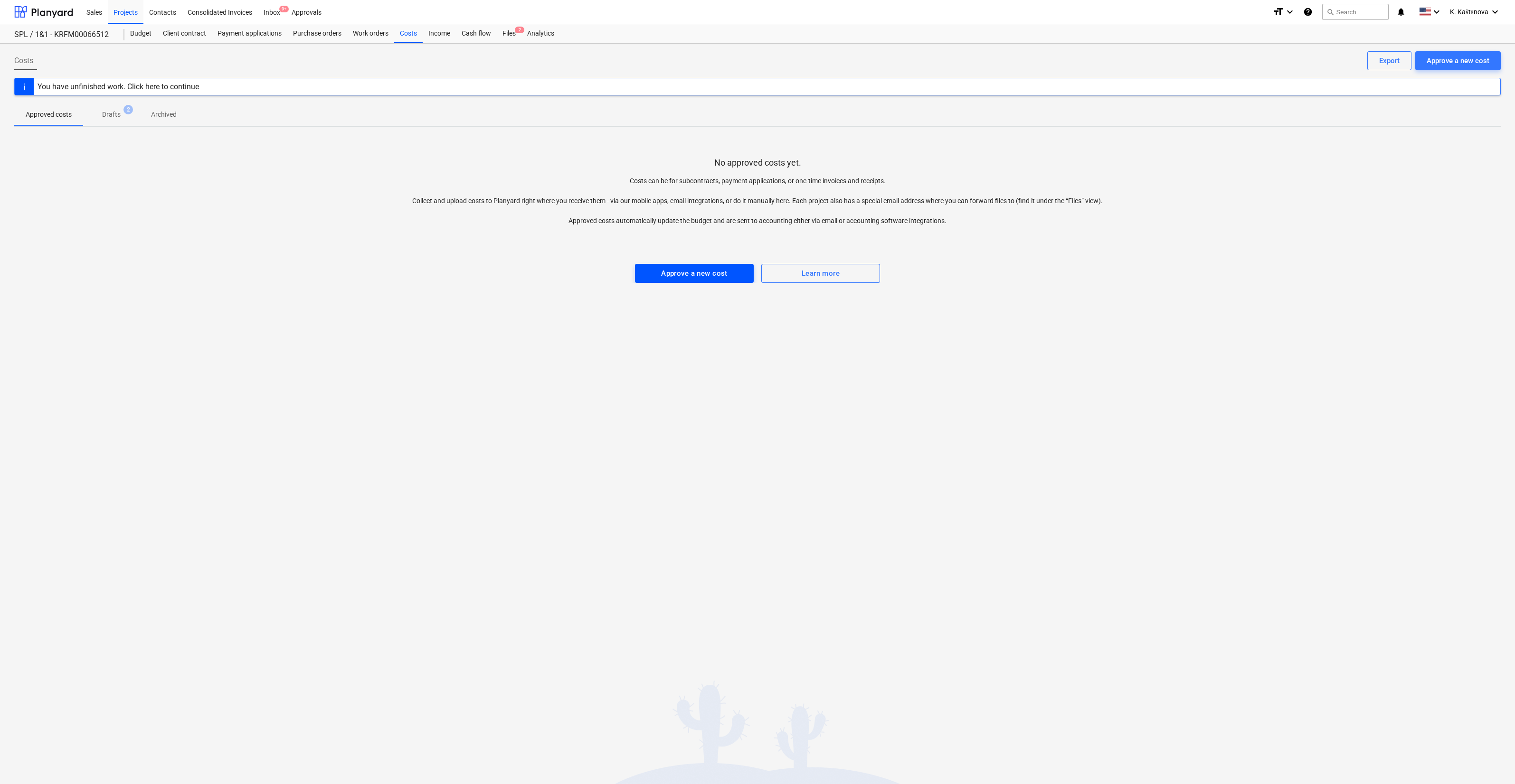
click at [554, 272] on div "Approve a new cost" at bounding box center [694, 273] width 67 height 12
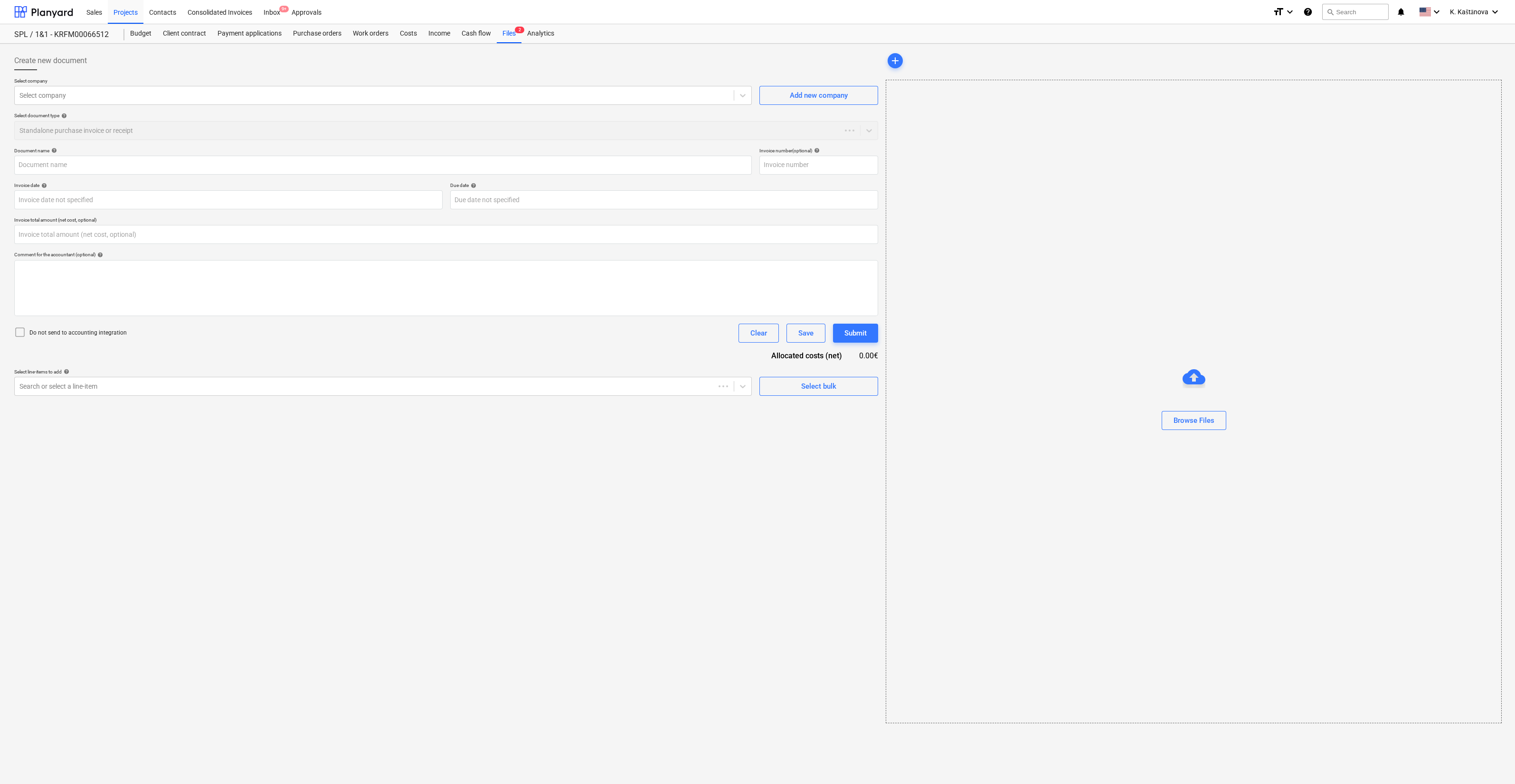
type input "0.00"
type input "szamla_2025_000109.pdf"
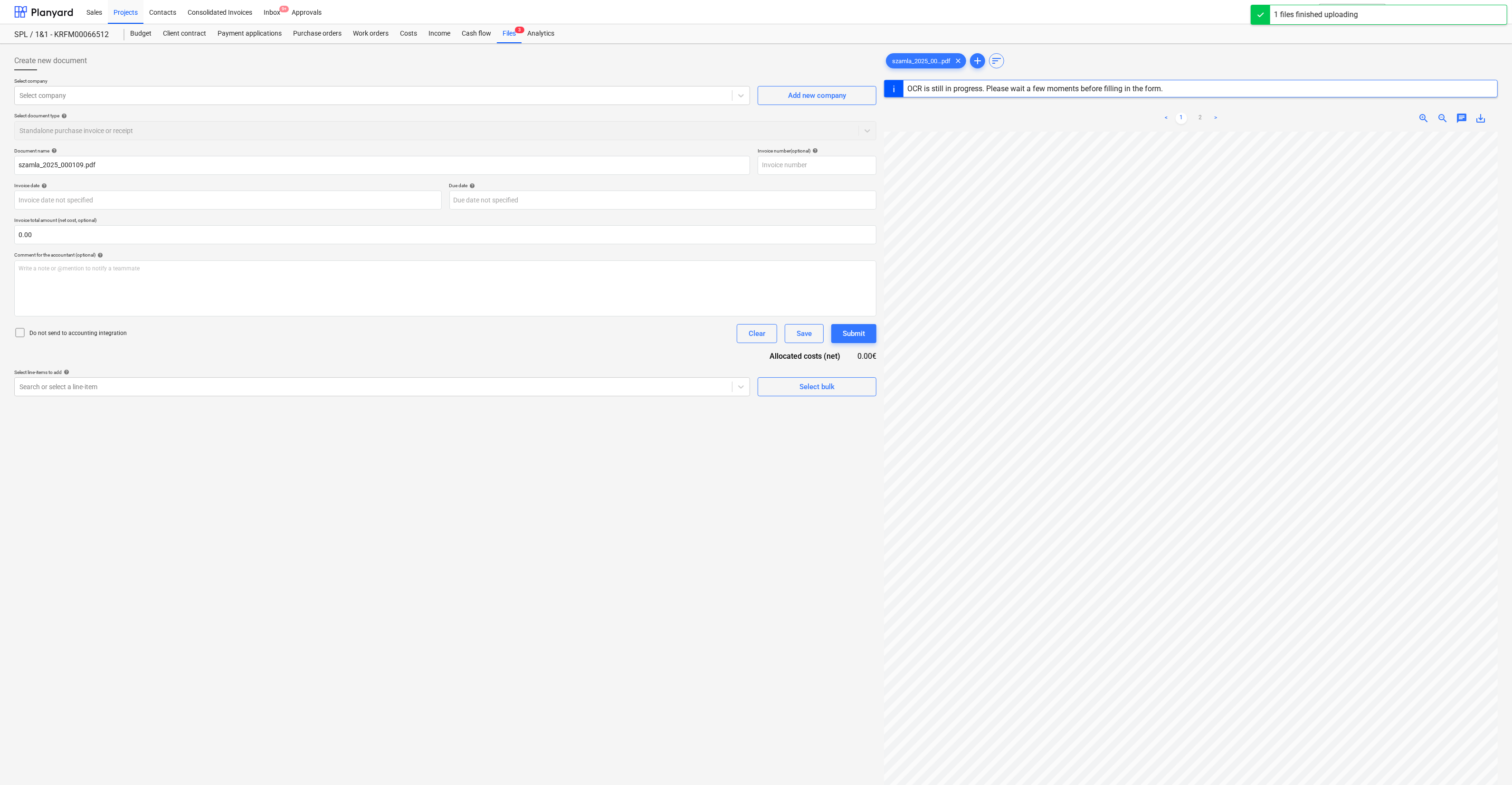
scroll to position [148, 0]
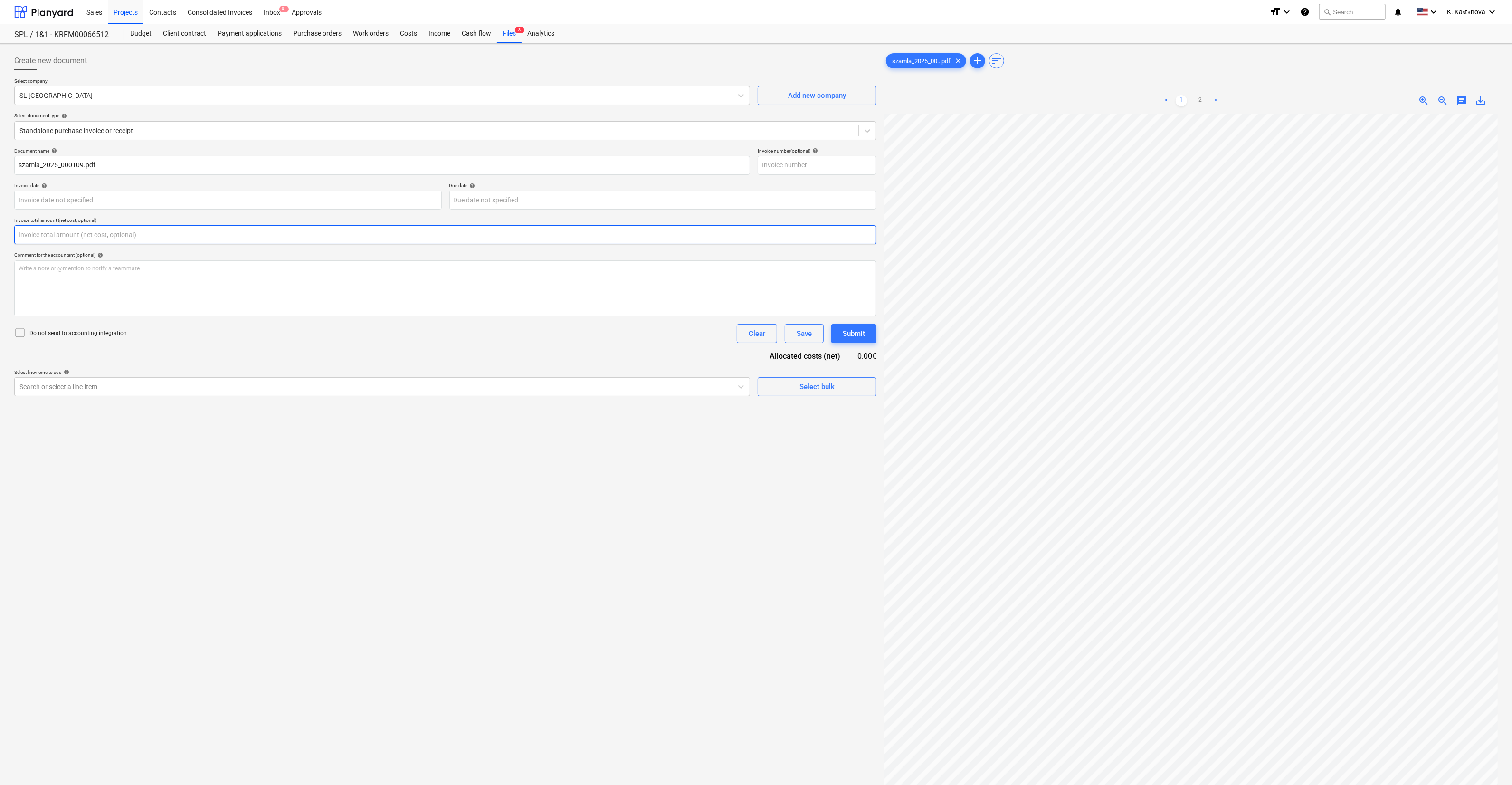
click at [154, 242] on input "text" at bounding box center [445, 235] width 862 height 19
type input "0.00"
click at [113, 363] on div "Document name help szamla_2025_000109.pdf Invoice number (optional) help Invoic…" at bounding box center [445, 272] width 862 height 249
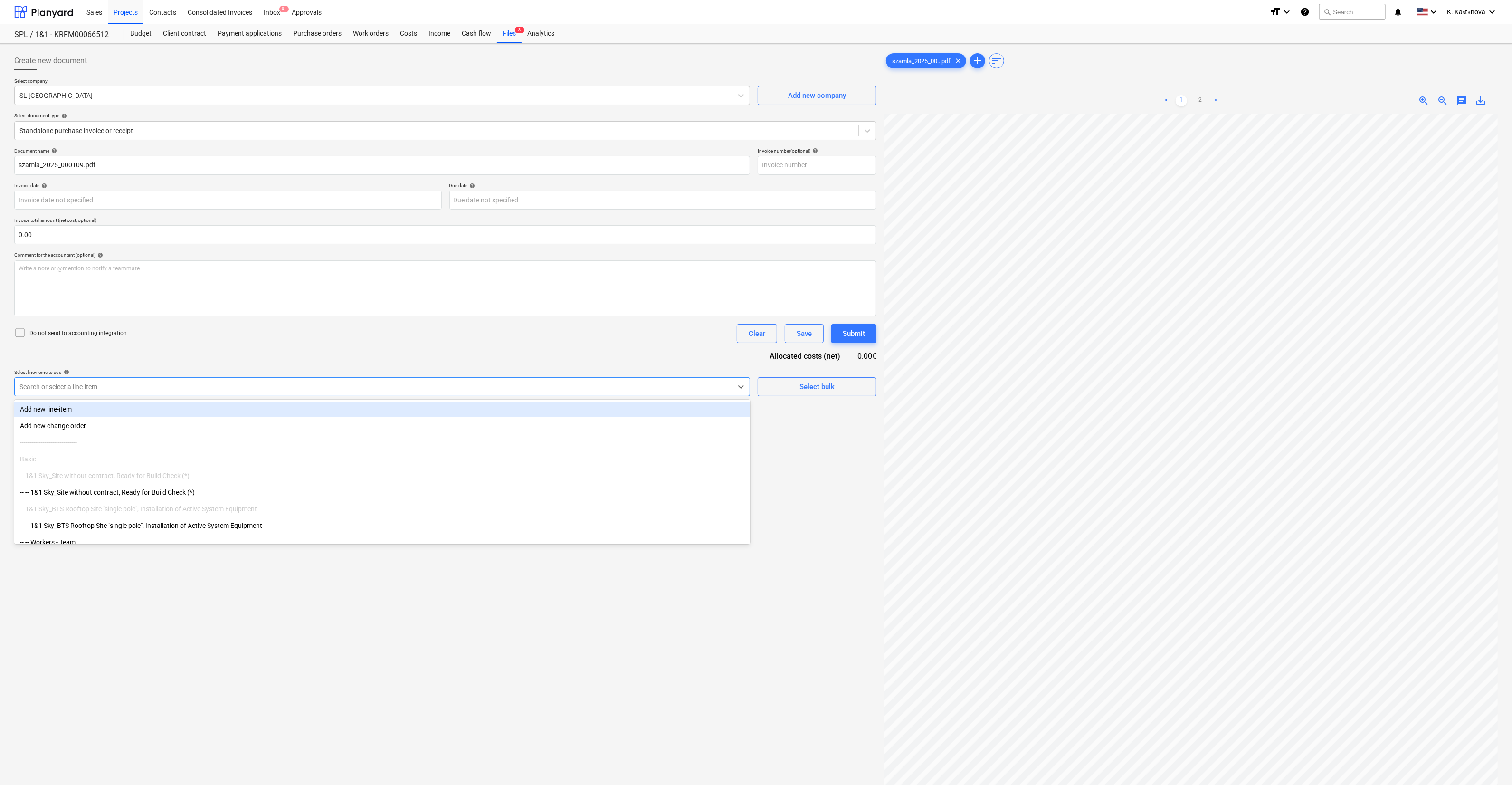
click at [97, 384] on div at bounding box center [373, 387] width 708 height 9
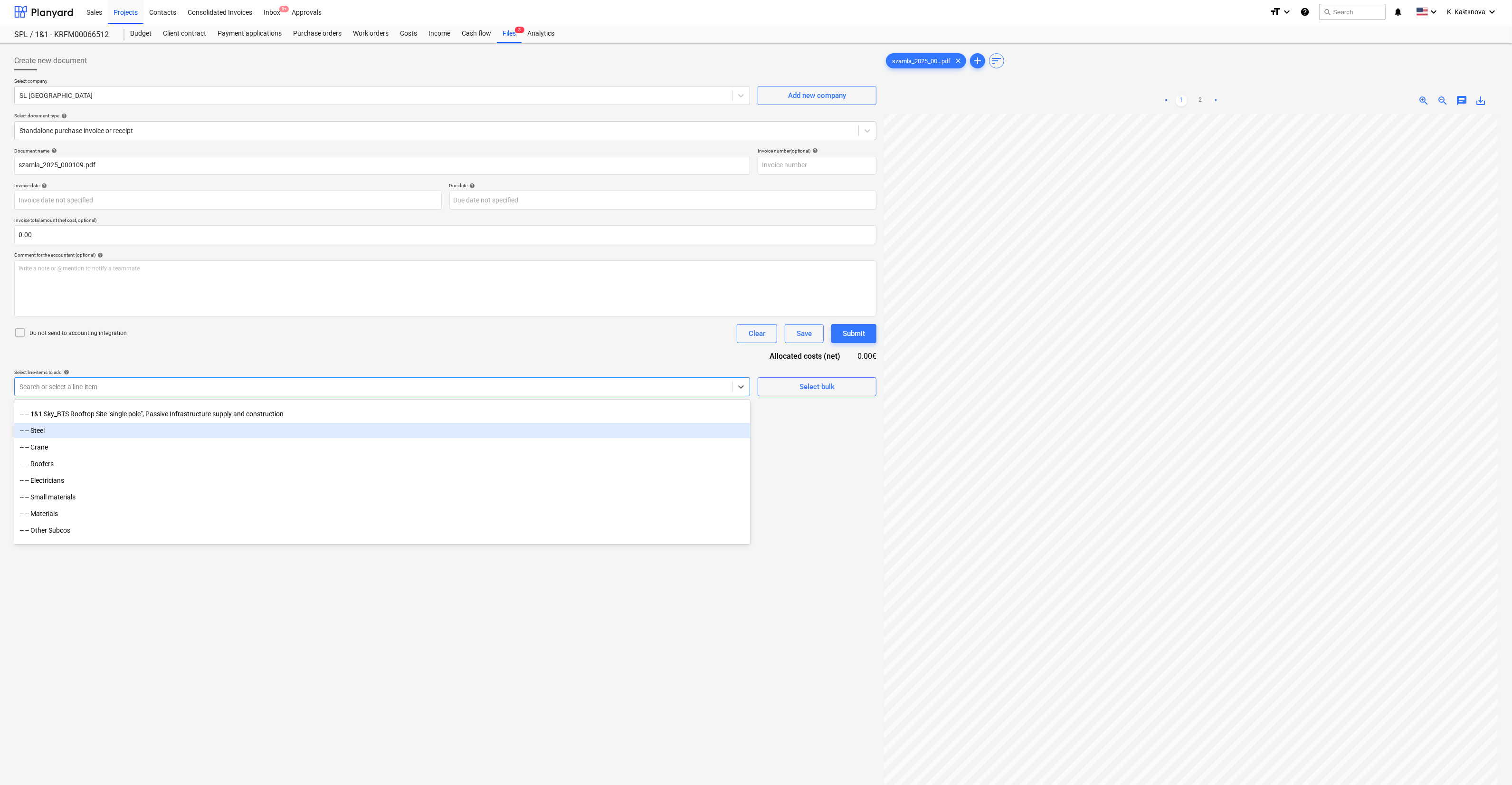
click at [53, 434] on div "-- -- Steel" at bounding box center [382, 430] width 736 height 15
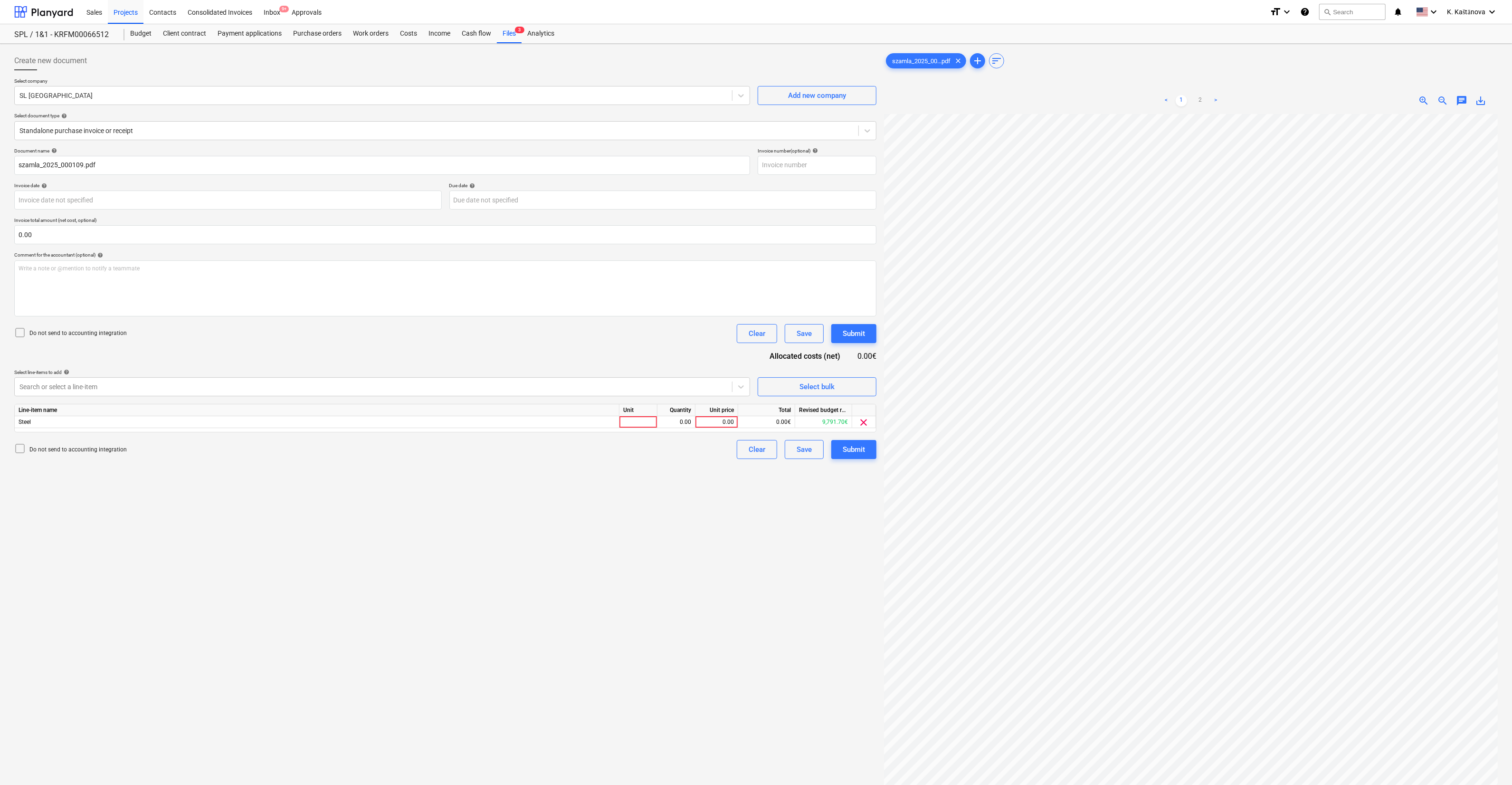
click at [145, 435] on div "Create new document Select company SL [GEOGRAPHIC_DATA] Add new company Select …" at bounding box center [445, 462] width 870 height 829
click at [554, 416] on div at bounding box center [639, 422] width 38 height 12
type input "Objekts"
type input "1"
type input "9201.7"
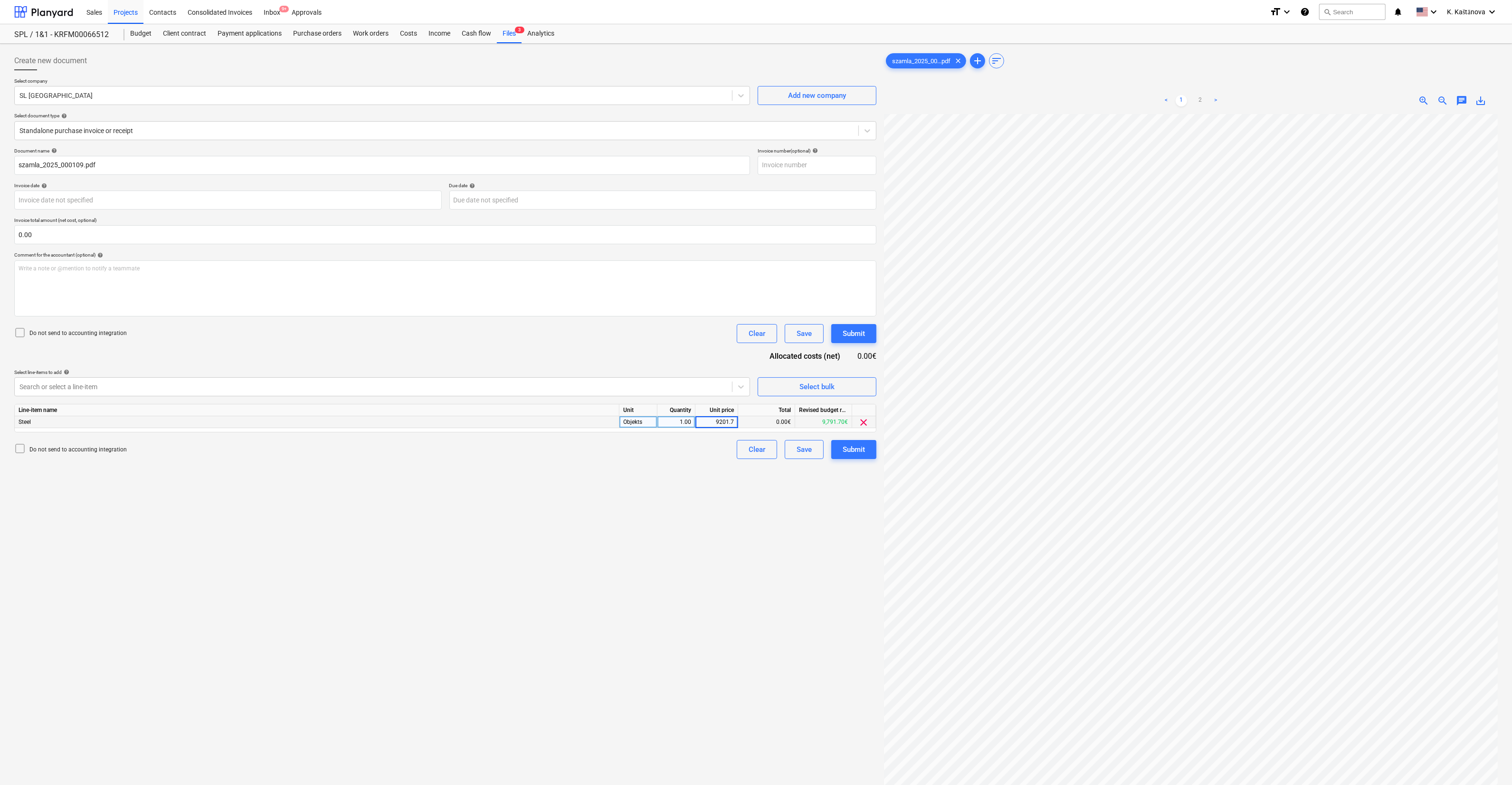
click at [554, 435] on div "Create new document Select company SL [GEOGRAPHIC_DATA] Add new company Select …" at bounding box center [445, 462] width 870 height 829
click at [554, 435] on div "Save" at bounding box center [804, 449] width 15 height 12
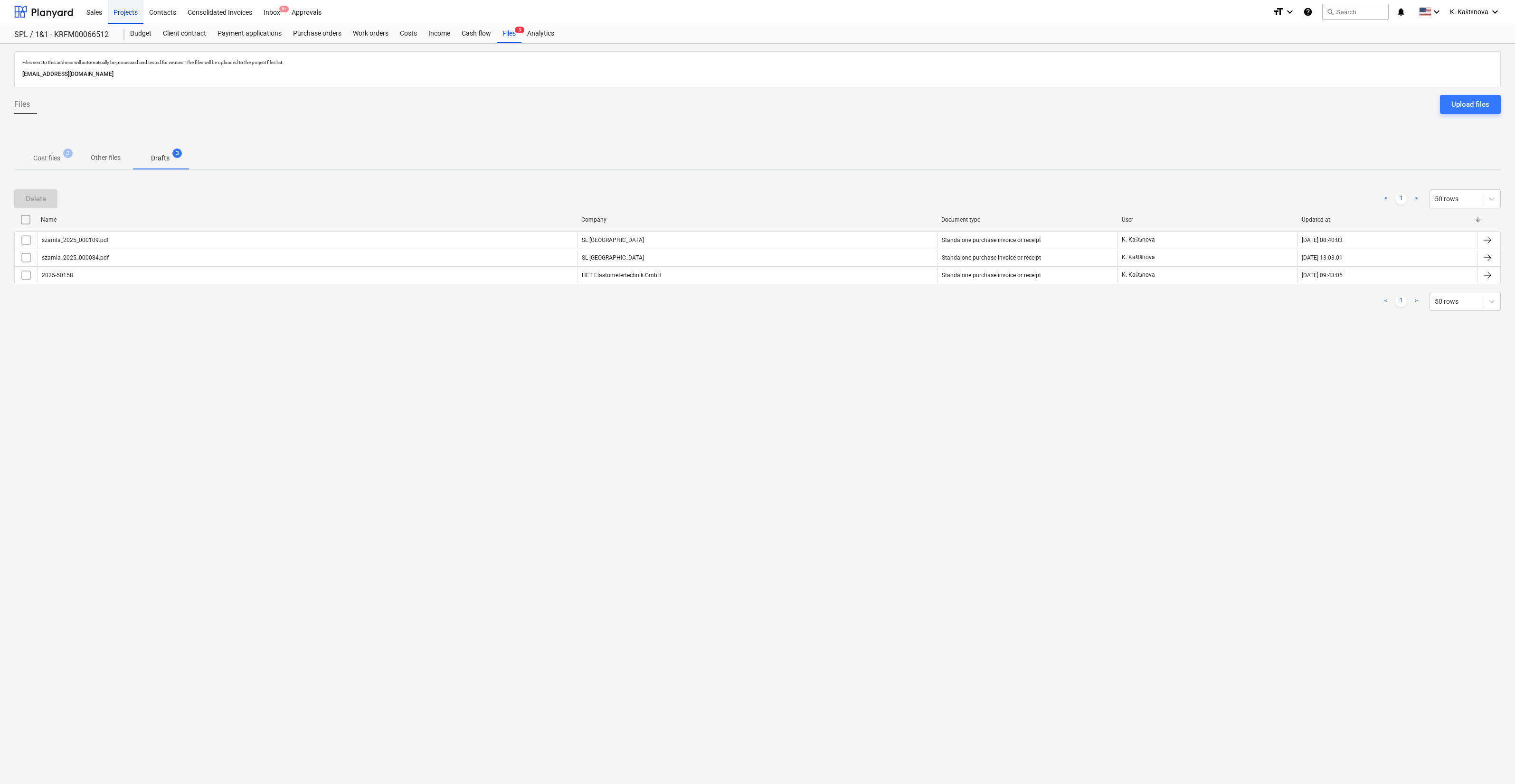
click at [129, 10] on div "Projects" at bounding box center [125, 11] width 36 height 24
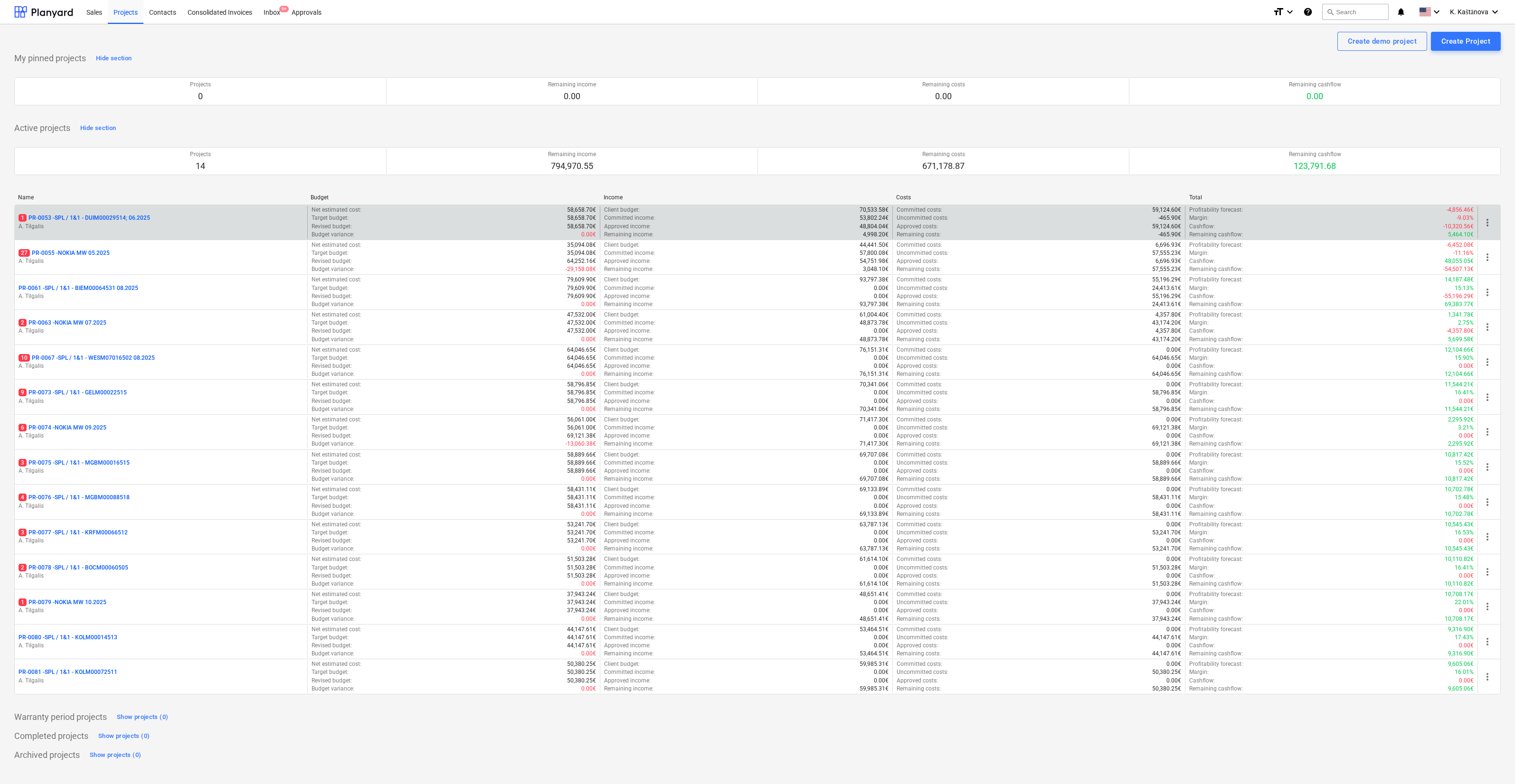
click at [253, 210] on div "1 PR-0053 - SPL / 1&1 - DUIM00029514; 06.2025 A. Tilgalis" at bounding box center [161, 222] width 293 height 33
click at [222, 224] on p "A. Tilgalis" at bounding box center [161, 226] width 285 height 8
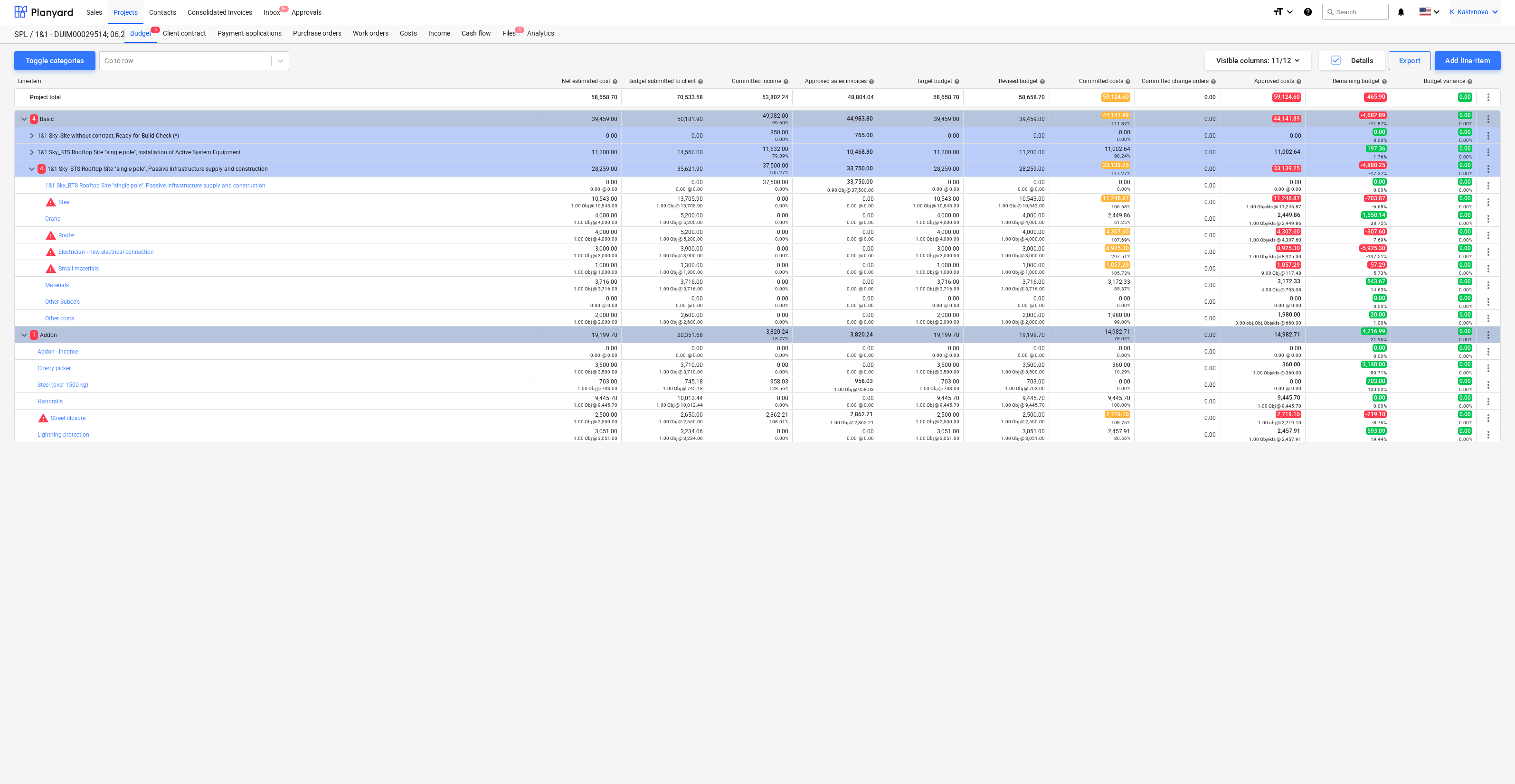
click at [554, 17] on div "K. [PERSON_NAME] keyboard_arrow_down" at bounding box center [1475, 12] width 51 height 24
click at [554, 434] on div at bounding box center [758, 392] width 1515 height 784
